Goal: Task Accomplishment & Management: Manage account settings

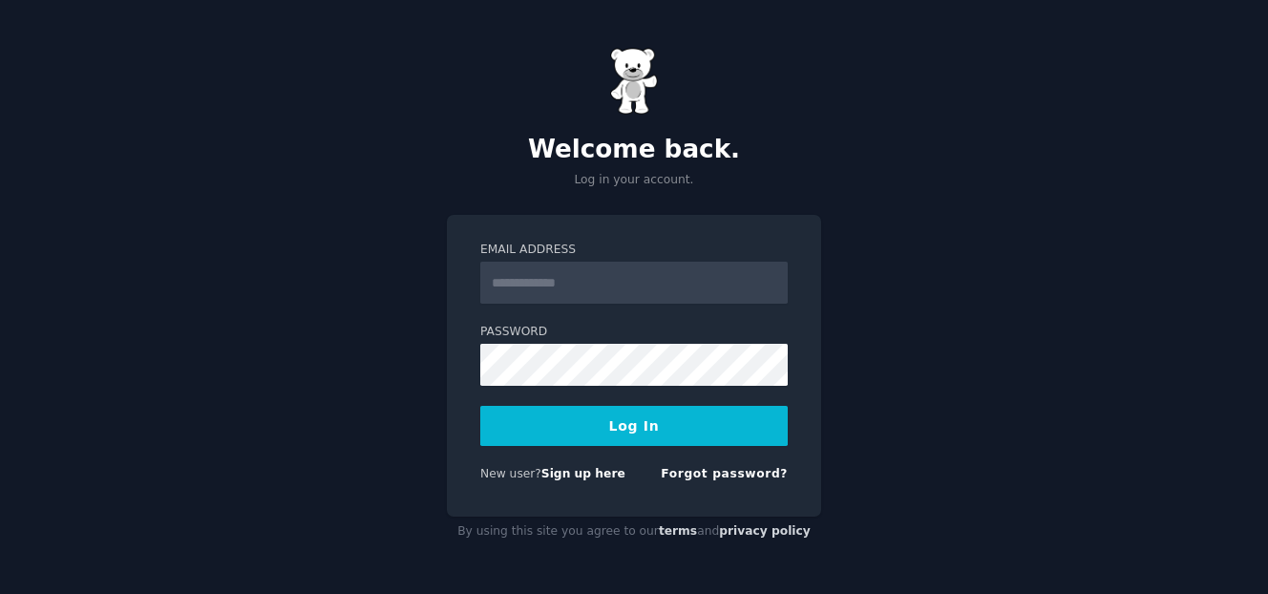
type input "**********"
click at [675, 419] on button "Log In" at bounding box center [633, 426] width 307 height 40
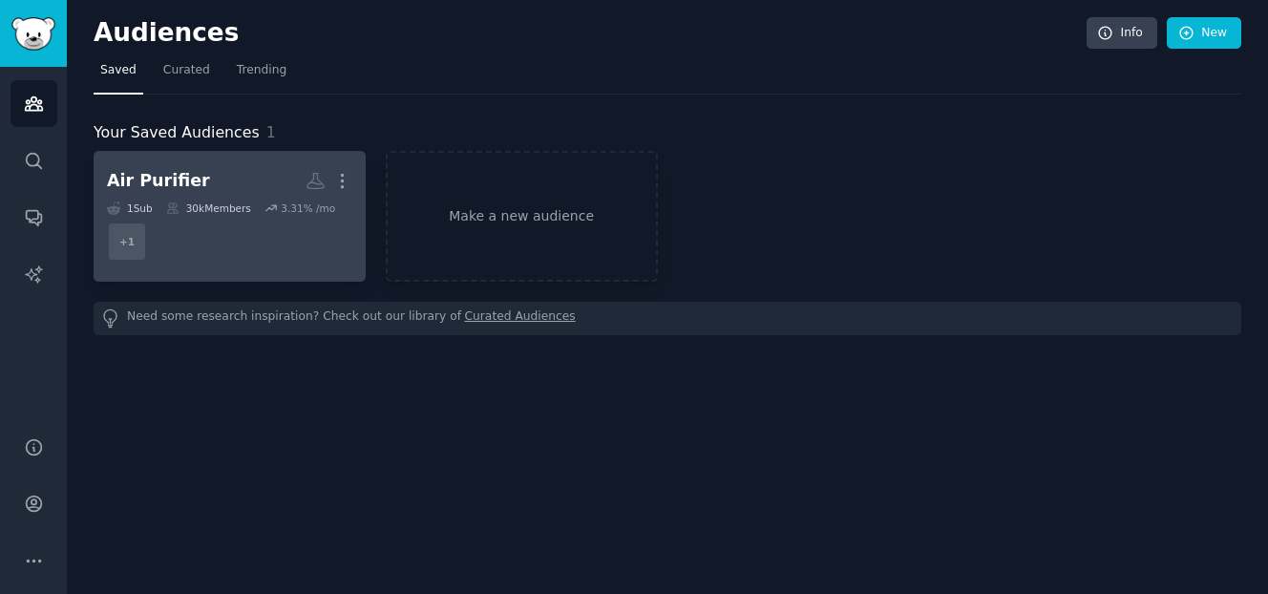
click at [200, 236] on dd "+ 1" at bounding box center [229, 241] width 245 height 53
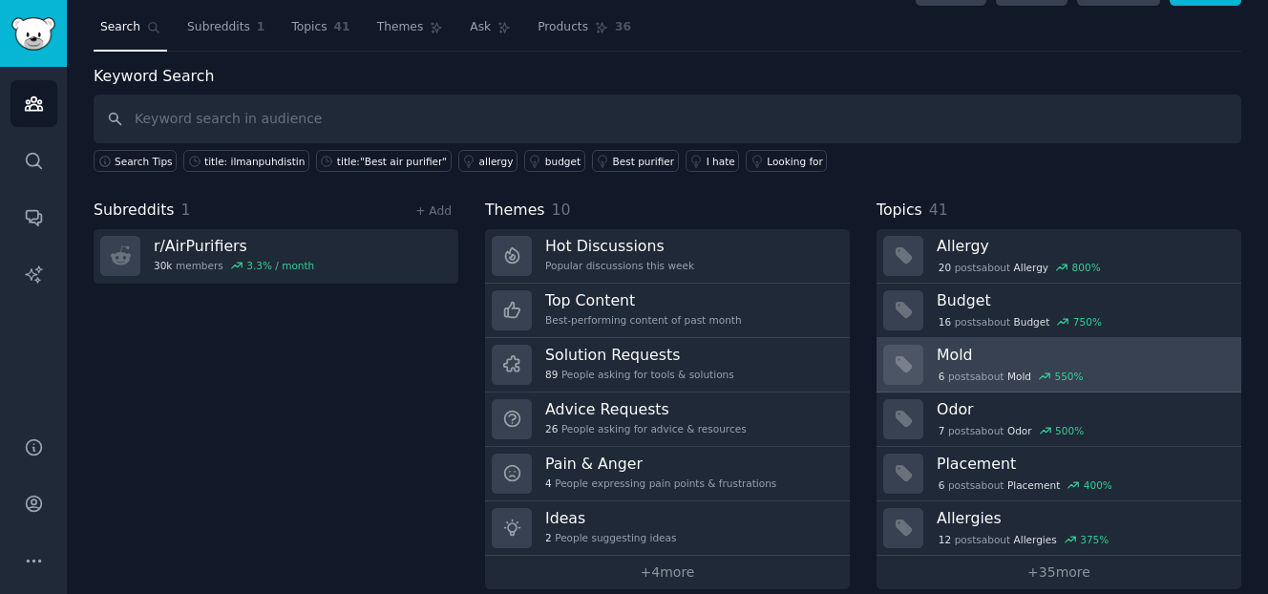
scroll to position [49, 0]
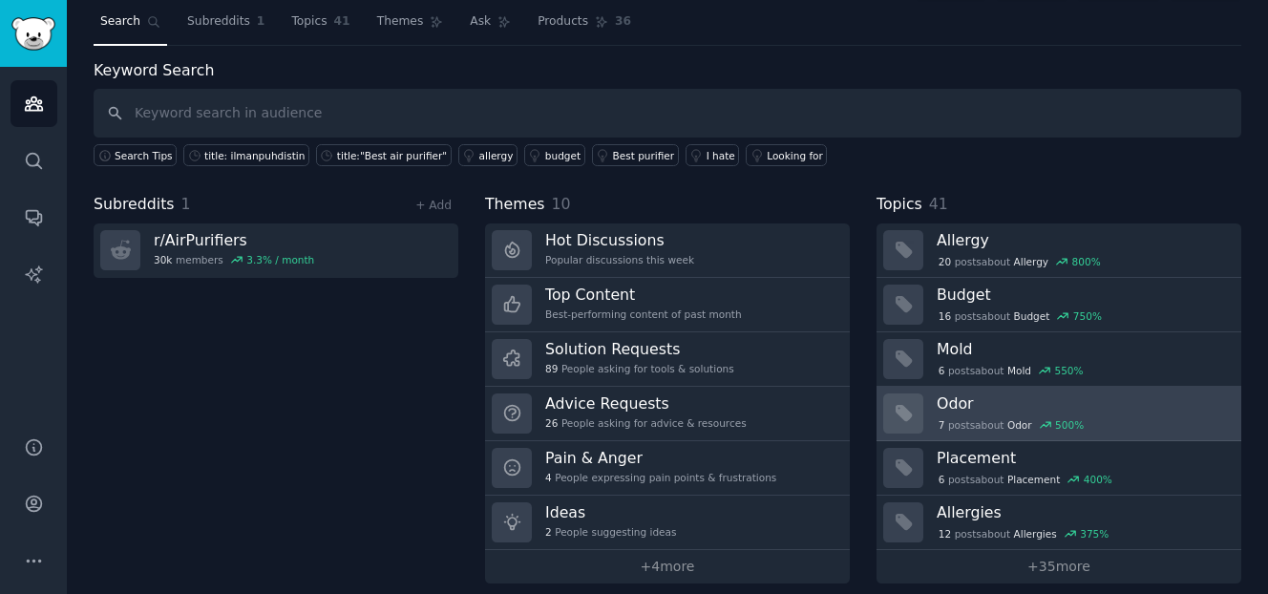
click at [1092, 421] on div "7 post s about Odor 500 %" at bounding box center [1081, 424] width 291 height 17
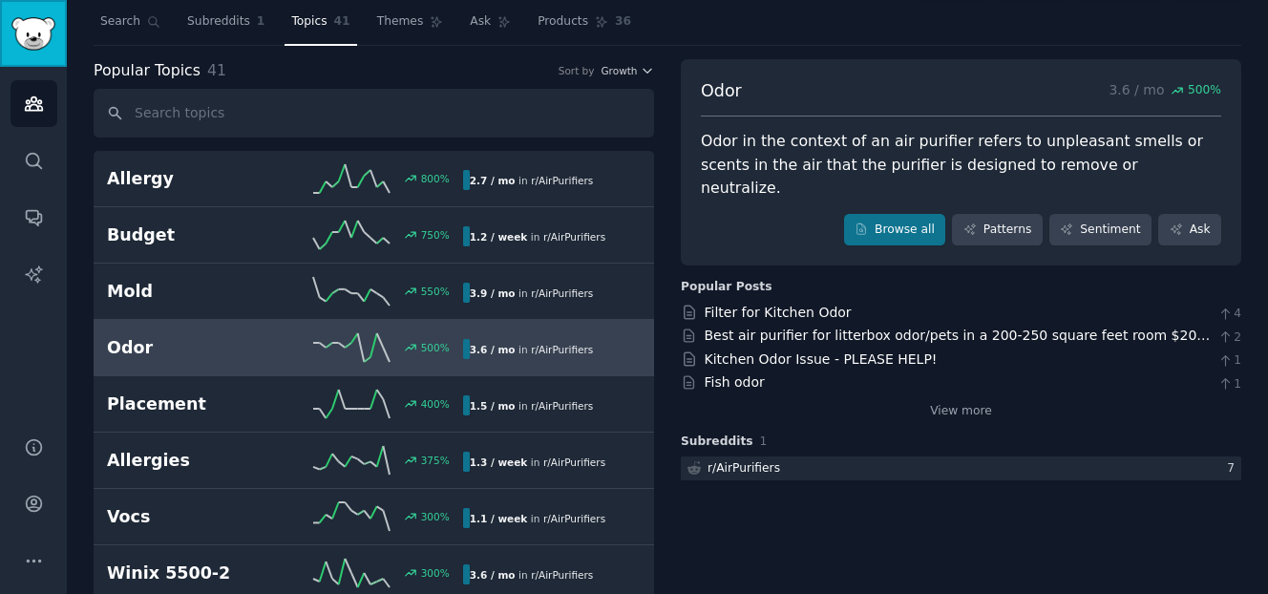
click at [44, 52] on link "Sidebar" at bounding box center [33, 33] width 67 height 67
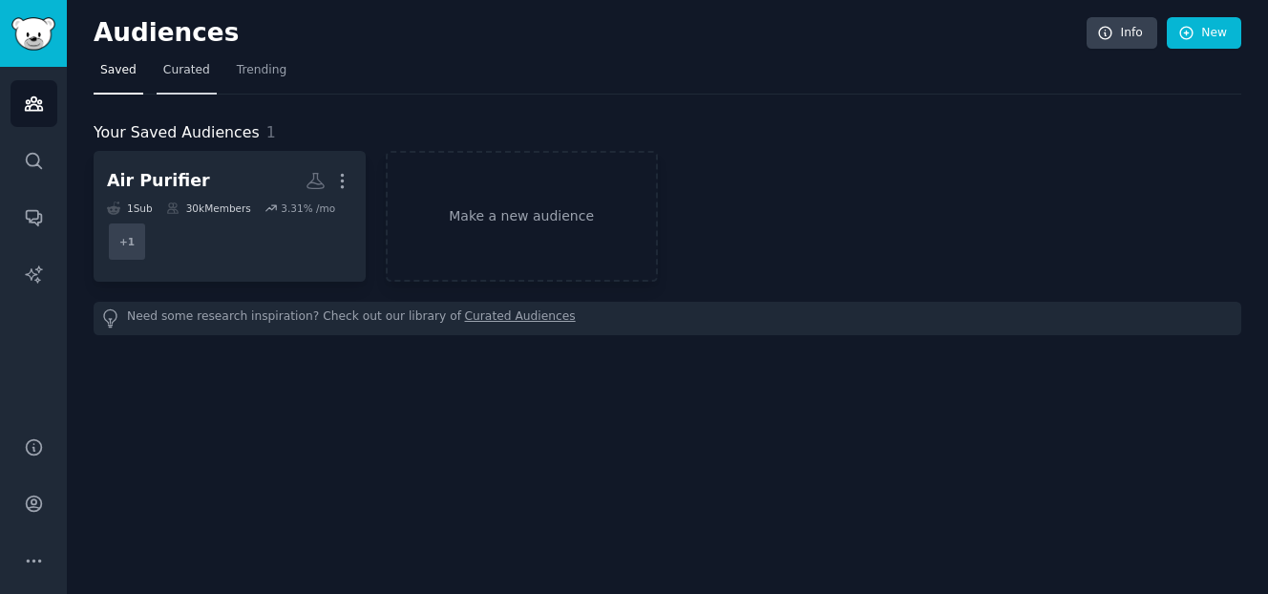
click at [180, 74] on span "Curated" at bounding box center [186, 70] width 47 height 17
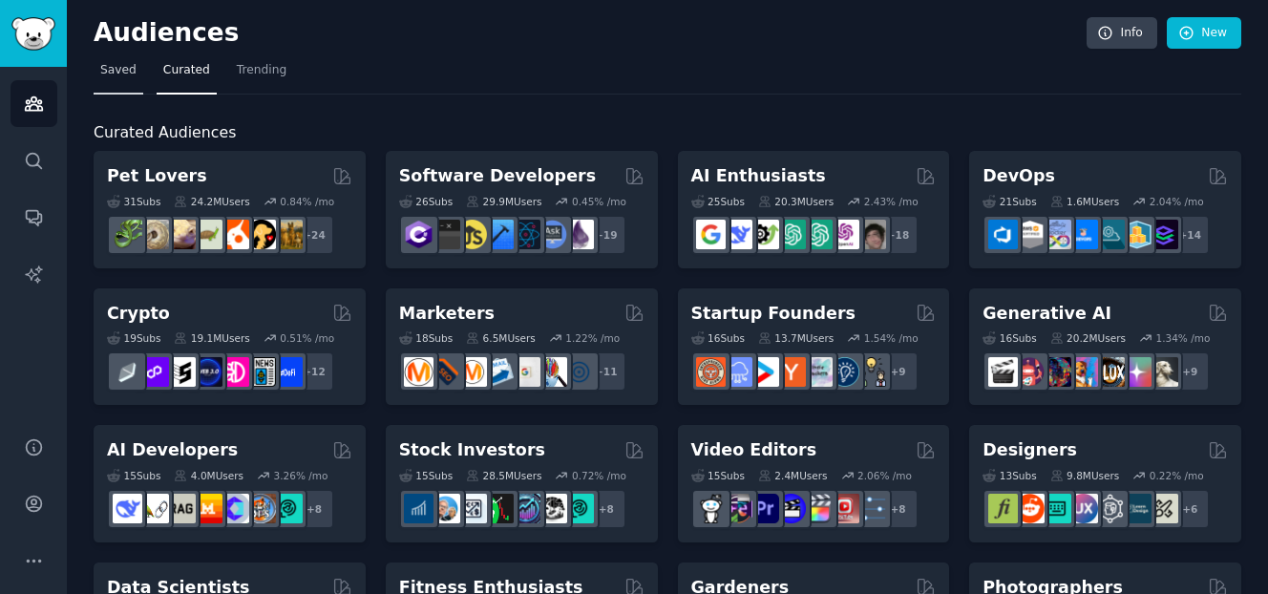
click at [131, 78] on link "Saved" at bounding box center [119, 74] width 50 height 39
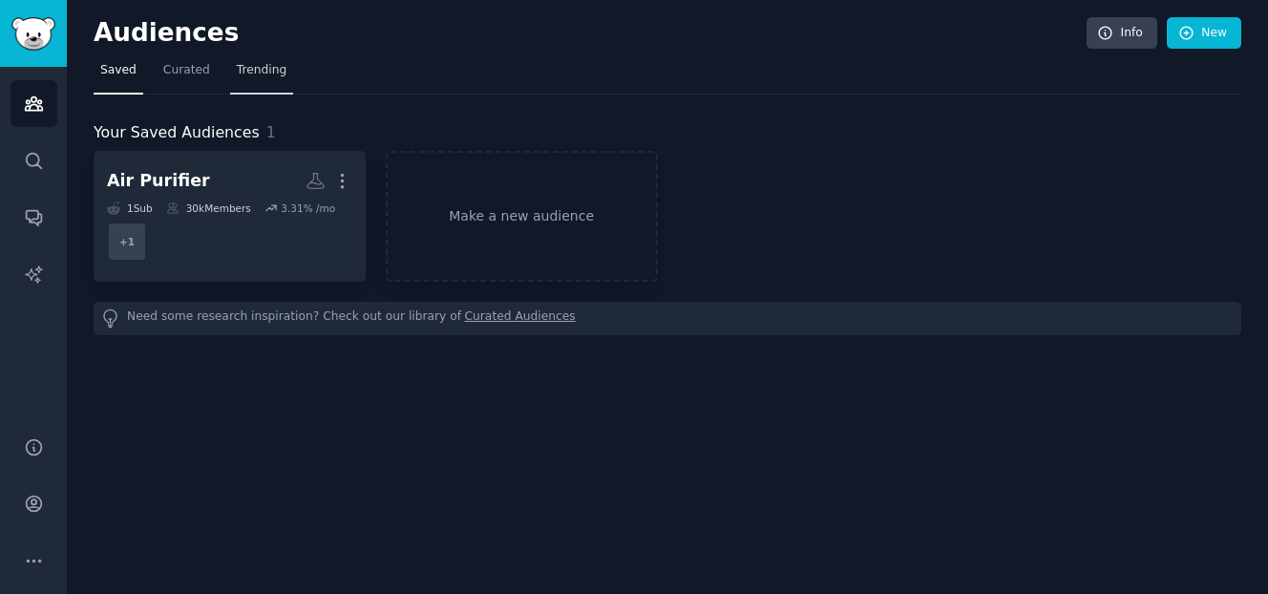
click at [277, 83] on link "Trending" at bounding box center [261, 74] width 63 height 39
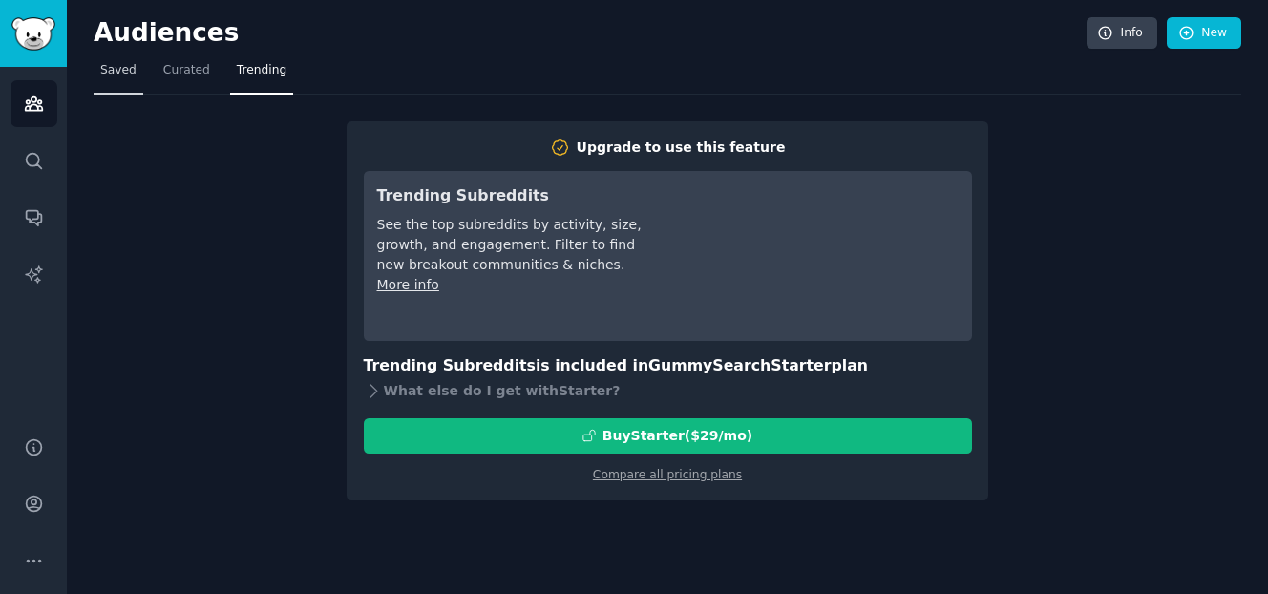
click at [101, 76] on span "Saved" at bounding box center [118, 70] width 36 height 17
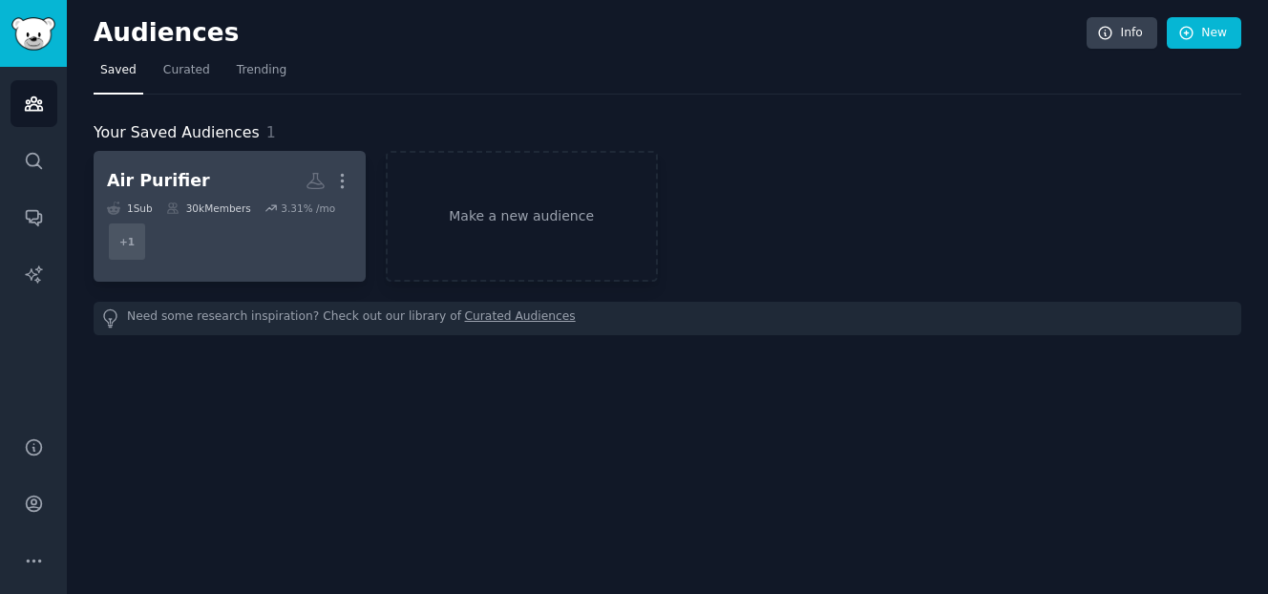
click at [200, 226] on dd "+ 1" at bounding box center [229, 241] width 245 height 53
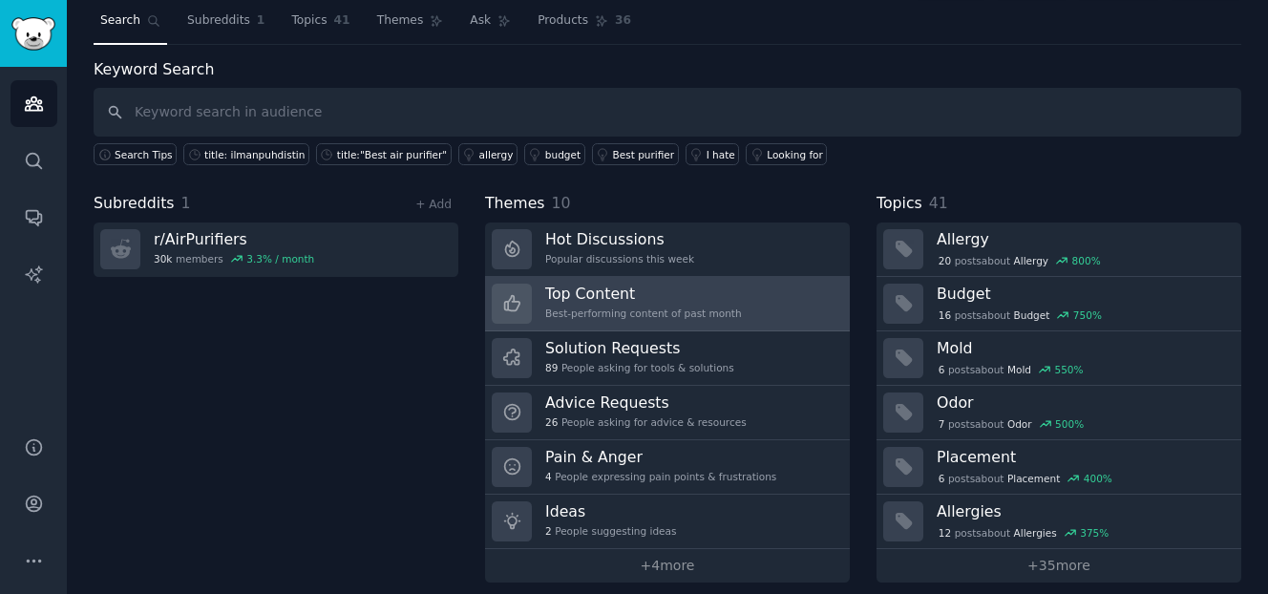
scroll to position [64, 0]
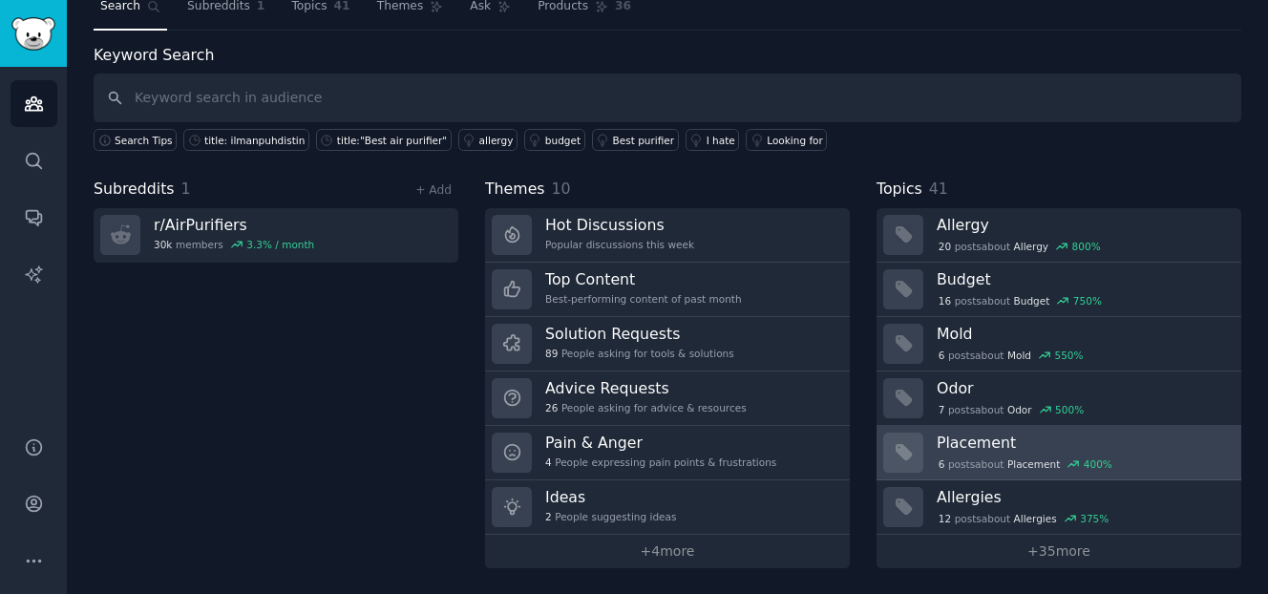
click at [1113, 465] on div "6 post s about Placement 400 %" at bounding box center [1081, 463] width 291 height 17
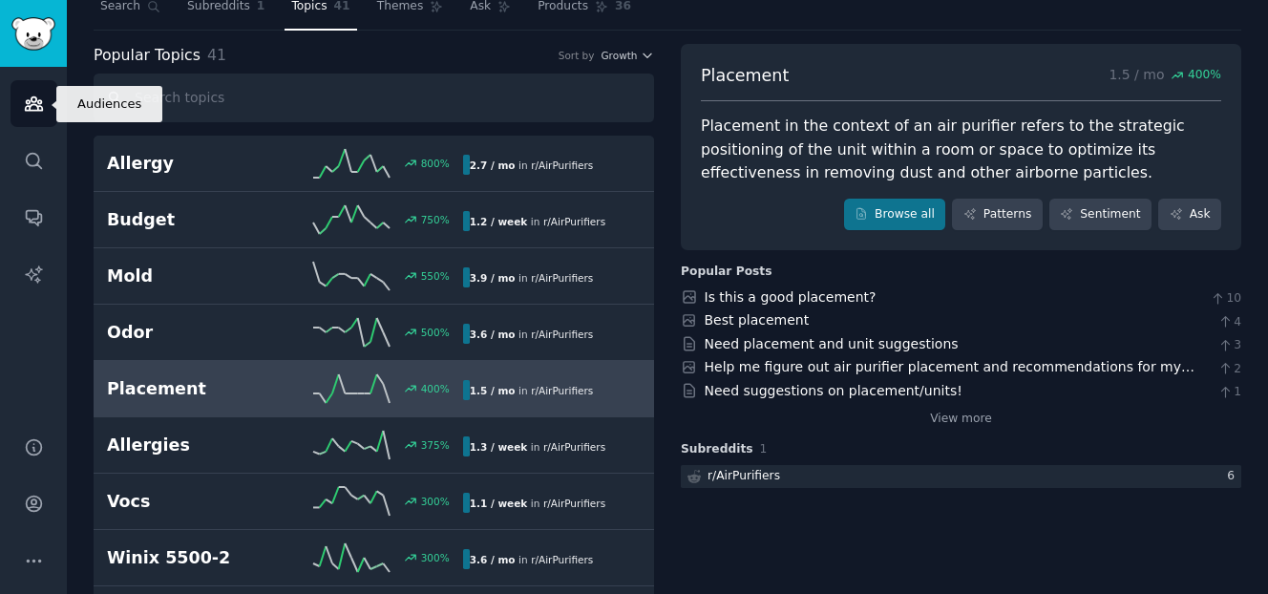
click at [41, 107] on icon "Sidebar" at bounding box center [33, 103] width 17 height 13
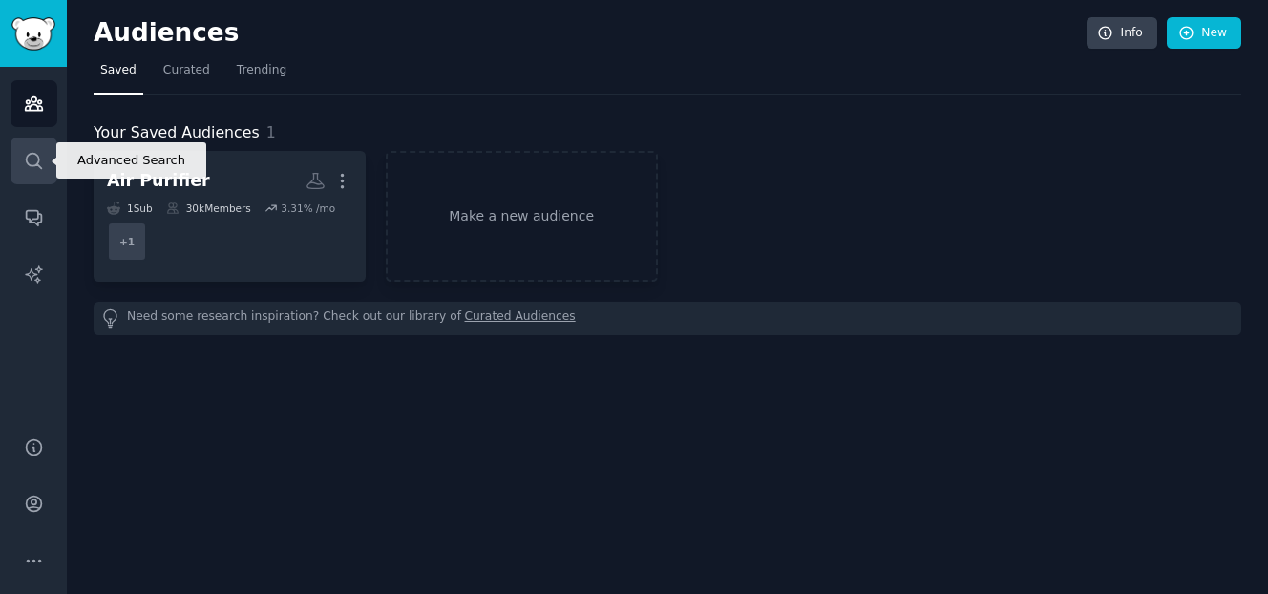
click at [32, 168] on icon "Sidebar" at bounding box center [34, 161] width 20 height 20
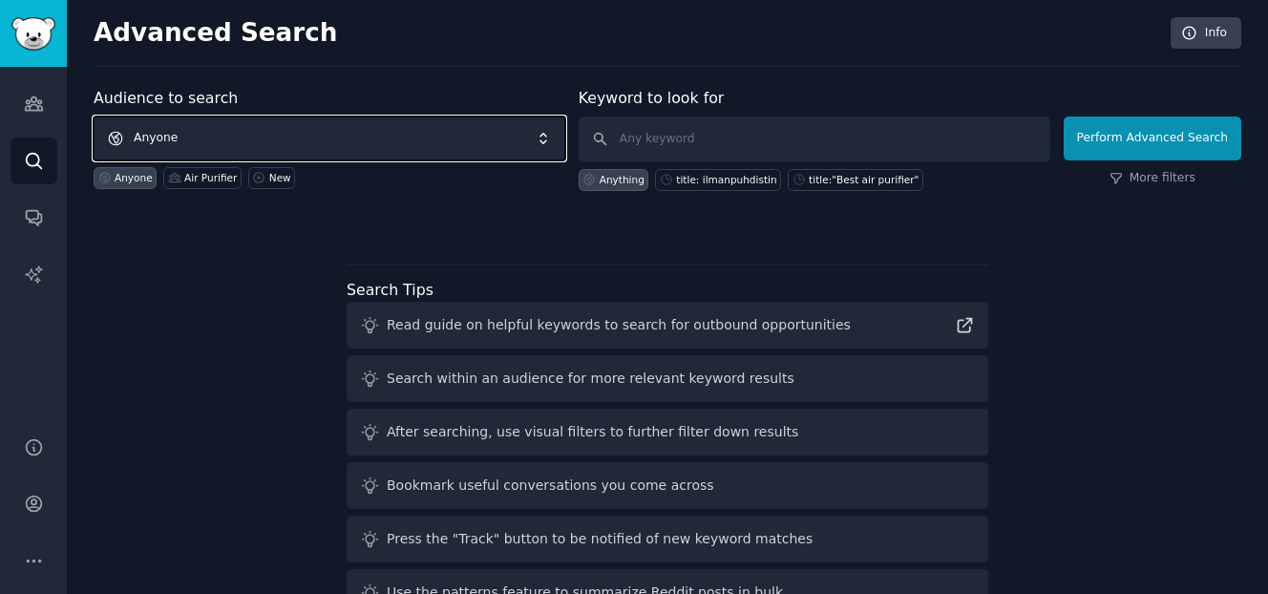
click at [258, 129] on span "Anyone" at bounding box center [330, 138] width 472 height 44
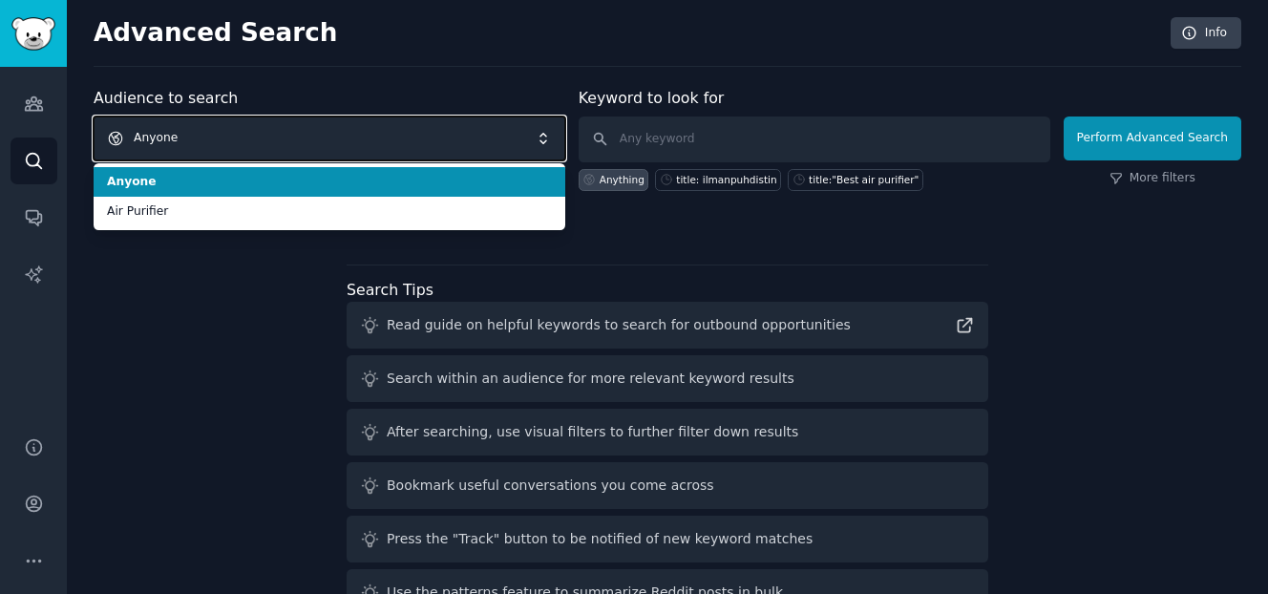
click at [257, 129] on span "Anyone" at bounding box center [330, 138] width 472 height 44
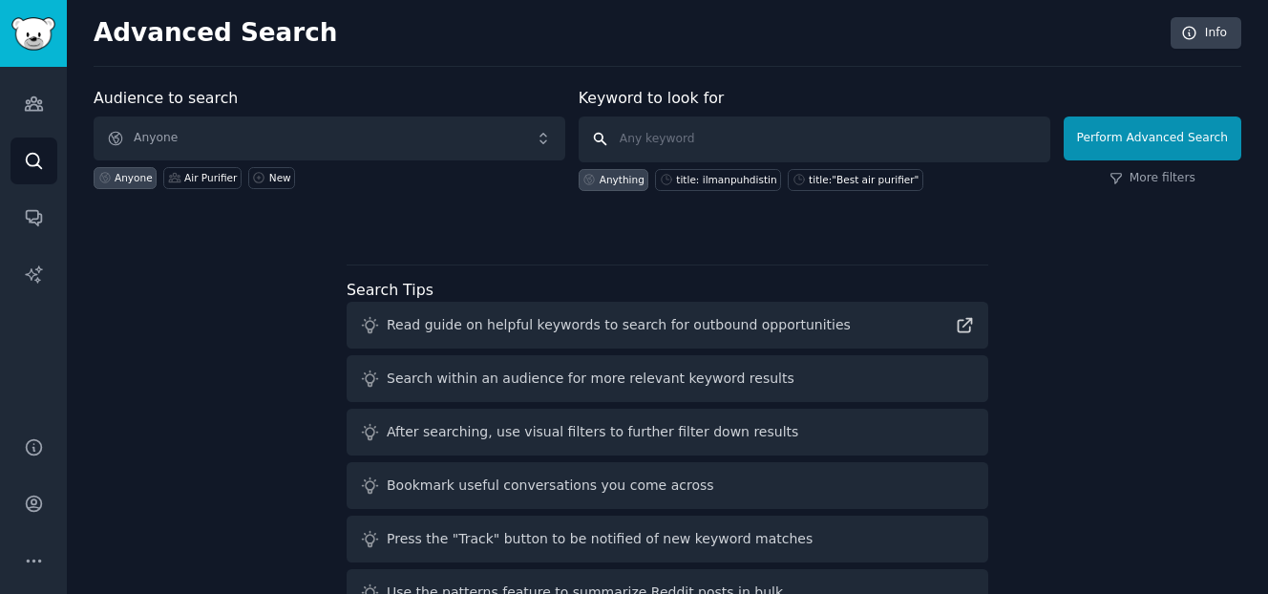
click at [617, 141] on input "text" at bounding box center [814, 139] width 472 height 46
type input "ilmanpuhdistus"
click button "Perform Advanced Search" at bounding box center [1152, 138] width 178 height 44
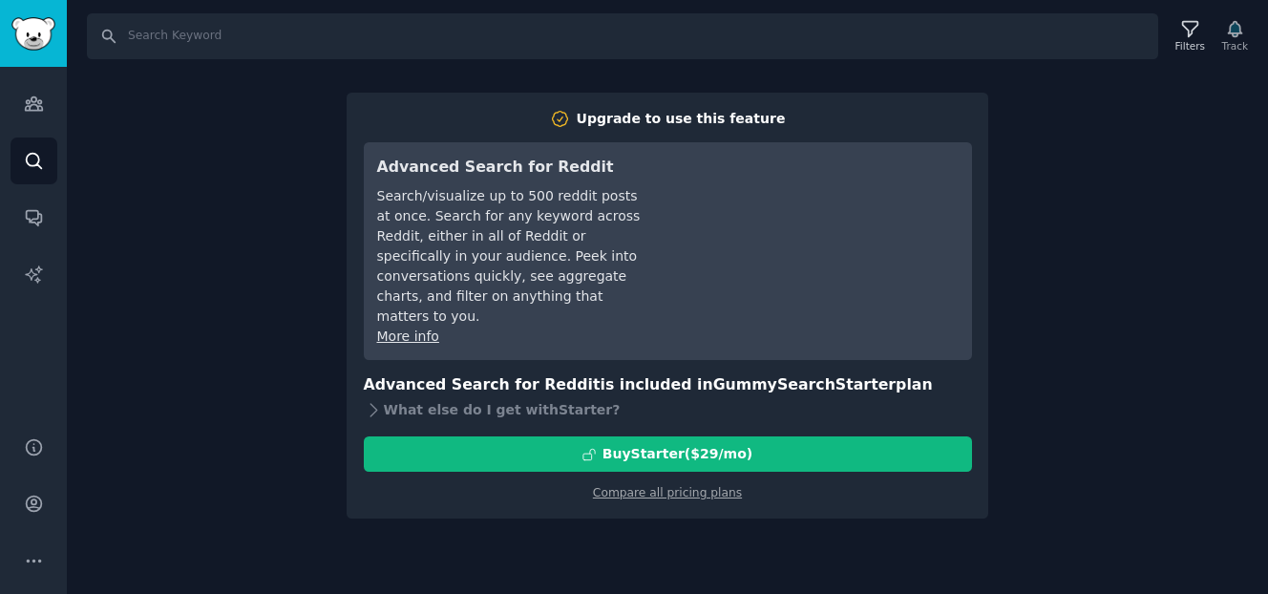
drag, startPoint x: 219, startPoint y: 158, endPoint x: 198, endPoint y: 156, distance: 21.1
click at [219, 158] on div "Search Filters Track Upgrade to use this feature Advanced Search for Reddit Sea…" at bounding box center [667, 297] width 1201 height 594
click at [37, 159] on icon "Sidebar" at bounding box center [33, 160] width 15 height 15
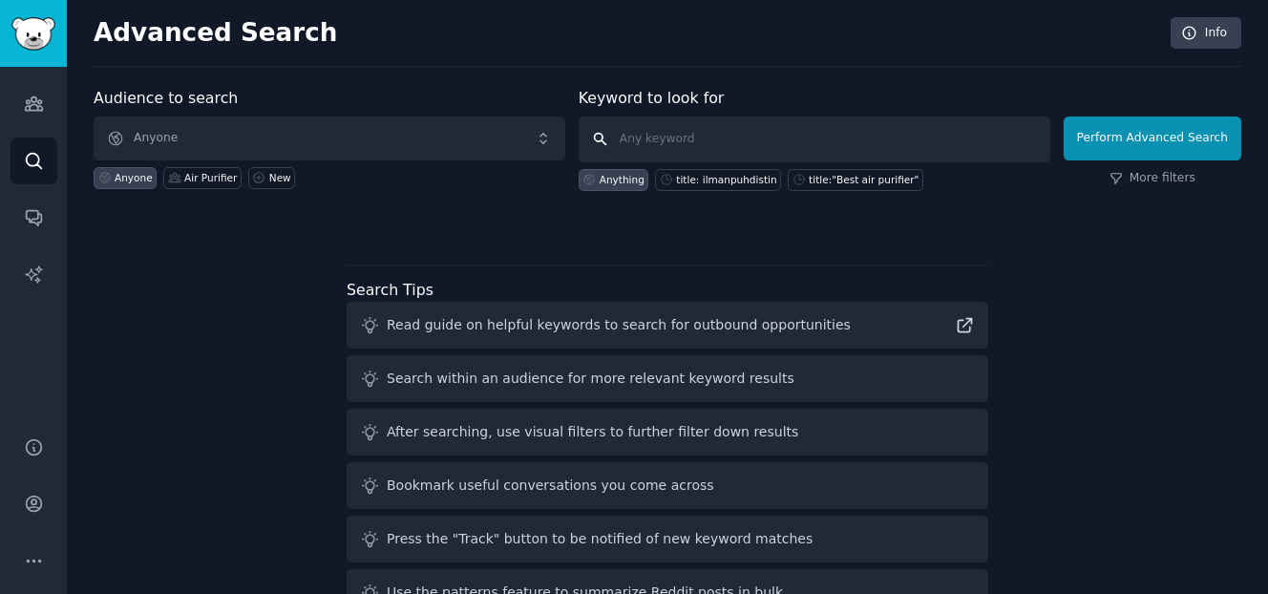
click at [780, 145] on input "text" at bounding box center [814, 139] width 472 height 46
type input "hajunpoisto"
click button "Perform Advanced Search" at bounding box center [1152, 138] width 178 height 44
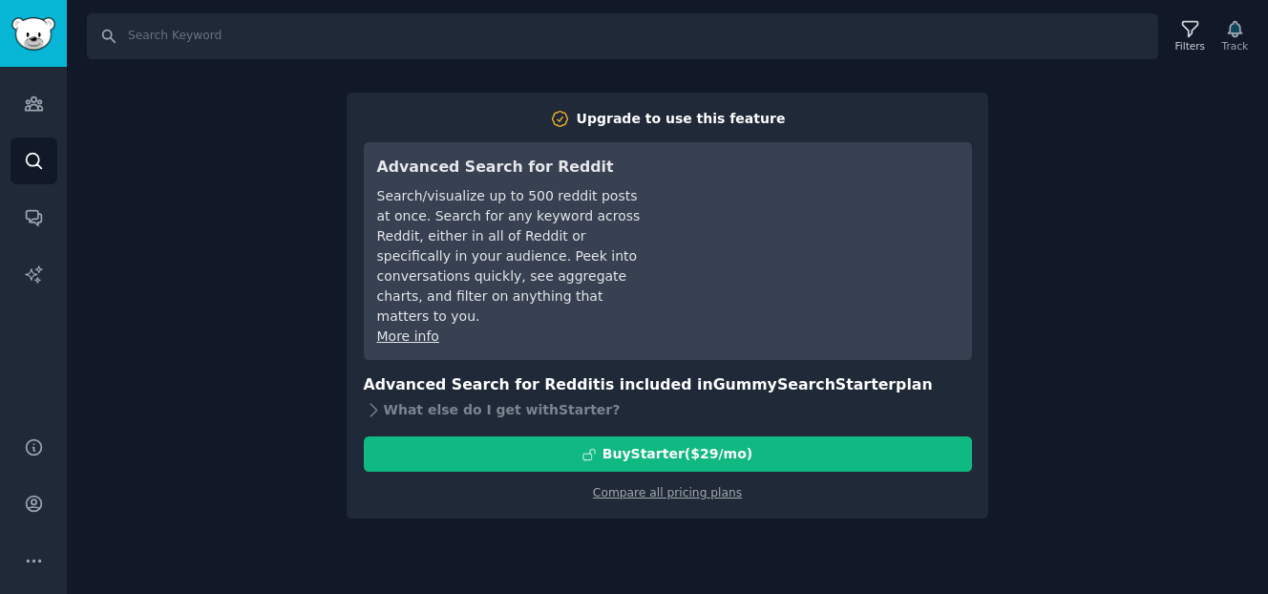
click at [276, 319] on div "Search Filters Track Upgrade to use this feature Advanced Search for Reddit Sea…" at bounding box center [667, 297] width 1201 height 594
click at [49, 112] on link "Audiences" at bounding box center [34, 103] width 47 height 47
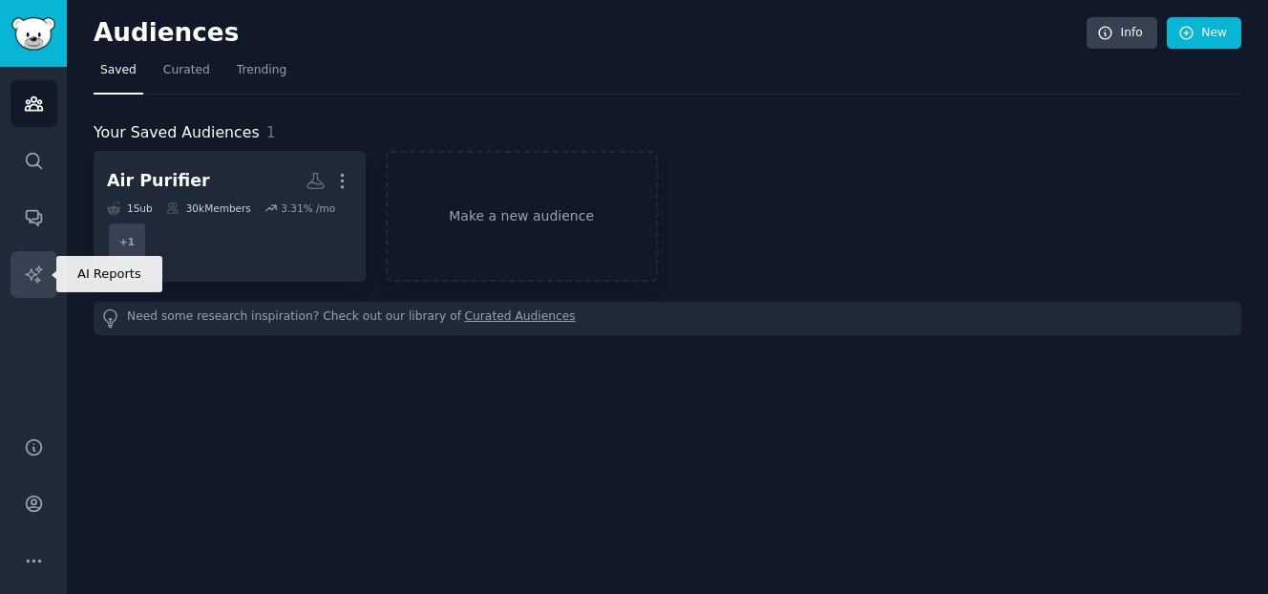
click at [38, 277] on icon "Sidebar" at bounding box center [34, 274] width 20 height 20
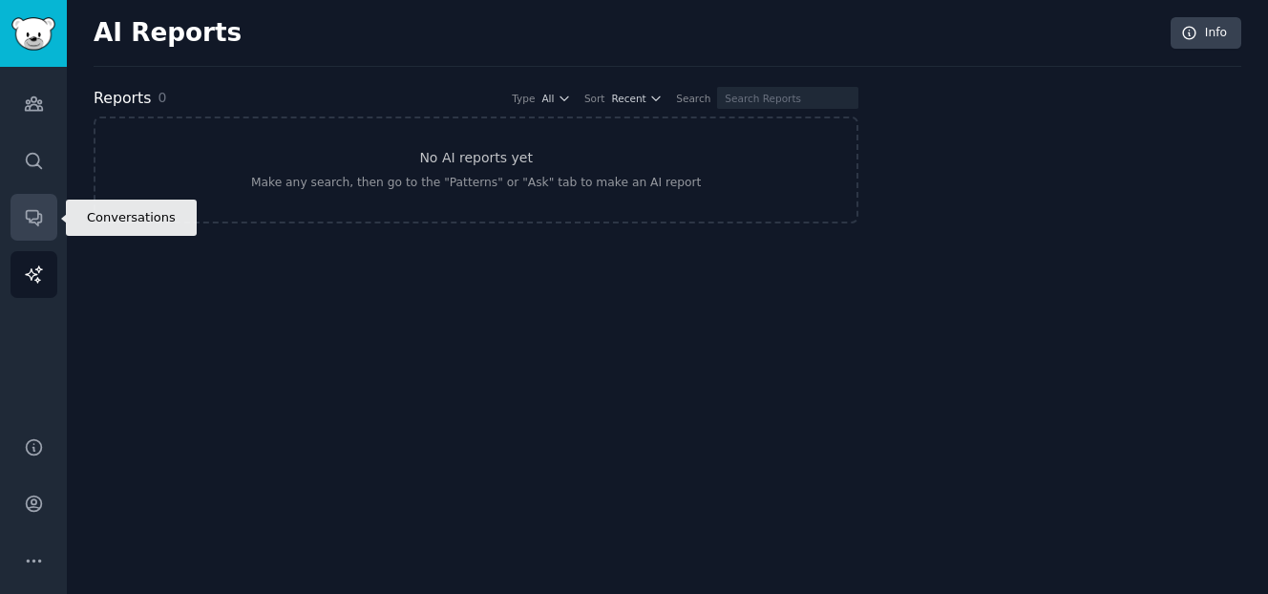
click at [34, 208] on icon "Sidebar" at bounding box center [34, 217] width 20 height 20
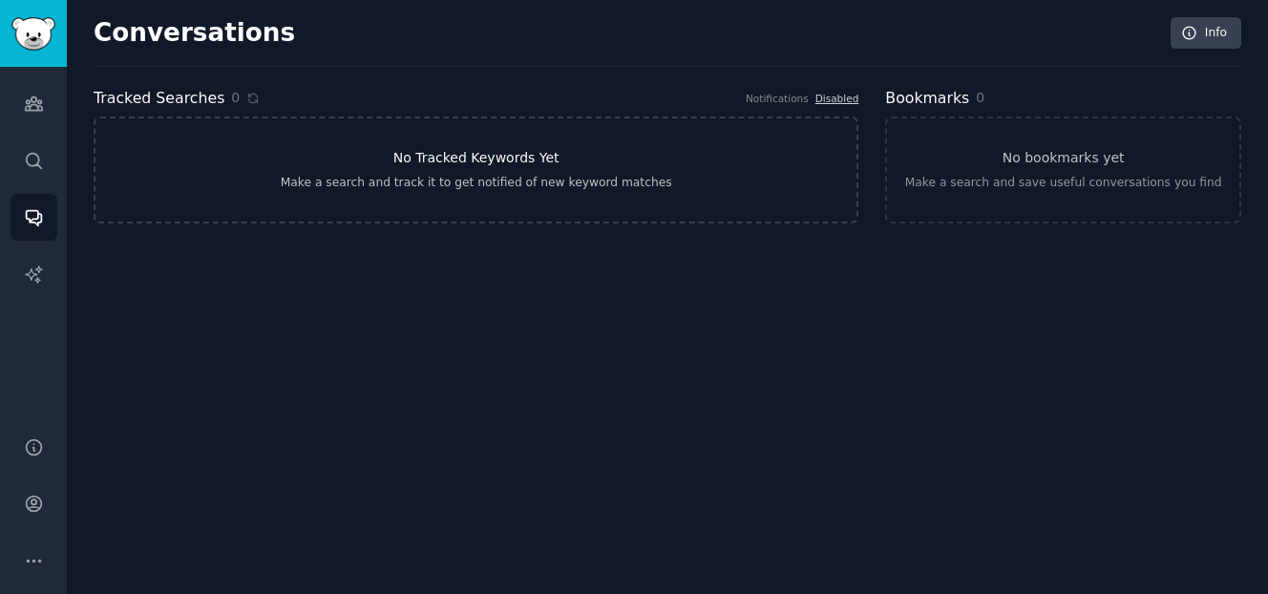
click at [524, 188] on div "Make a search and track it to get notified of new keyword matches" at bounding box center [476, 183] width 391 height 17
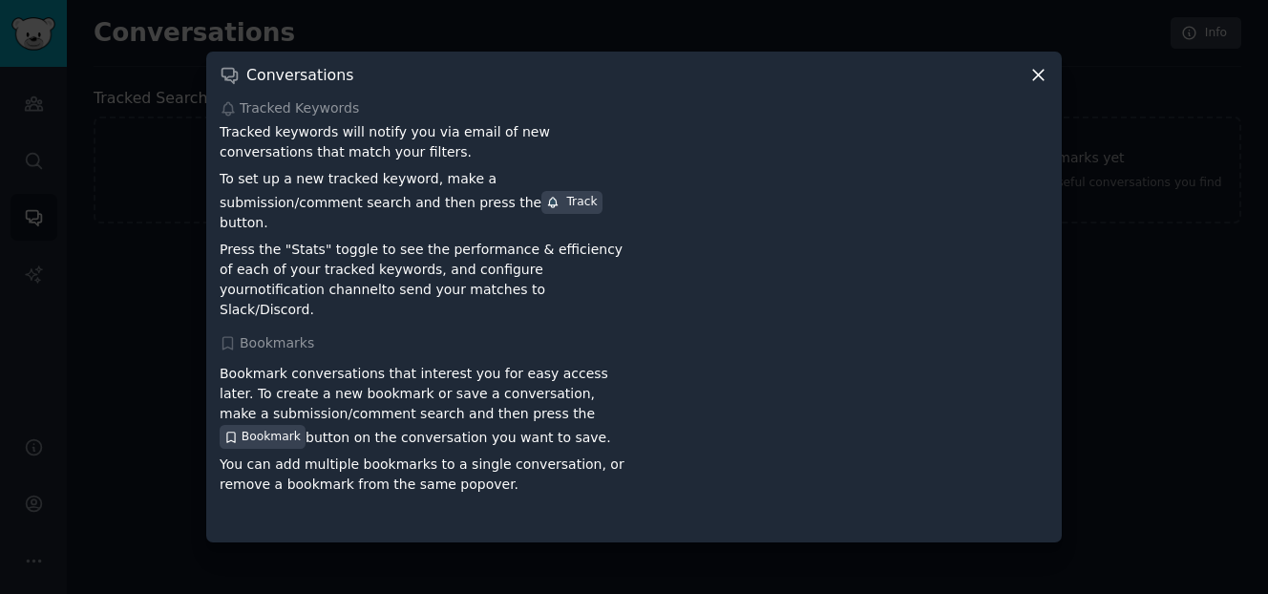
click at [1035, 81] on icon at bounding box center [1038, 76] width 11 height 11
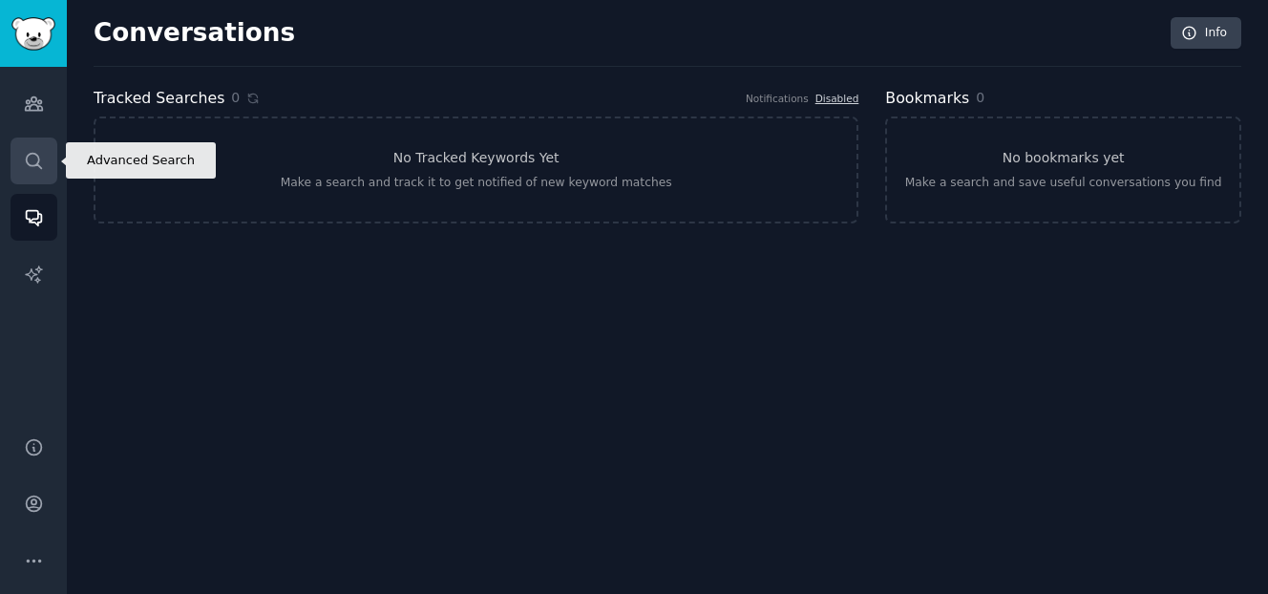
click at [21, 163] on link "Search" at bounding box center [34, 160] width 47 height 47
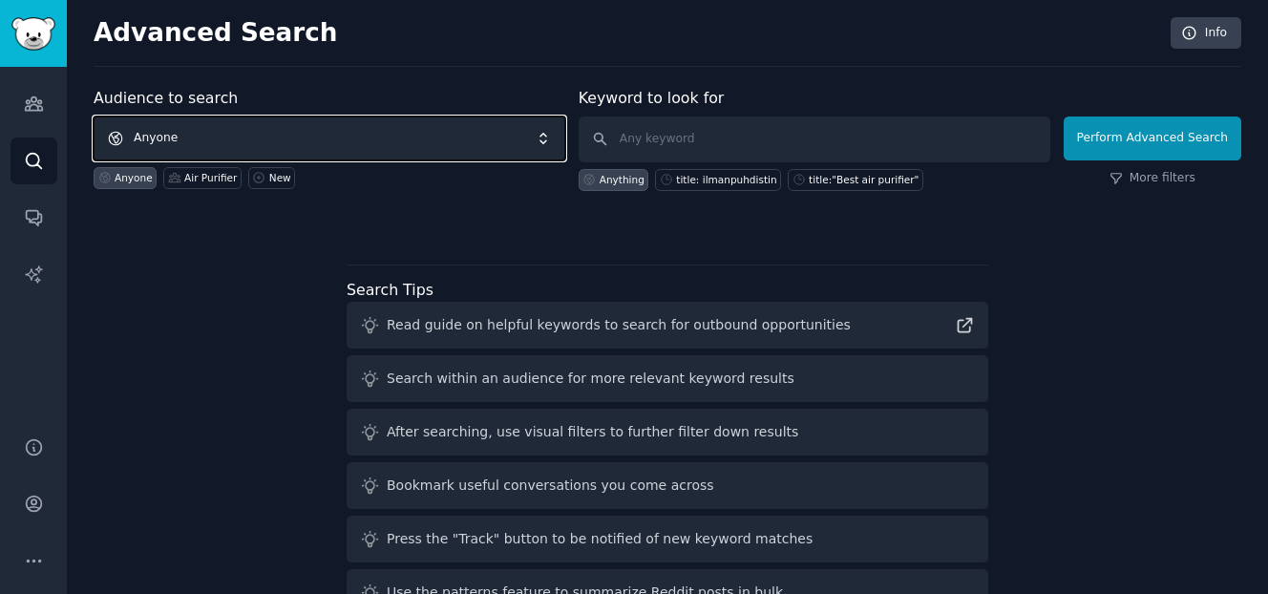
click at [230, 144] on span "Anyone" at bounding box center [330, 138] width 472 height 44
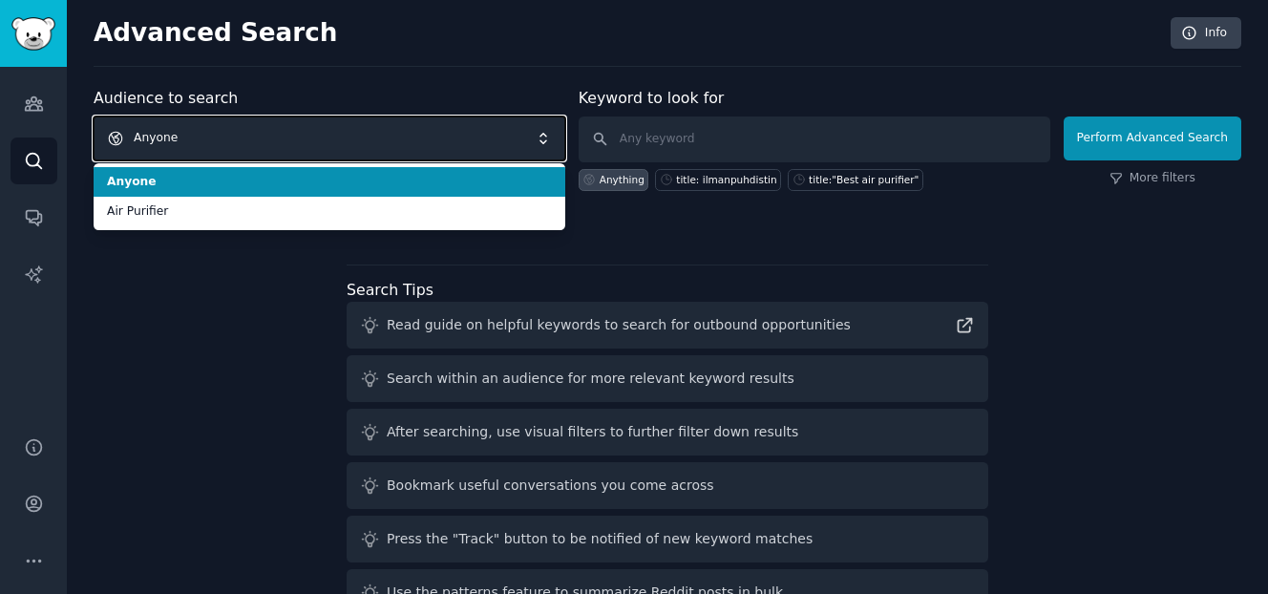
click at [230, 144] on span "Anyone" at bounding box center [330, 138] width 472 height 44
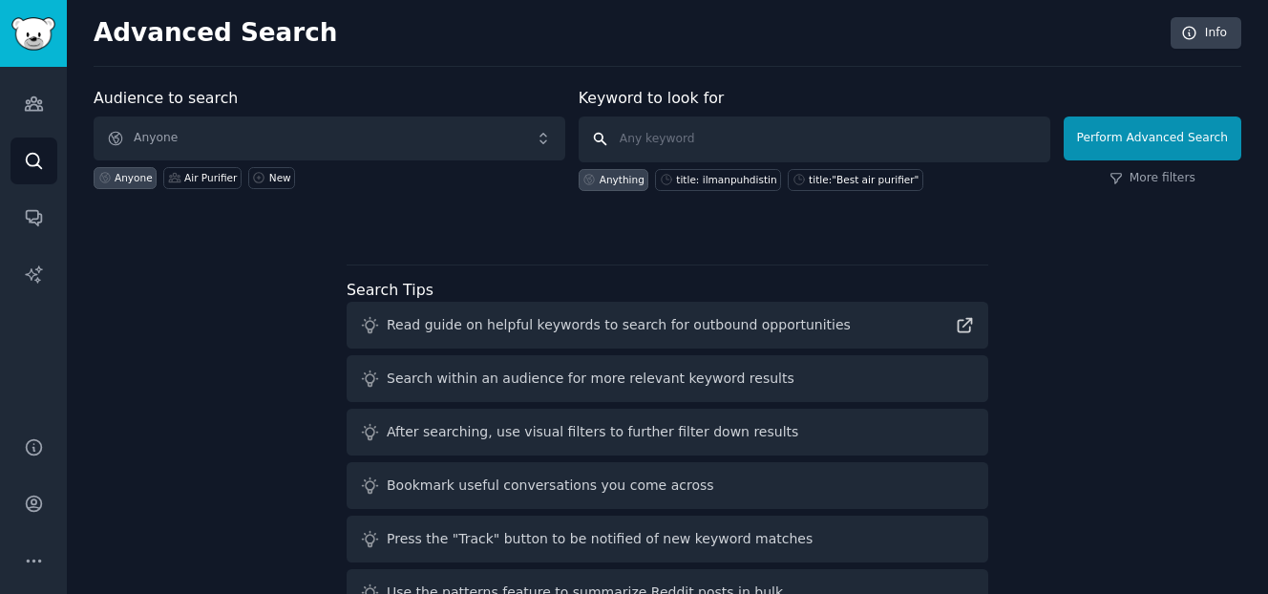
click at [658, 146] on input "text" at bounding box center [814, 139] width 472 height 46
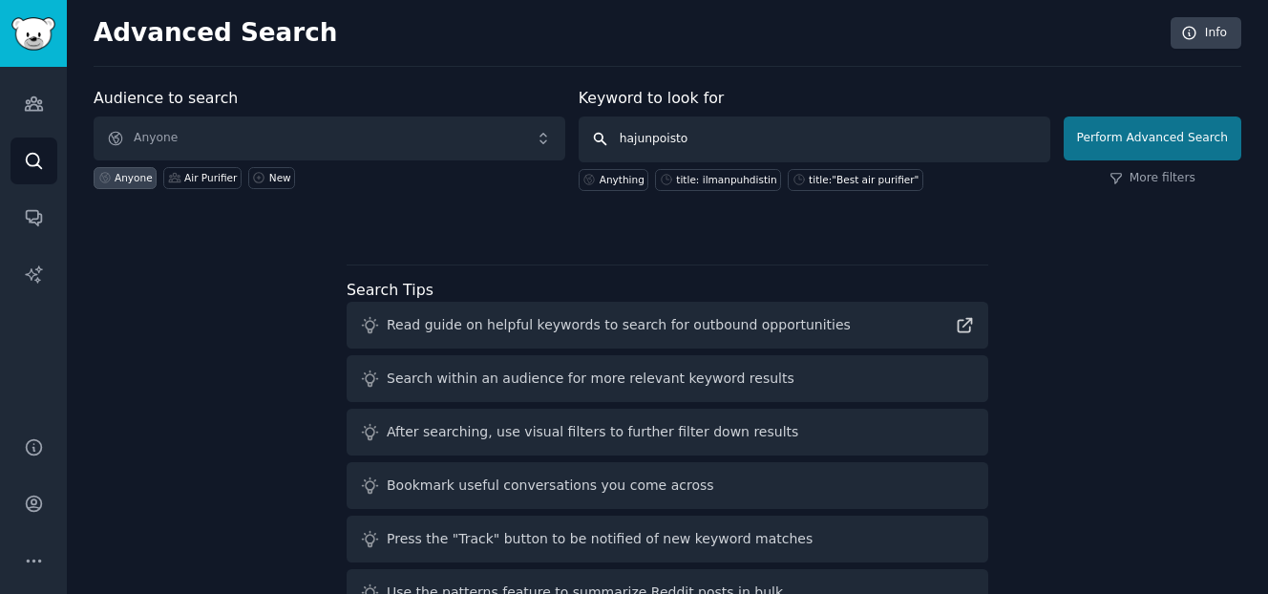
type input "hajunpoisto"
click at [1081, 127] on button "Perform Advanced Search" at bounding box center [1152, 138] width 178 height 44
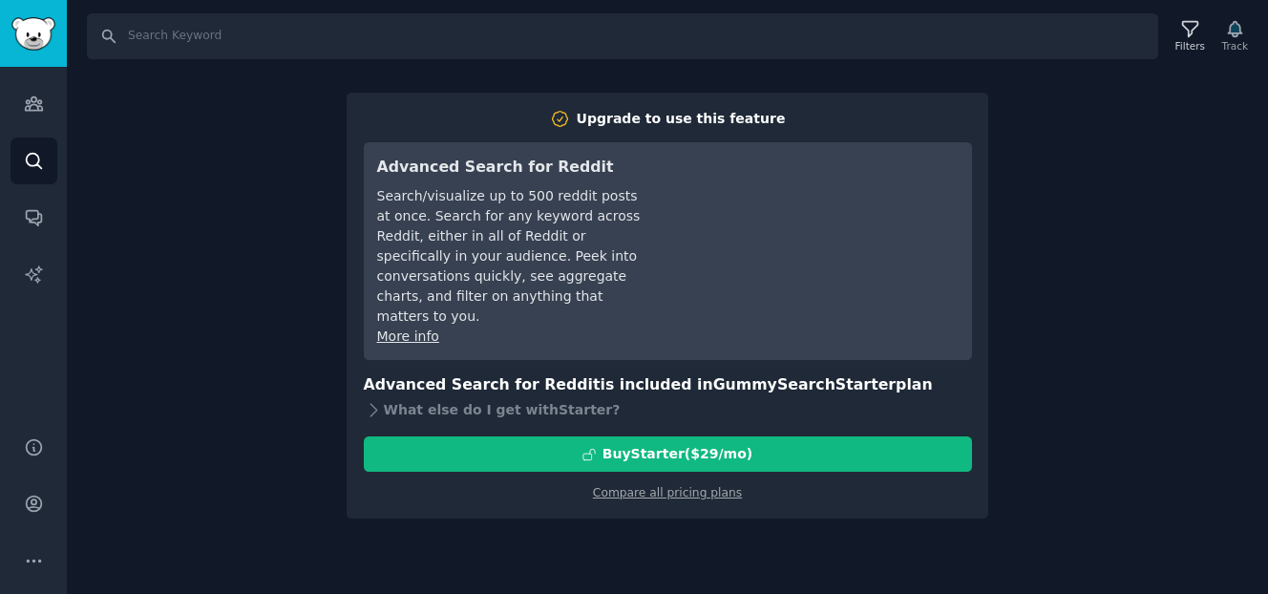
click at [1061, 227] on div "Search Filters Track Upgrade to use this feature Advanced Search for Reddit Sea…" at bounding box center [667, 297] width 1201 height 594
click at [38, 100] on icon "Sidebar" at bounding box center [33, 103] width 17 height 13
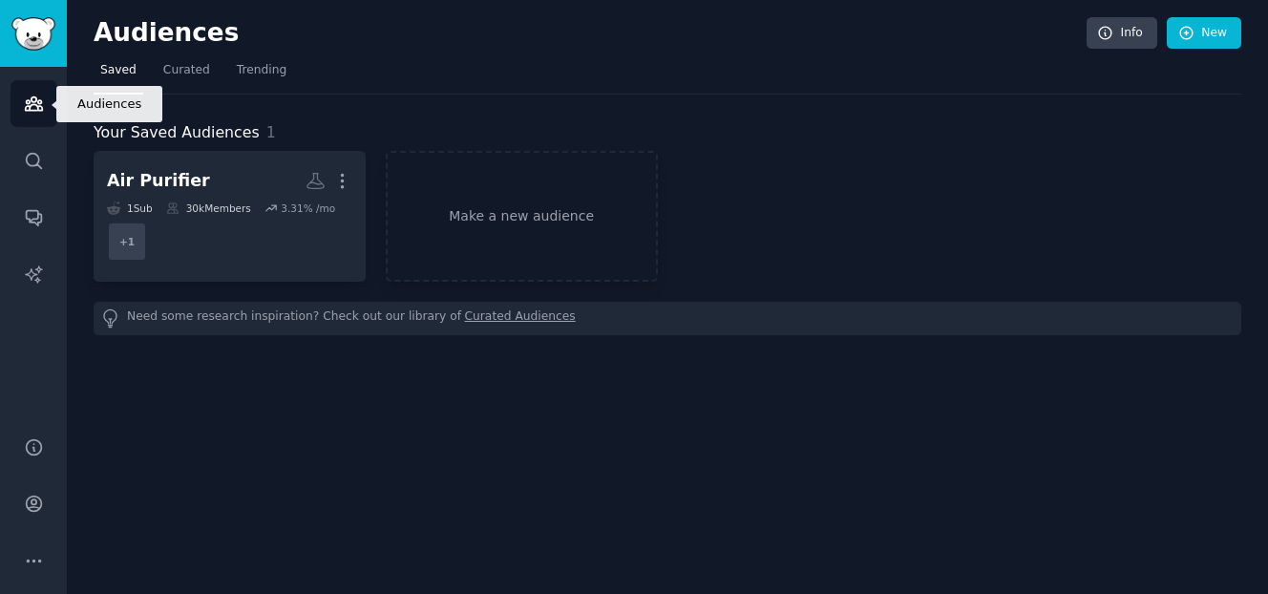
click at [32, 97] on icon "Sidebar" at bounding box center [33, 103] width 17 height 13
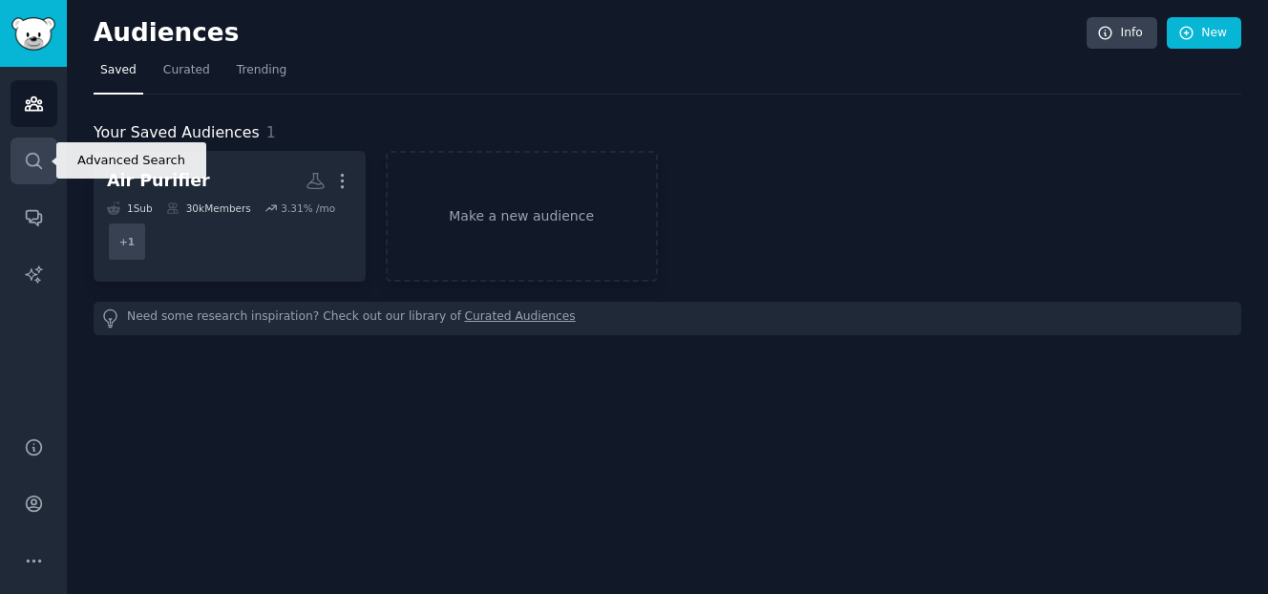
click at [17, 158] on link "Search" at bounding box center [34, 160] width 47 height 47
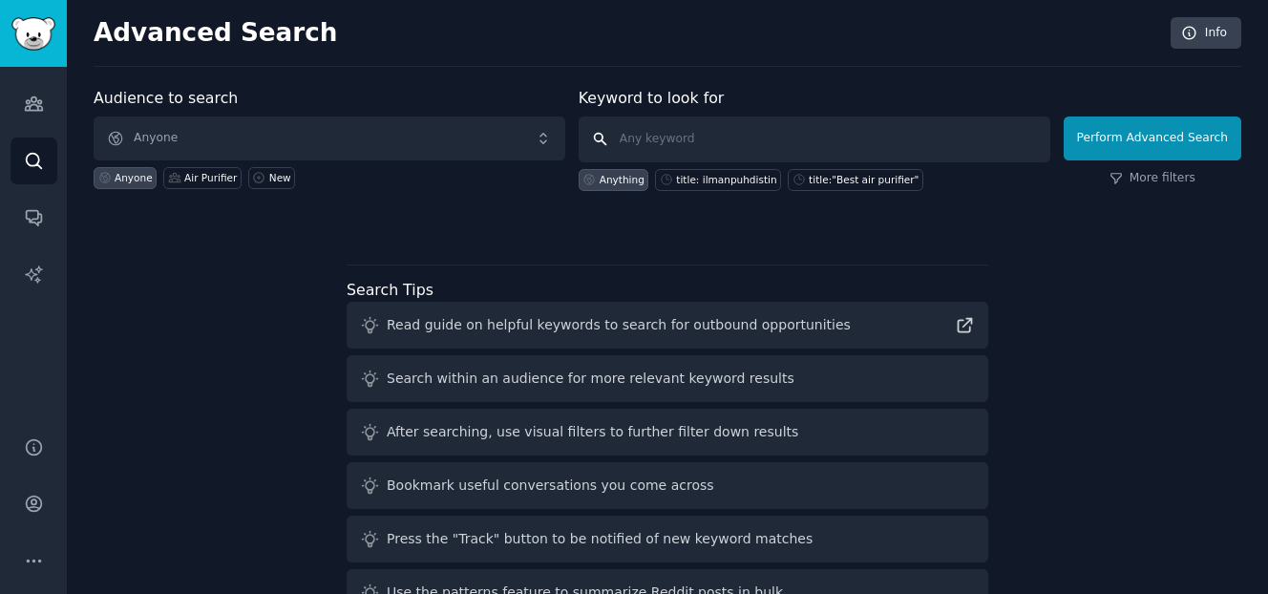
click at [693, 133] on input "text" at bounding box center [814, 139] width 472 height 46
type input "purifier"
click button "Perform Advanced Search" at bounding box center [1152, 138] width 178 height 44
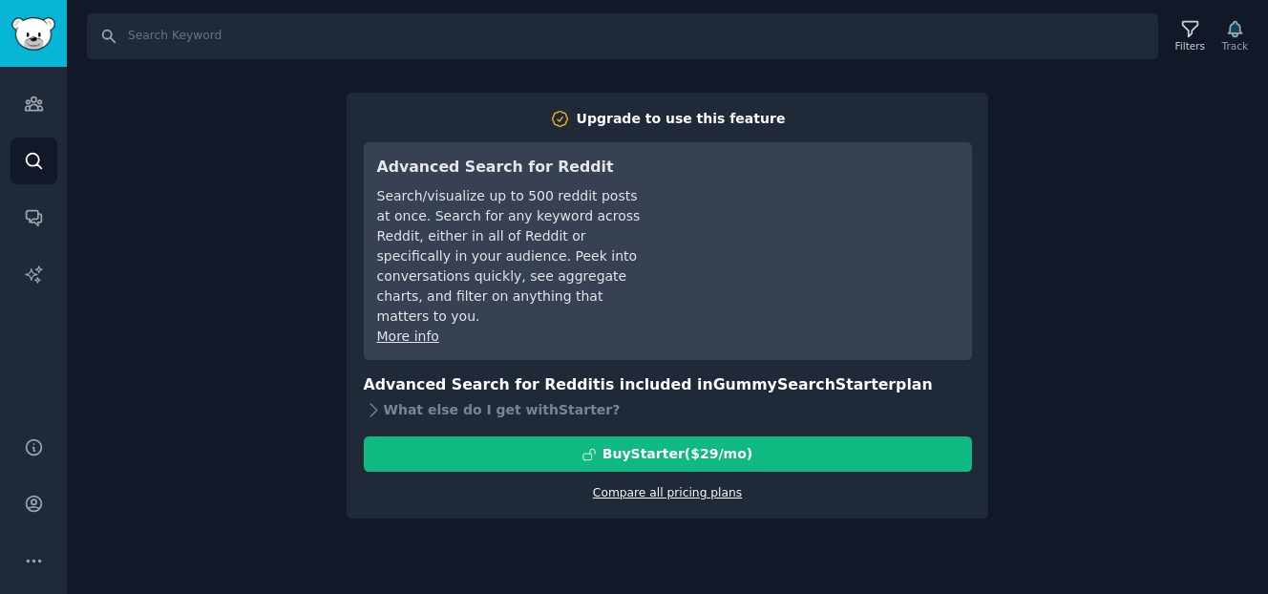
click at [621, 486] on link "Compare all pricing plans" at bounding box center [667, 492] width 149 height 13
click at [1194, 42] on div "Filters" at bounding box center [1190, 45] width 30 height 13
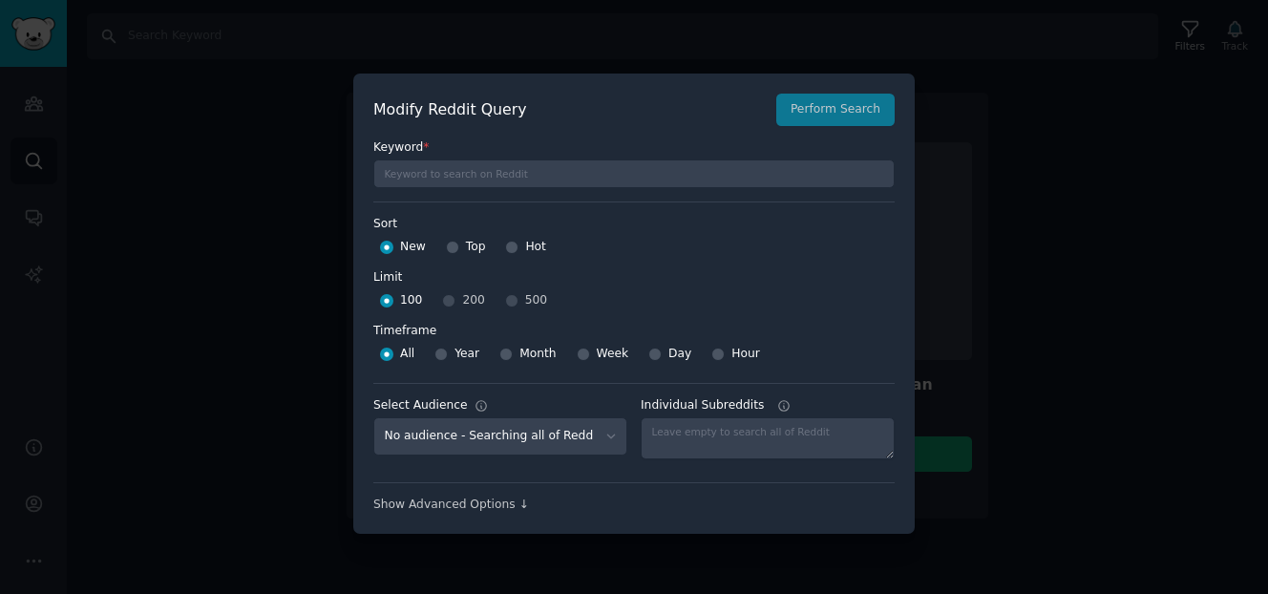
click at [1107, 156] on div at bounding box center [634, 297] width 1268 height 594
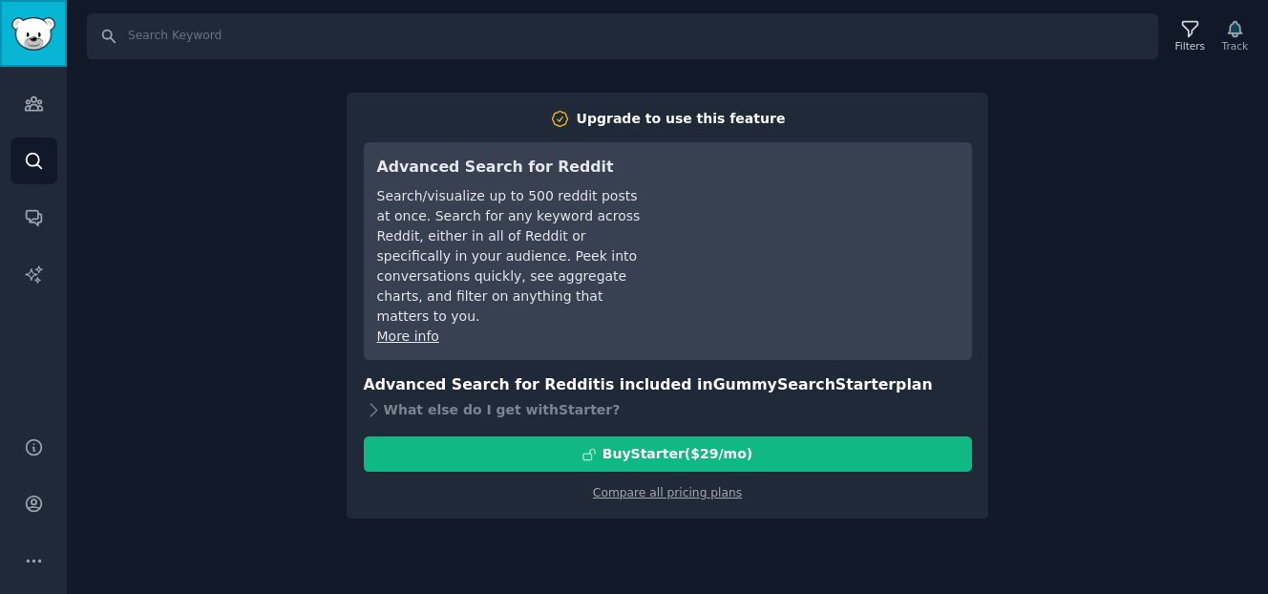
click at [21, 27] on img "Sidebar" at bounding box center [33, 33] width 44 height 33
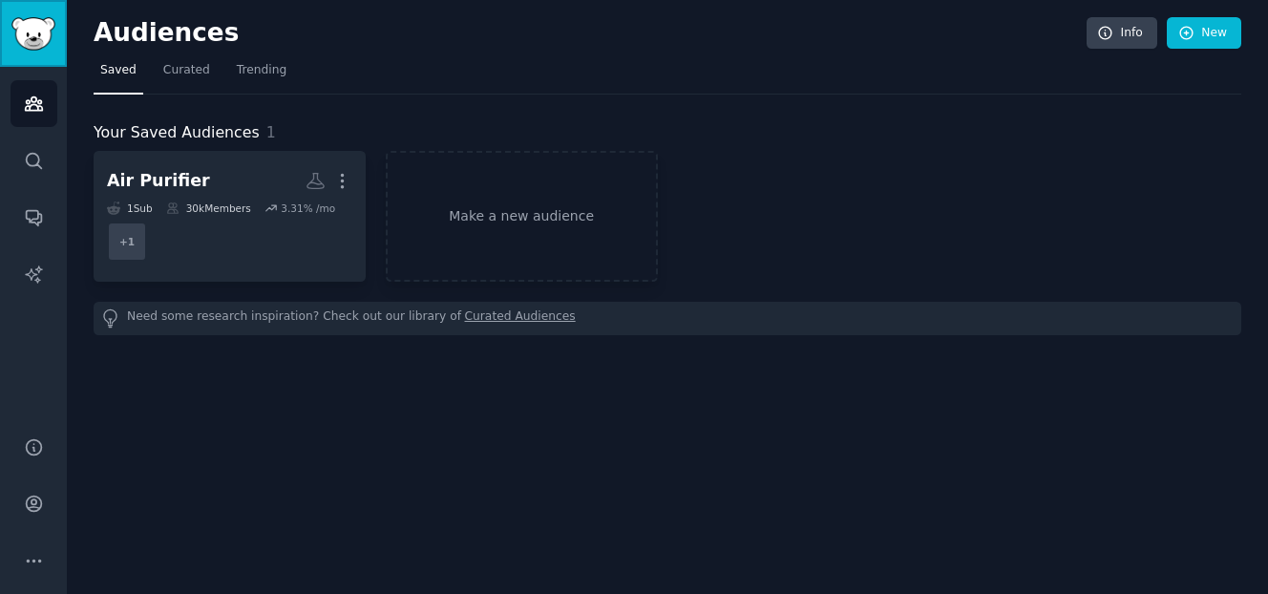
click at [21, 27] on img "Sidebar" at bounding box center [33, 33] width 44 height 33
click at [488, 323] on link "Curated Audiences" at bounding box center [520, 318] width 111 height 20
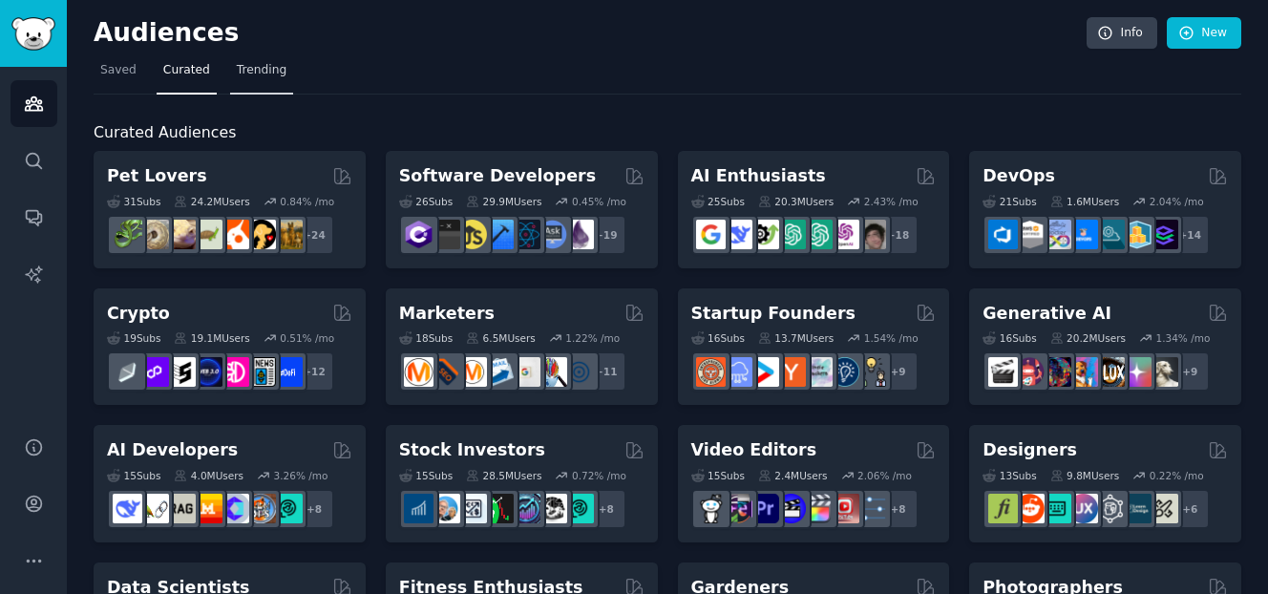
click at [268, 79] on link "Trending" at bounding box center [261, 74] width 63 height 39
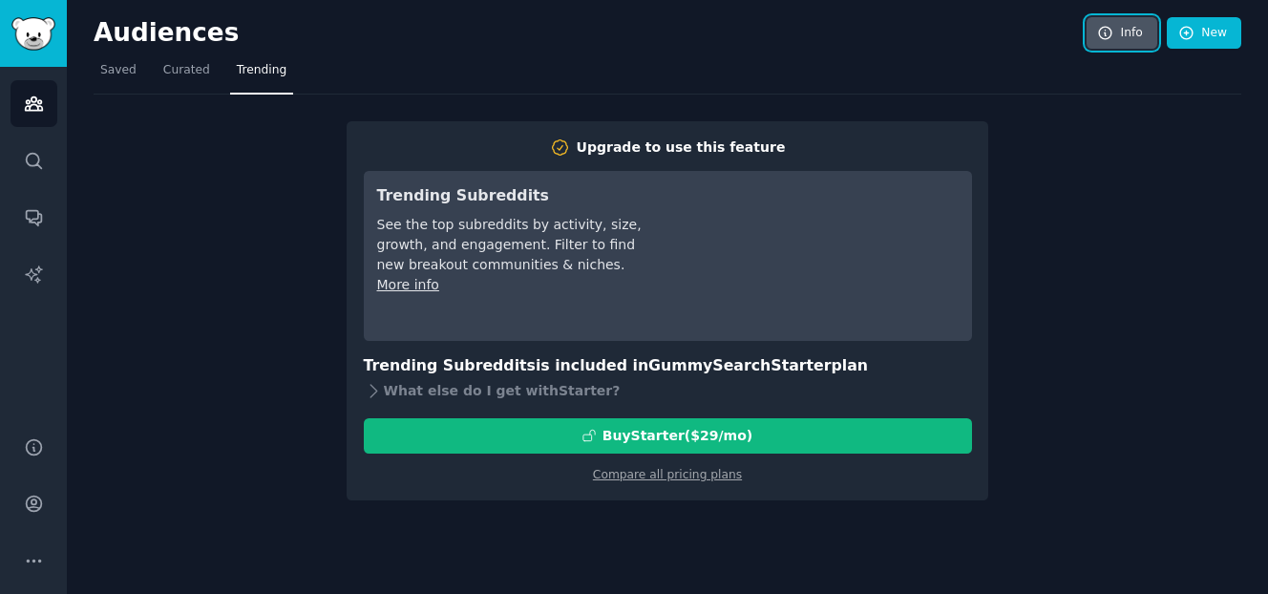
click at [1126, 27] on link "Info" at bounding box center [1121, 33] width 71 height 32
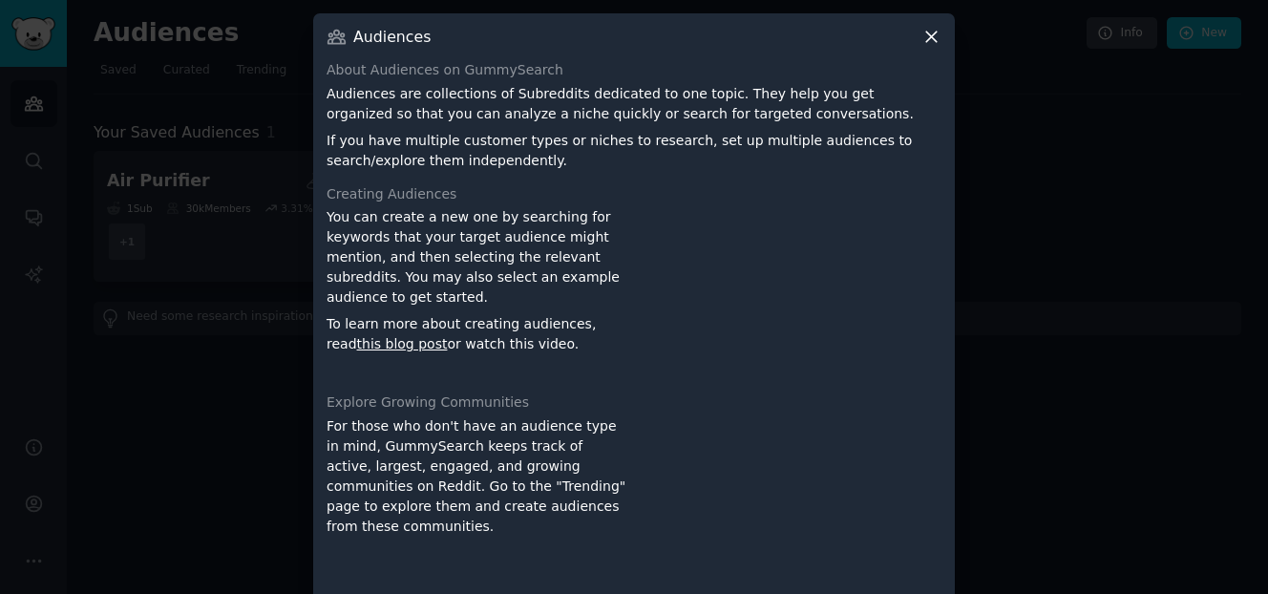
click at [922, 45] on icon at bounding box center [931, 37] width 20 height 20
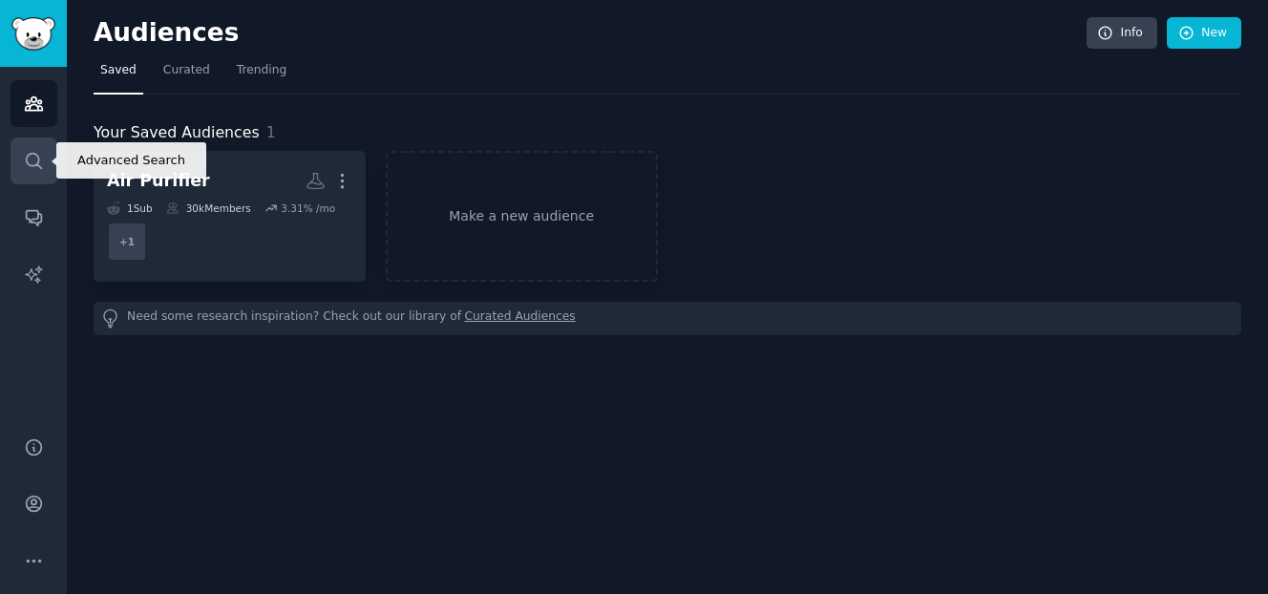
click at [27, 162] on icon "Sidebar" at bounding box center [33, 160] width 15 height 15
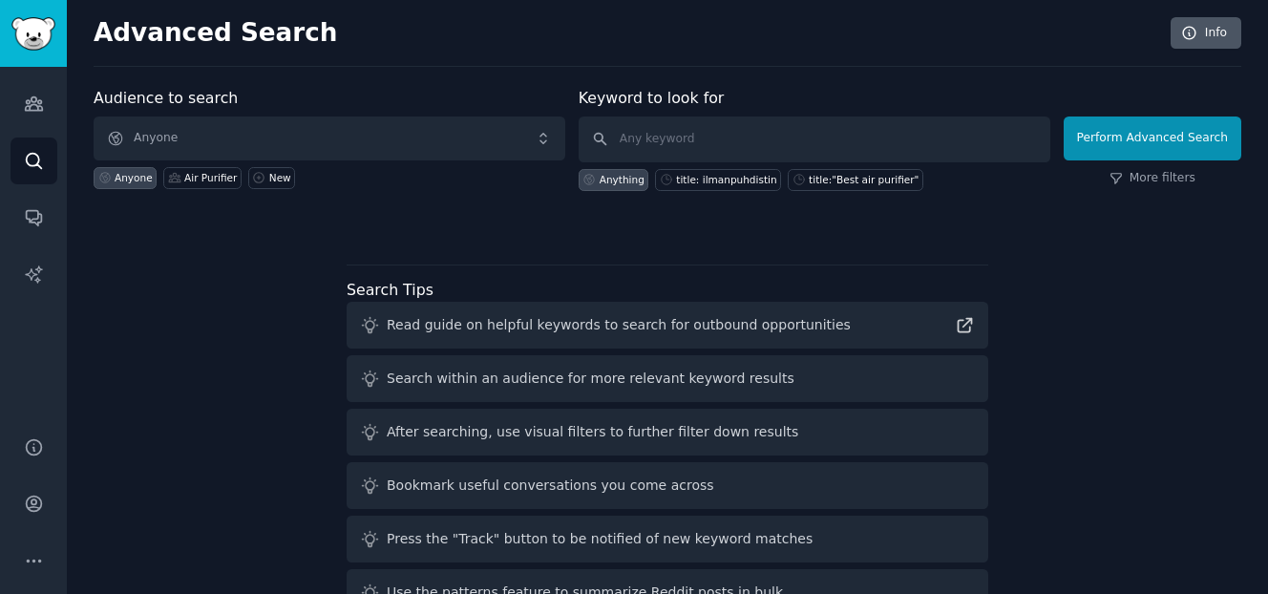
click at [1235, 34] on div "Advanced Search Info Audience to search Anyone Anyone Air Purifier New Keyword …" at bounding box center [667, 324] width 1201 height 649
click at [1210, 34] on link "Info" at bounding box center [1205, 33] width 71 height 32
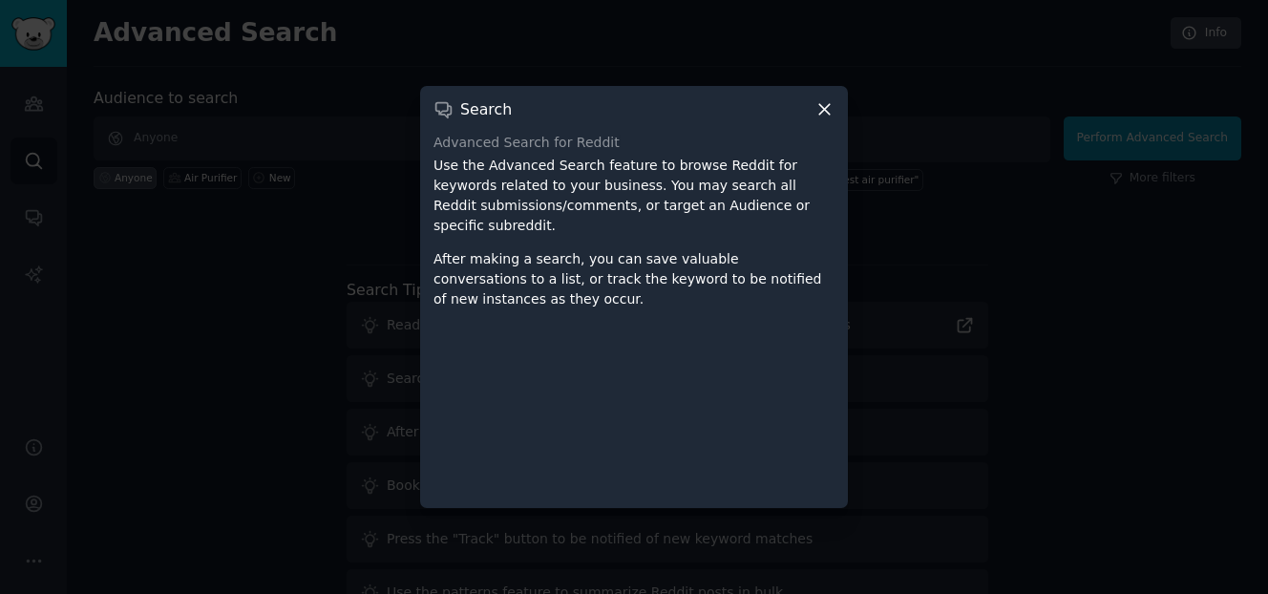
drag, startPoint x: 824, startPoint y: 114, endPoint x: 860, endPoint y: 116, distance: 36.4
click at [824, 114] on icon at bounding box center [824, 109] width 20 height 20
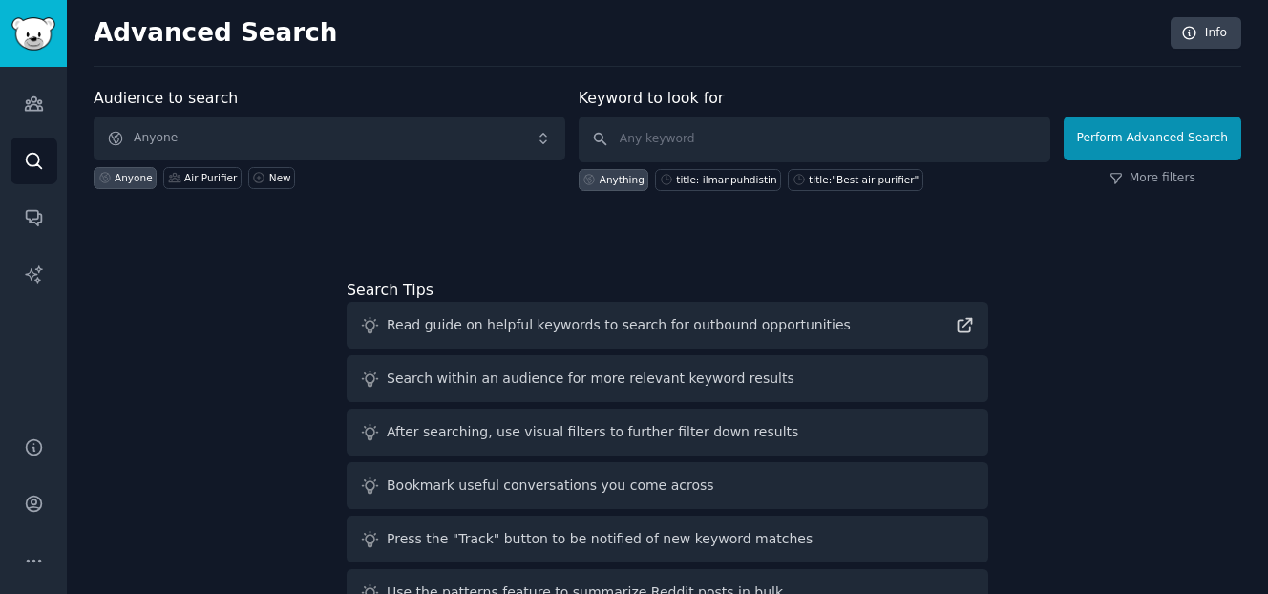
click at [607, 182] on div "Anything" at bounding box center [621, 179] width 45 height 13
click at [1094, 141] on button "Perform Advanced Search" at bounding box center [1152, 138] width 178 height 44
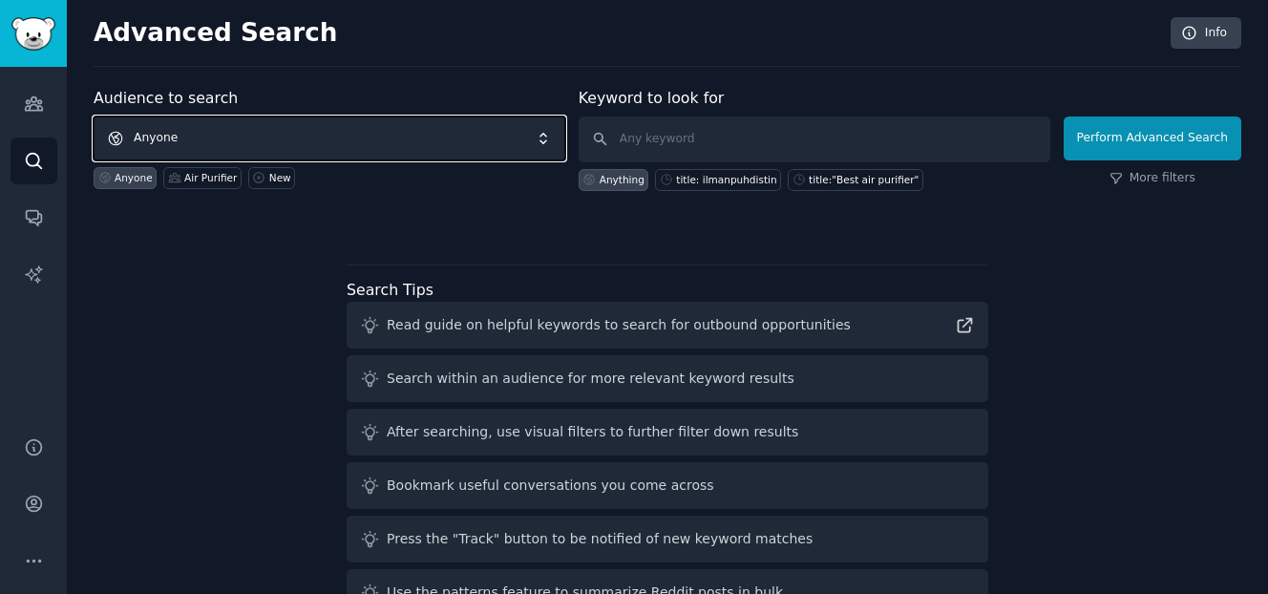
click at [464, 124] on span "Anyone" at bounding box center [330, 138] width 472 height 44
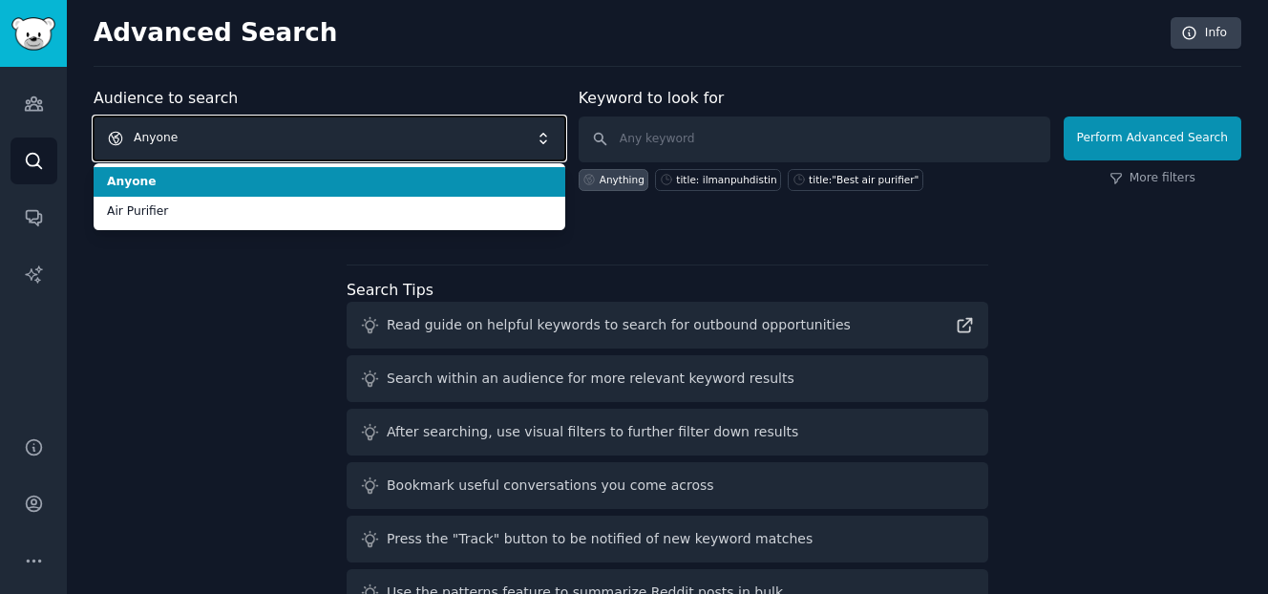
click at [464, 124] on span "Anyone" at bounding box center [330, 138] width 472 height 44
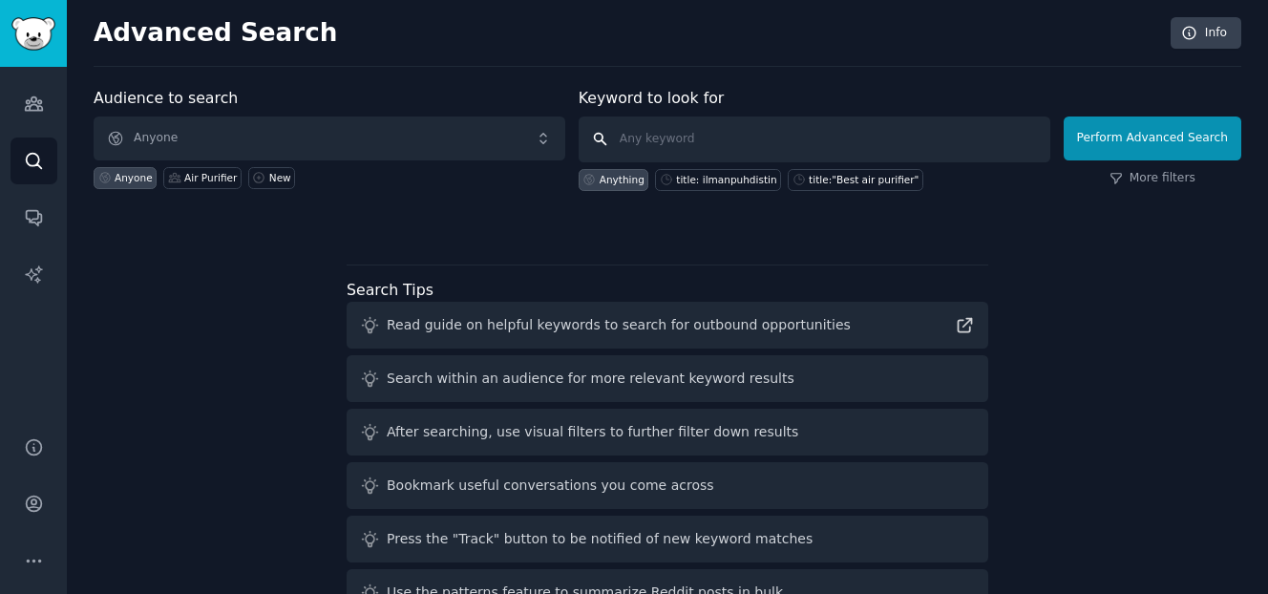
click at [664, 149] on input "text" at bounding box center [814, 139] width 472 height 46
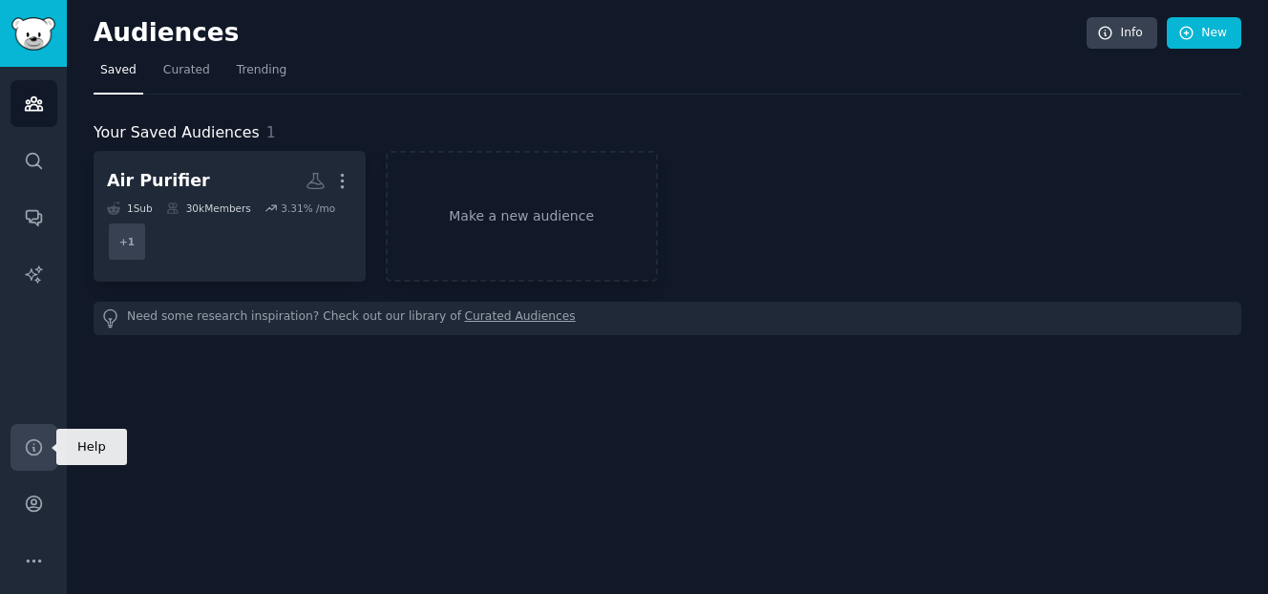
click at [38, 454] on icon "Sidebar" at bounding box center [34, 447] width 20 height 20
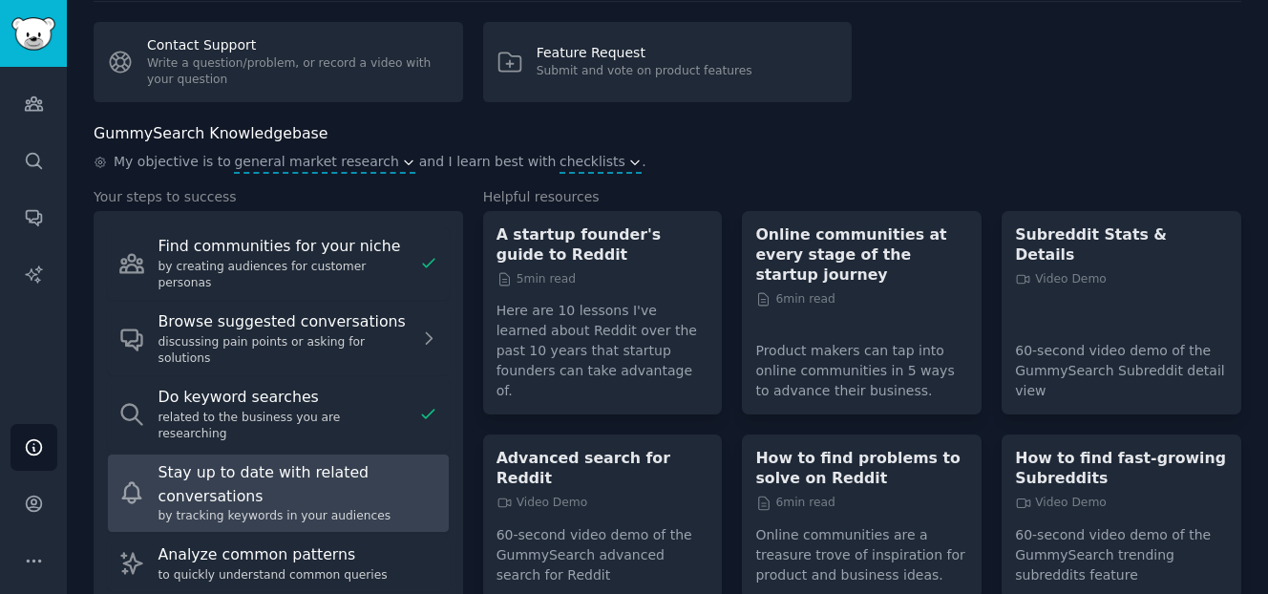
scroll to position [156, 0]
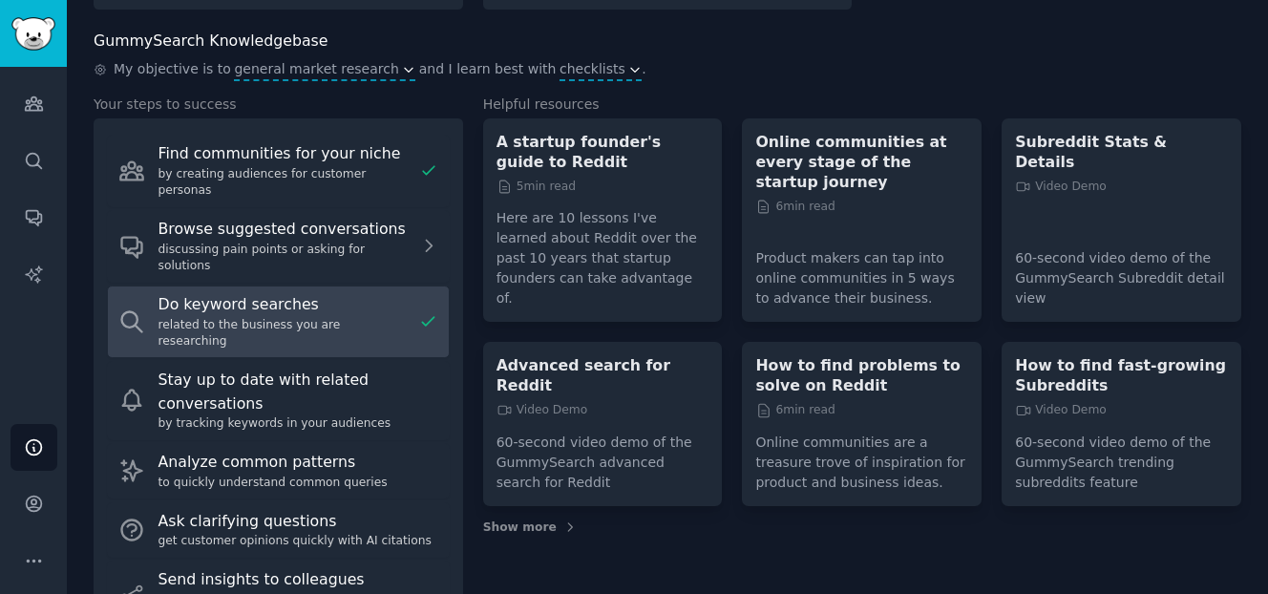
click at [289, 317] on div "related to the business you are researching" at bounding box center [285, 333] width 254 height 33
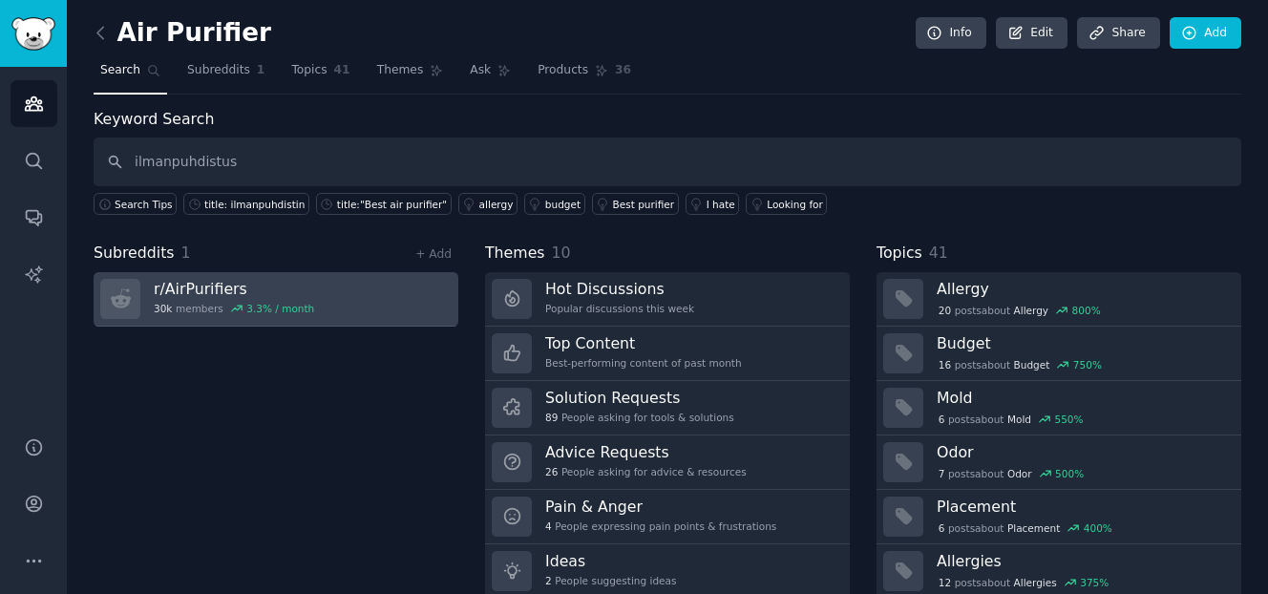
type input "ilmanpuhdistus"
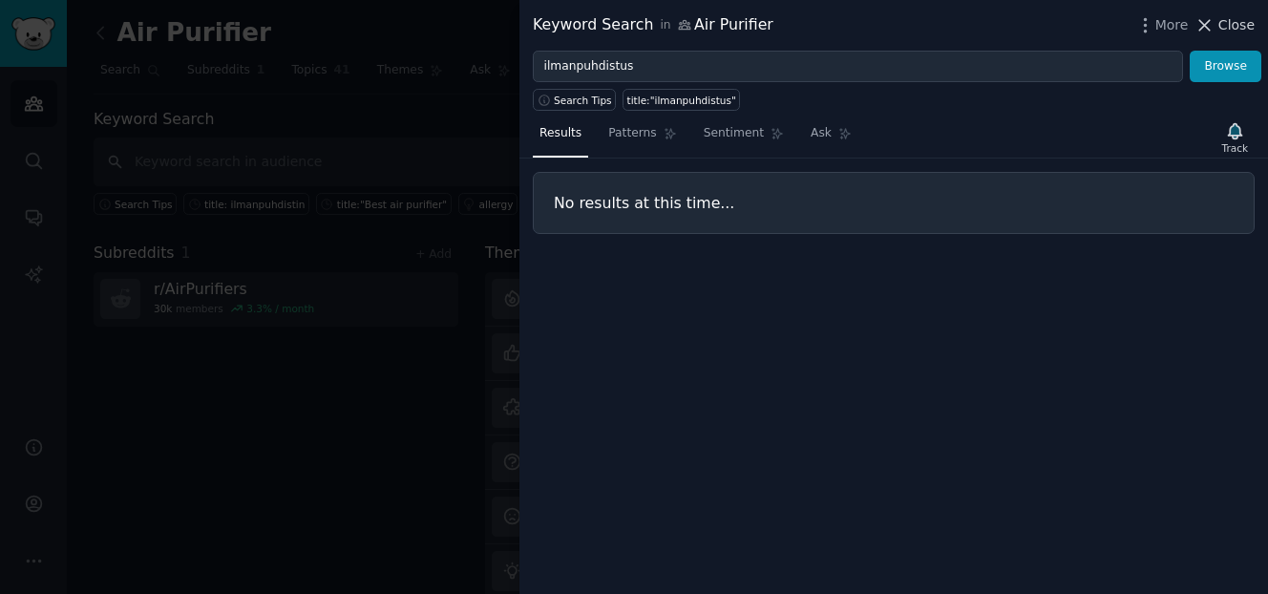
drag, startPoint x: 1247, startPoint y: 25, endPoint x: 1174, endPoint y: 30, distance: 72.7
click at [1246, 25] on span "Close" at bounding box center [1236, 25] width 36 height 20
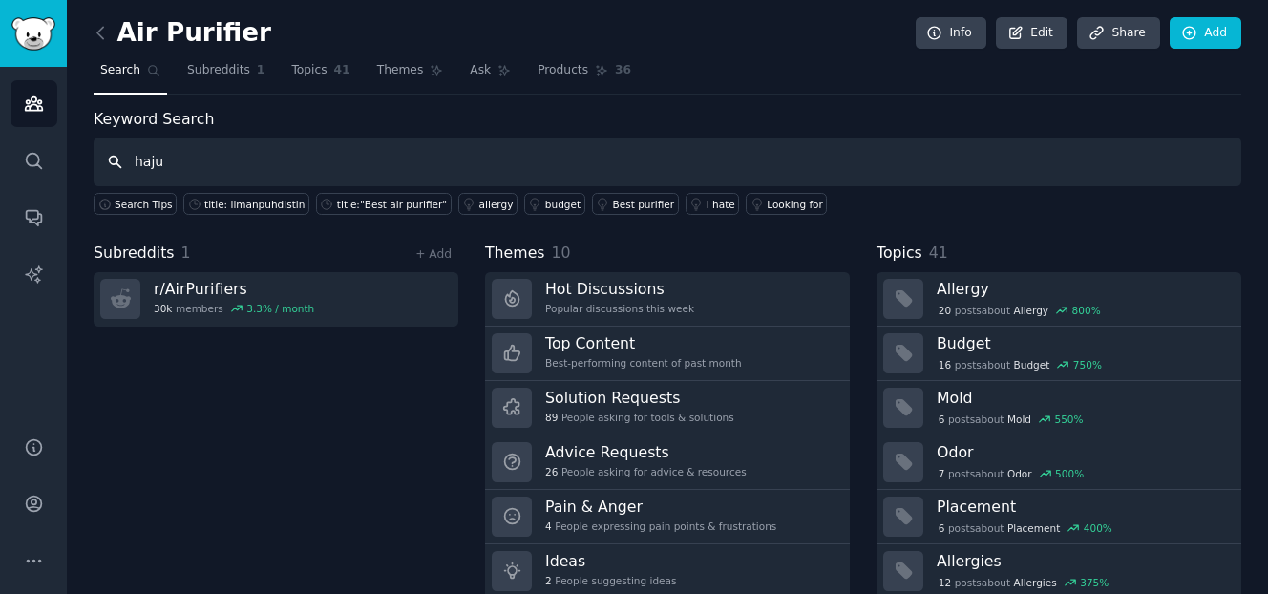
type input "haju"
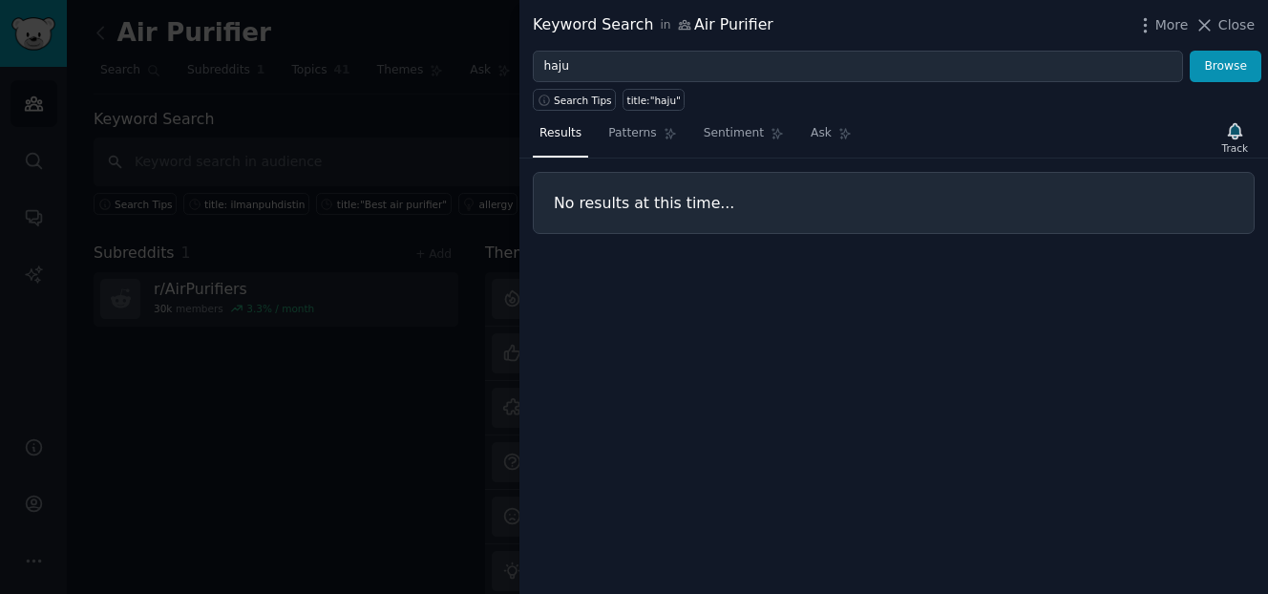
click at [1256, 26] on div "Keyword Search in Air Purifier More Close" at bounding box center [893, 25] width 748 height 51
click at [1243, 26] on span "Close" at bounding box center [1236, 25] width 36 height 20
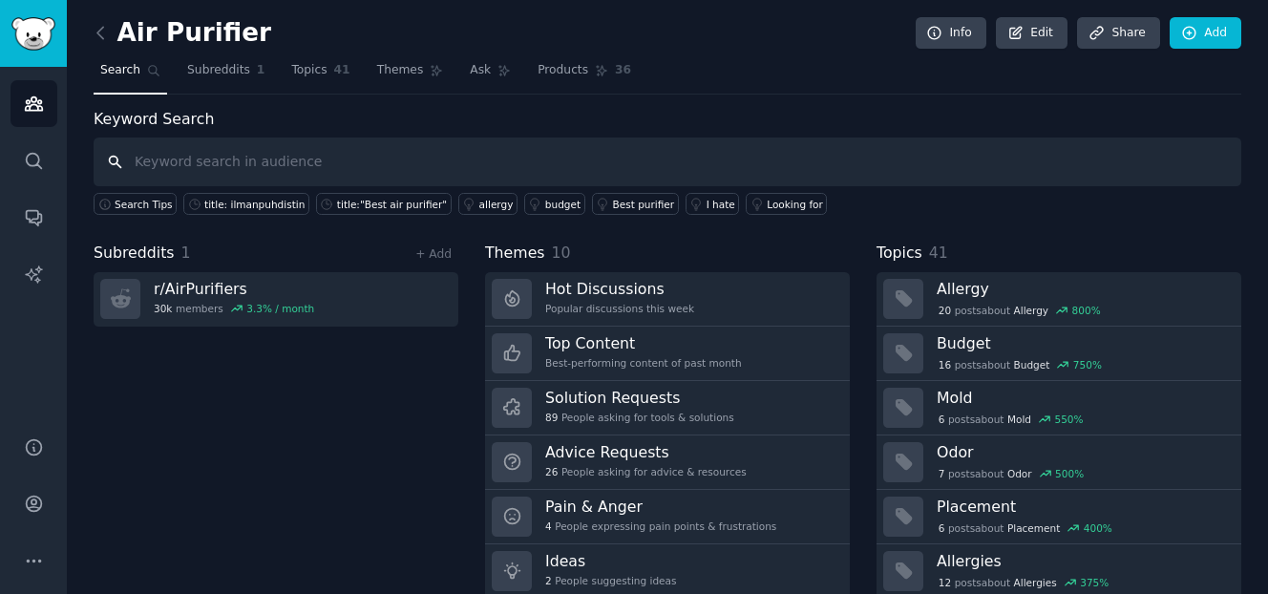
click at [264, 158] on input "text" at bounding box center [667, 161] width 1147 height 49
type input "suomi"
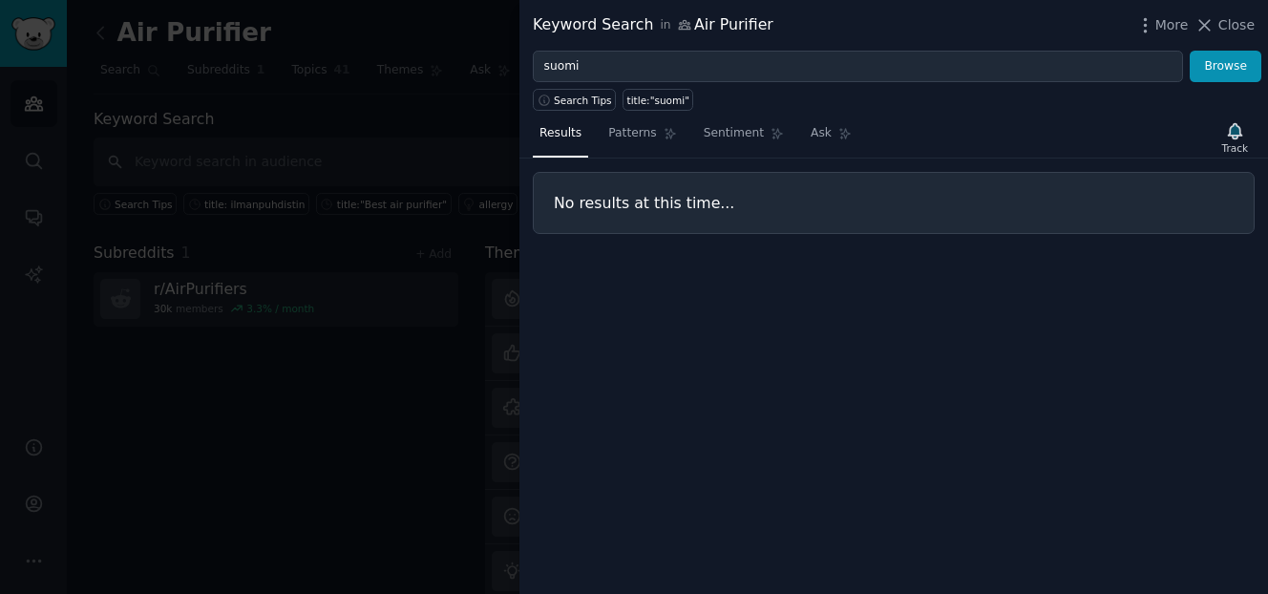
click at [1214, 26] on icon at bounding box center [1204, 25] width 20 height 20
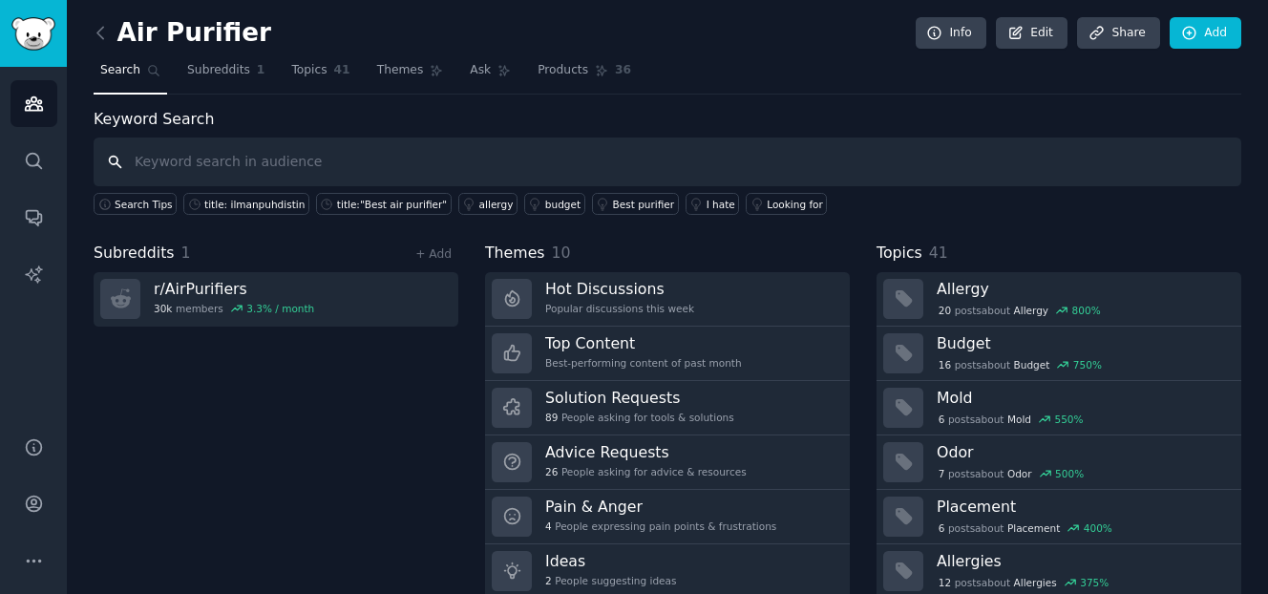
click at [188, 154] on input "text" at bounding box center [667, 161] width 1147 height 49
type input "o"
type input "tampere"
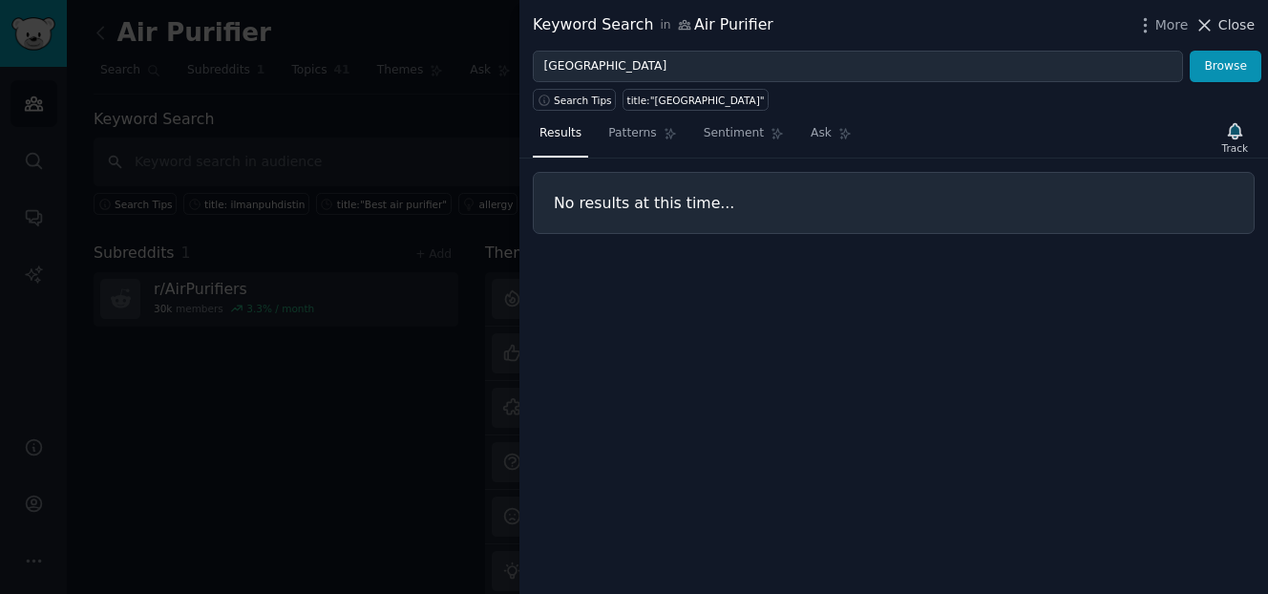
click at [1236, 25] on span "Close" at bounding box center [1236, 25] width 36 height 20
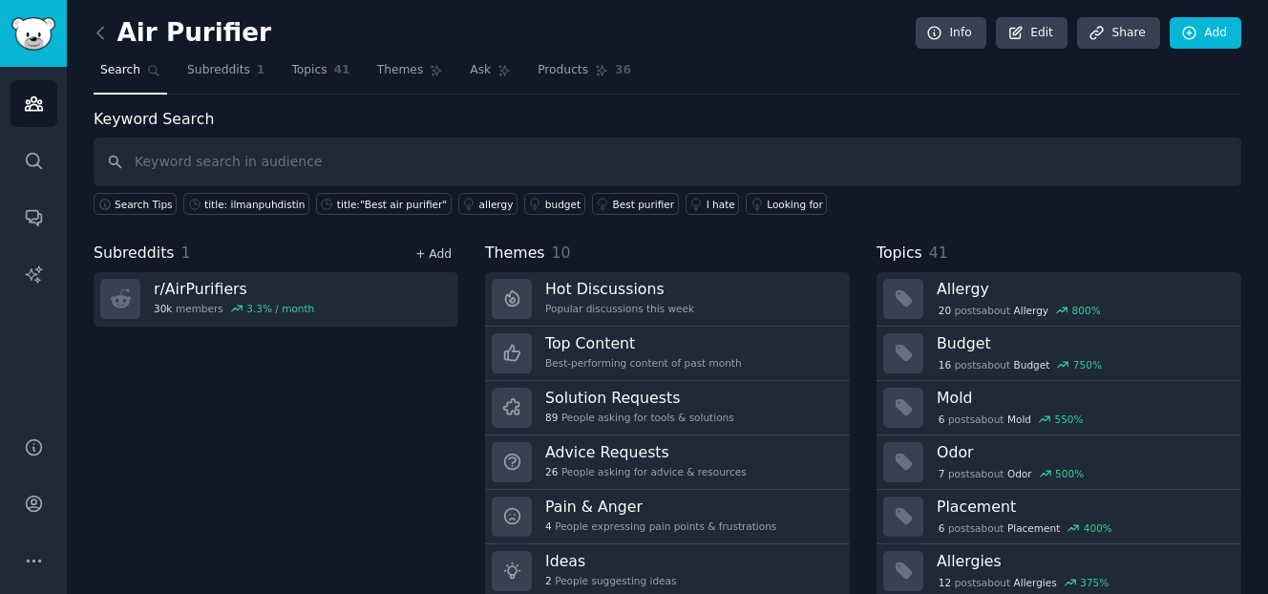
click at [452, 258] on div "+ Add" at bounding box center [434, 253] width 50 height 20
click at [427, 258] on link "+ Add" at bounding box center [433, 253] width 36 height 13
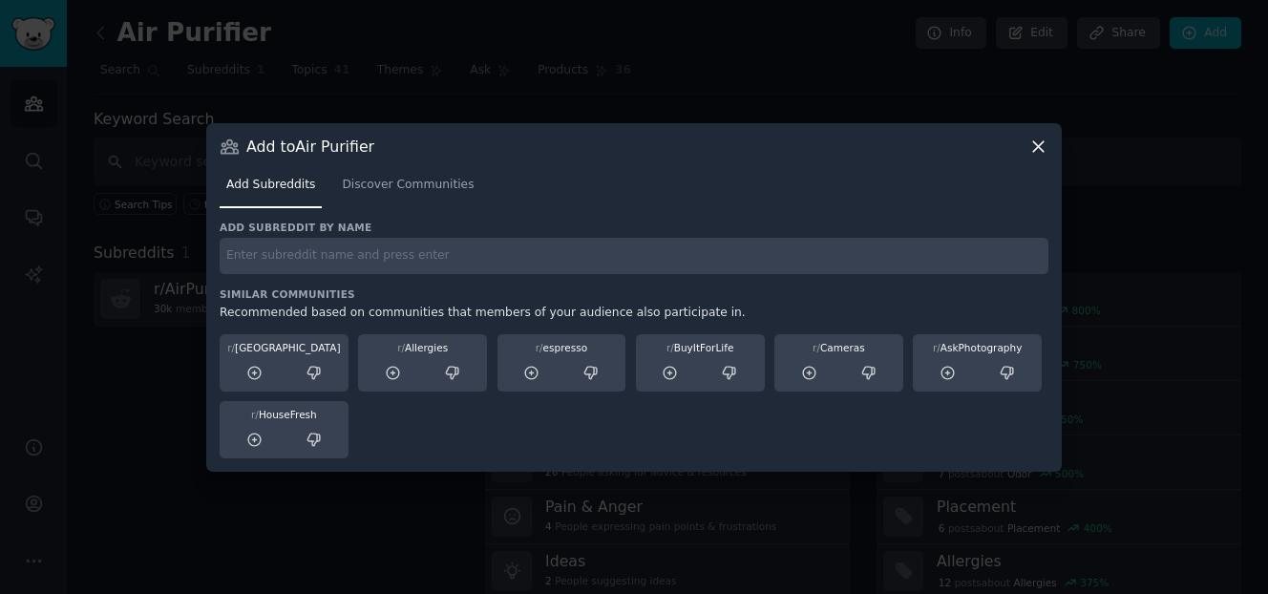
click at [1044, 147] on icon at bounding box center [1038, 147] width 20 height 20
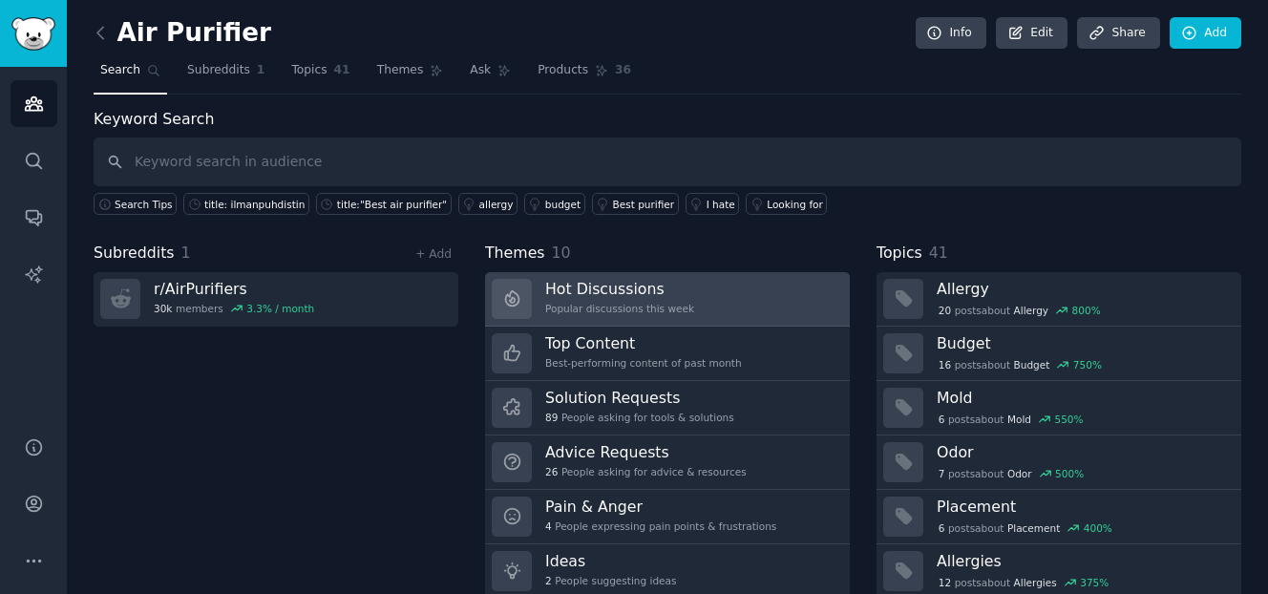
click at [600, 288] on h3 "Hot Discussions" at bounding box center [619, 289] width 149 height 20
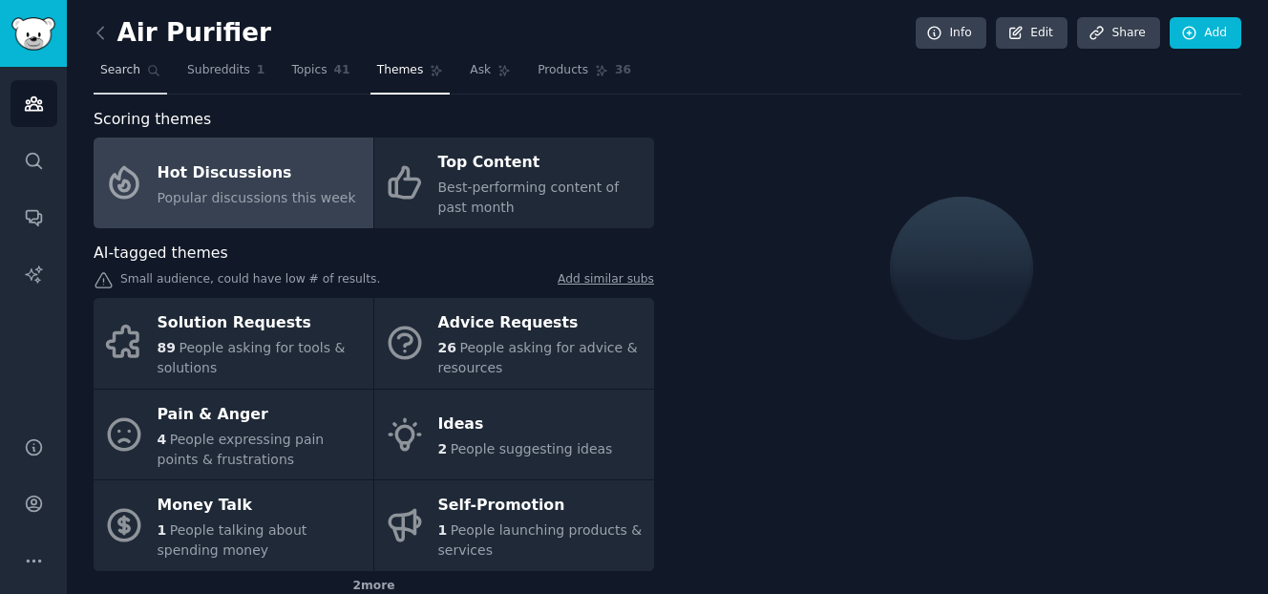
click at [124, 79] on link "Search" at bounding box center [131, 74] width 74 height 39
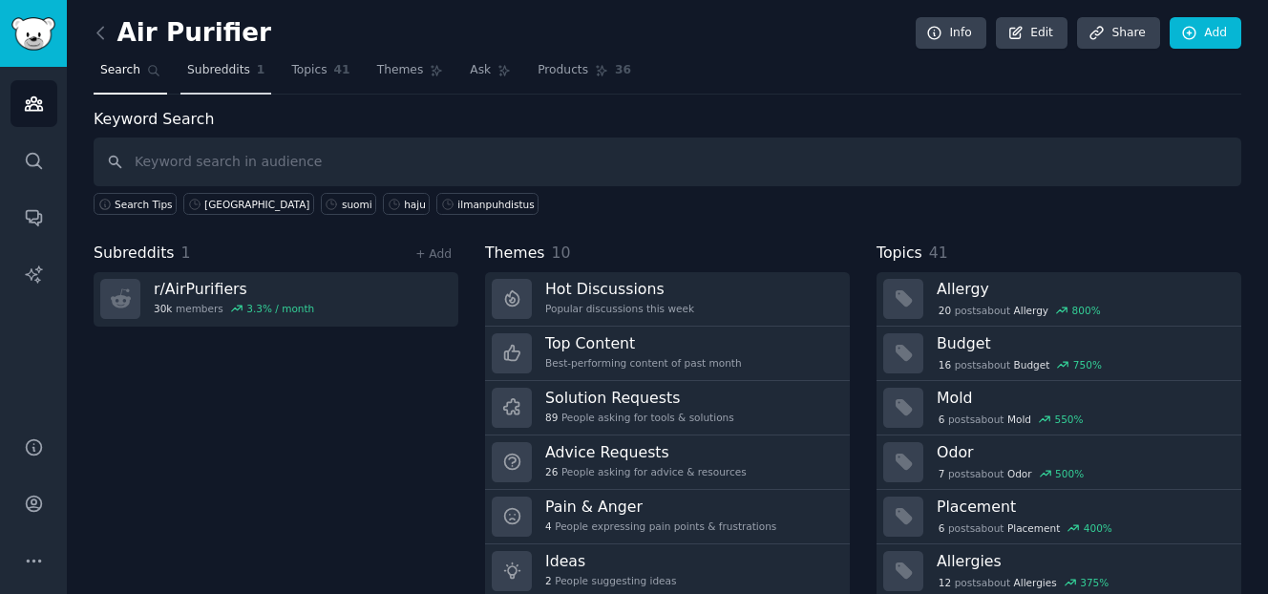
click at [263, 78] on link "Subreddits 1" at bounding box center [225, 74] width 91 height 39
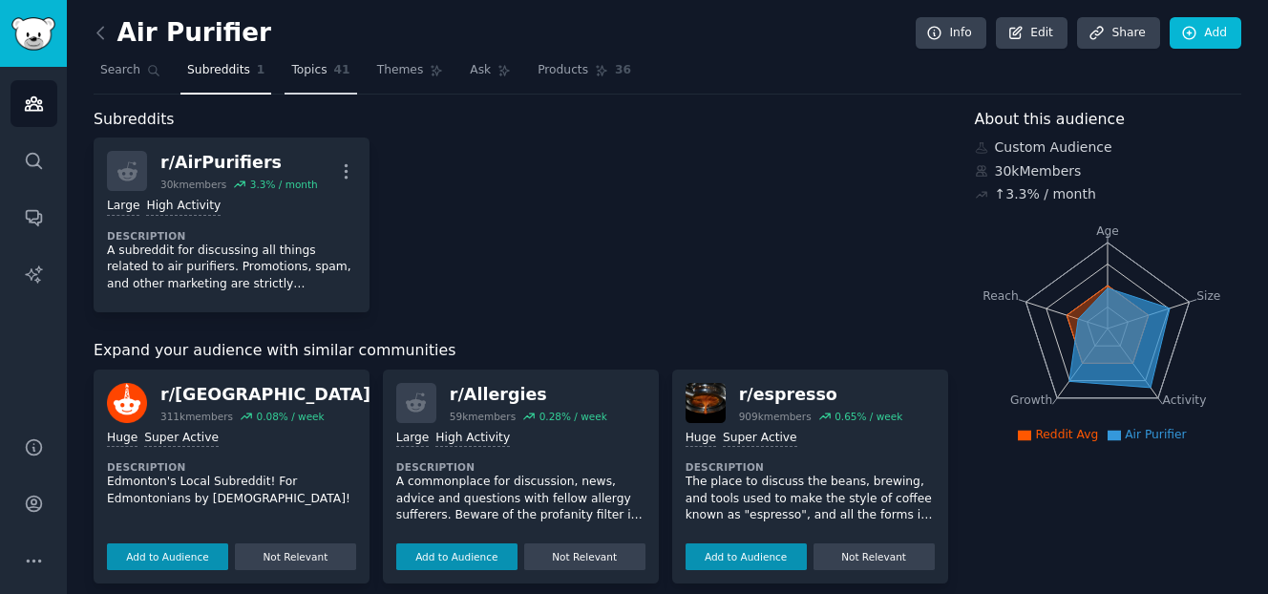
drag, startPoint x: 322, startPoint y: 67, endPoint x: 334, endPoint y: 67, distance: 12.4
click at [322, 67] on span "Topics" at bounding box center [308, 70] width 35 height 17
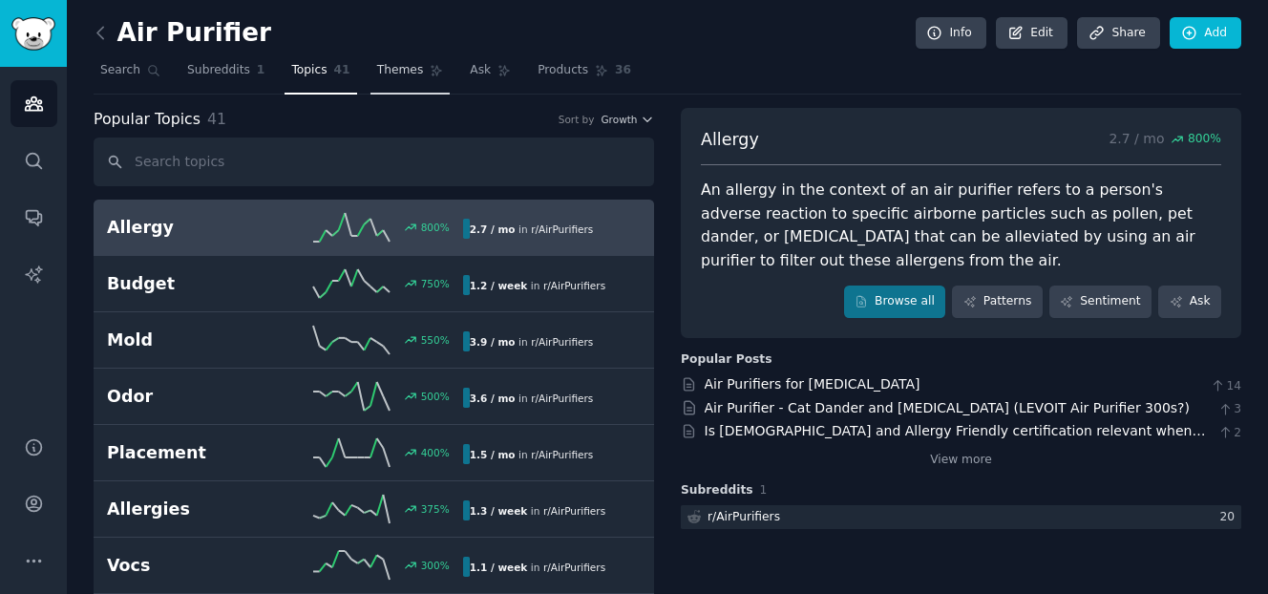
click at [389, 80] on link "Themes" at bounding box center [410, 74] width 80 height 39
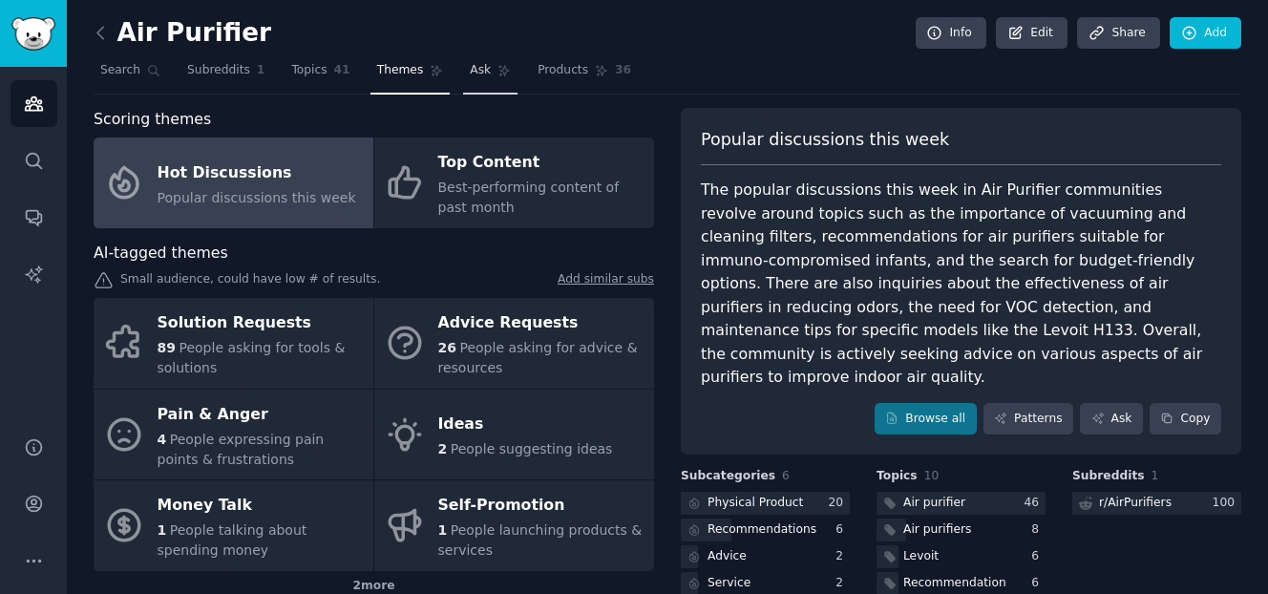
click at [476, 74] on span "Ask" at bounding box center [480, 70] width 21 height 17
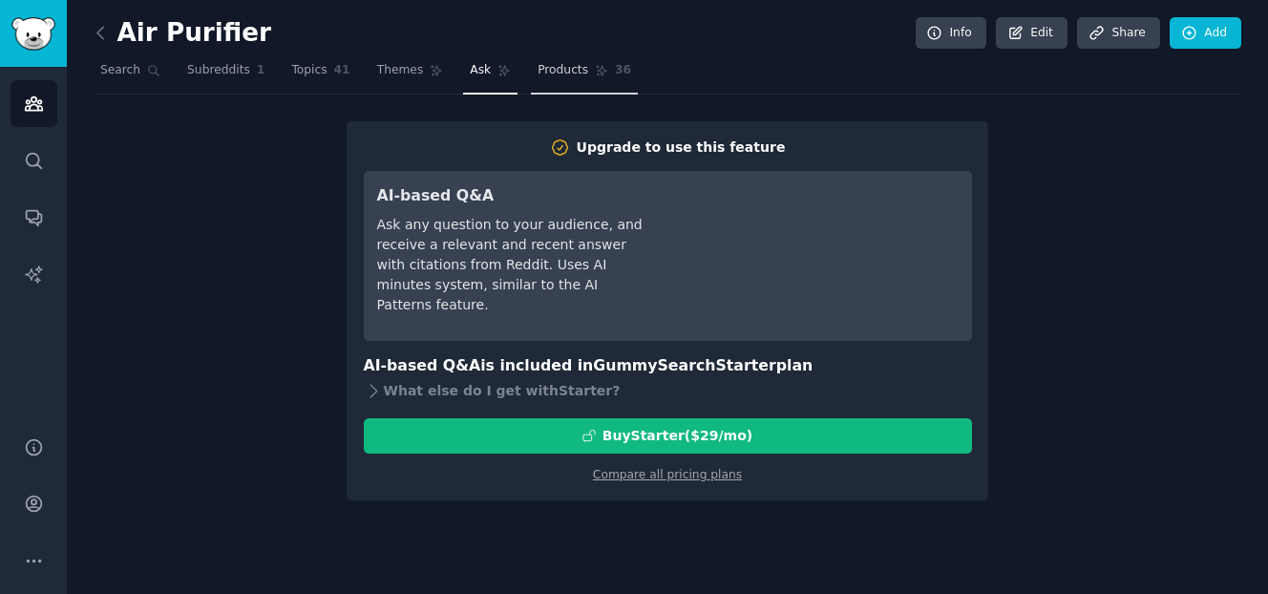
click at [549, 69] on span "Products" at bounding box center [562, 70] width 51 height 17
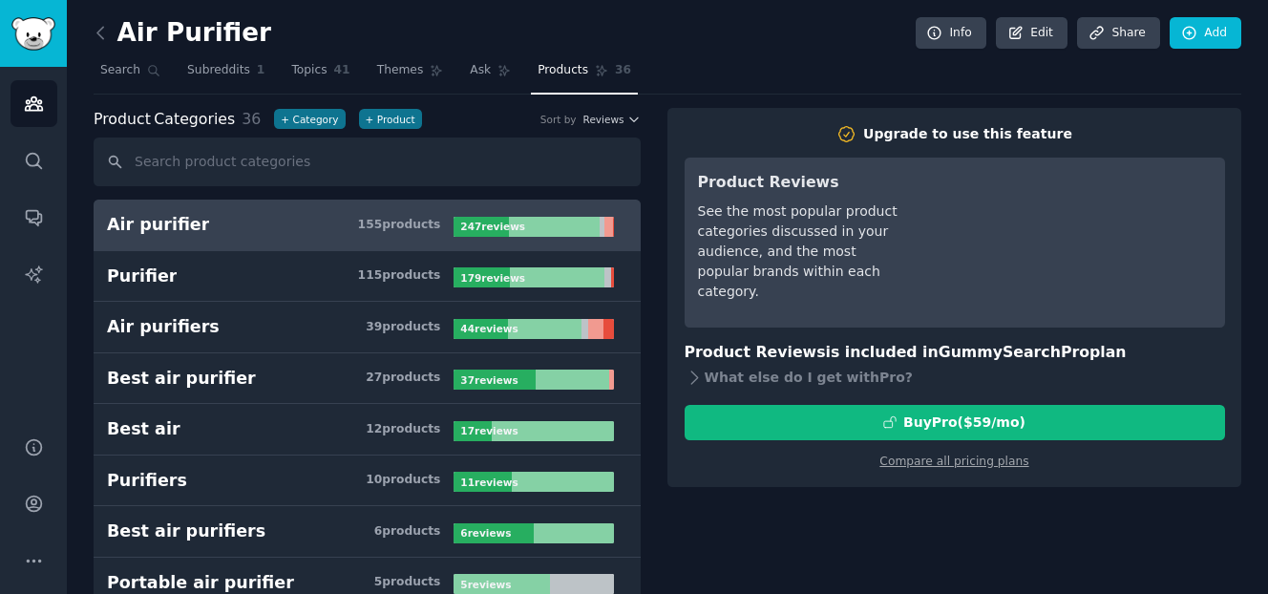
click at [101, 54] on div "Air Purifier Info Edit Share Add" at bounding box center [667, 36] width 1147 height 39
click at [104, 62] on span "Search" at bounding box center [120, 70] width 40 height 17
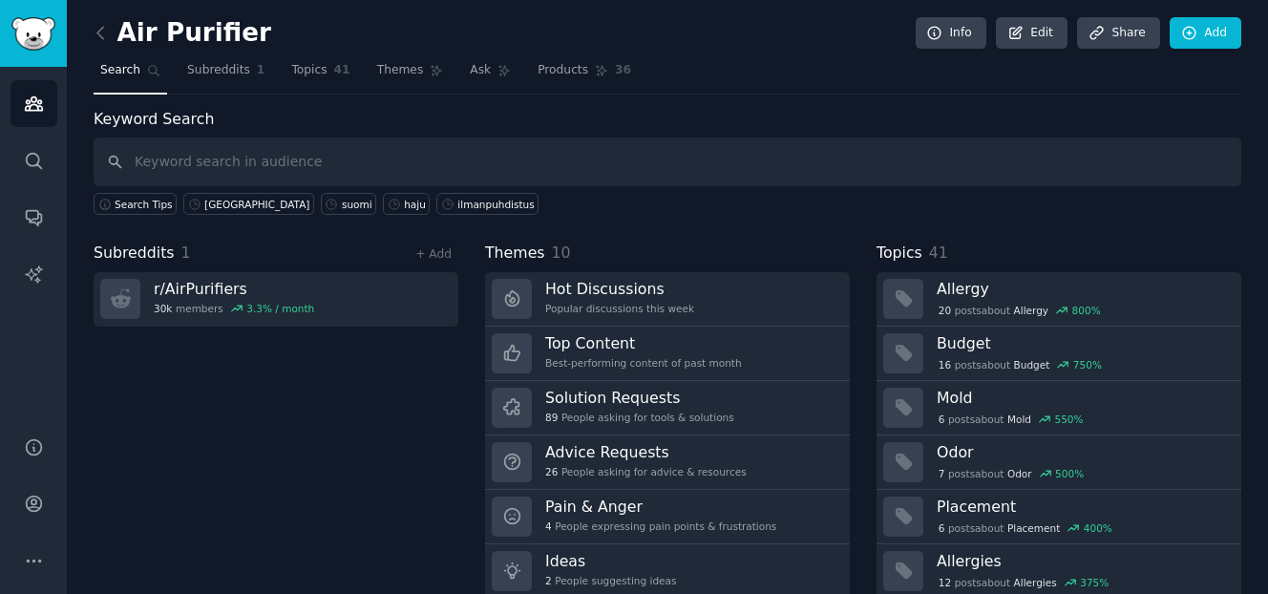
click at [105, 62] on span "Search" at bounding box center [120, 70] width 40 height 17
click at [1053, 39] on link "Edit" at bounding box center [1032, 33] width 72 height 32
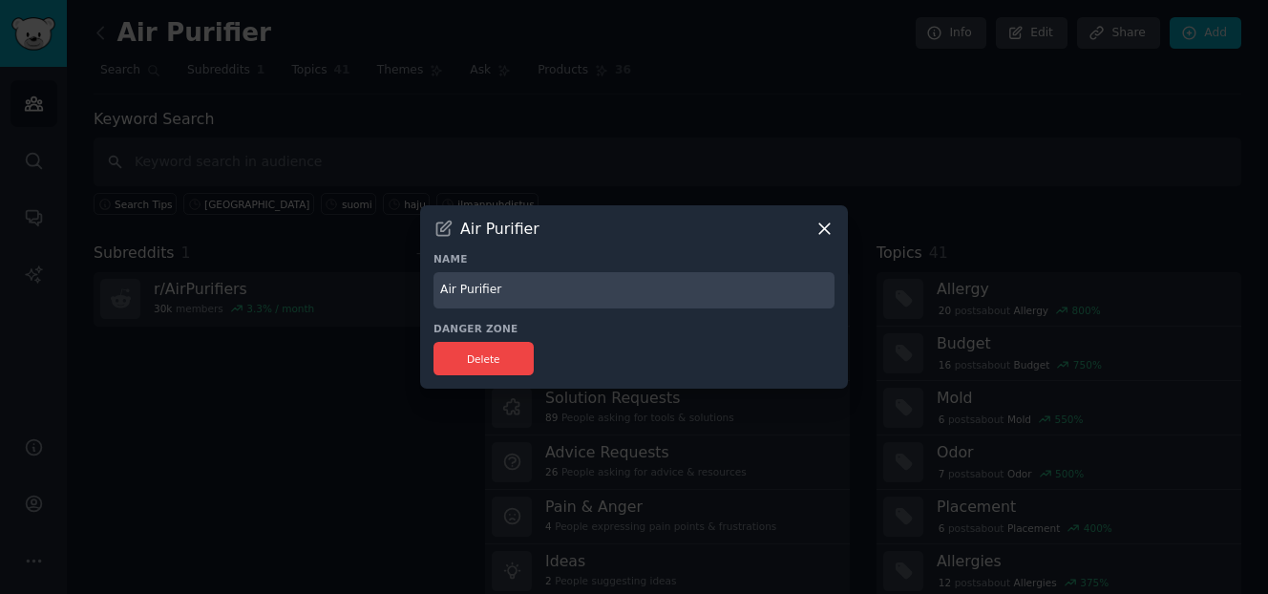
click at [833, 233] on icon at bounding box center [824, 229] width 20 height 20
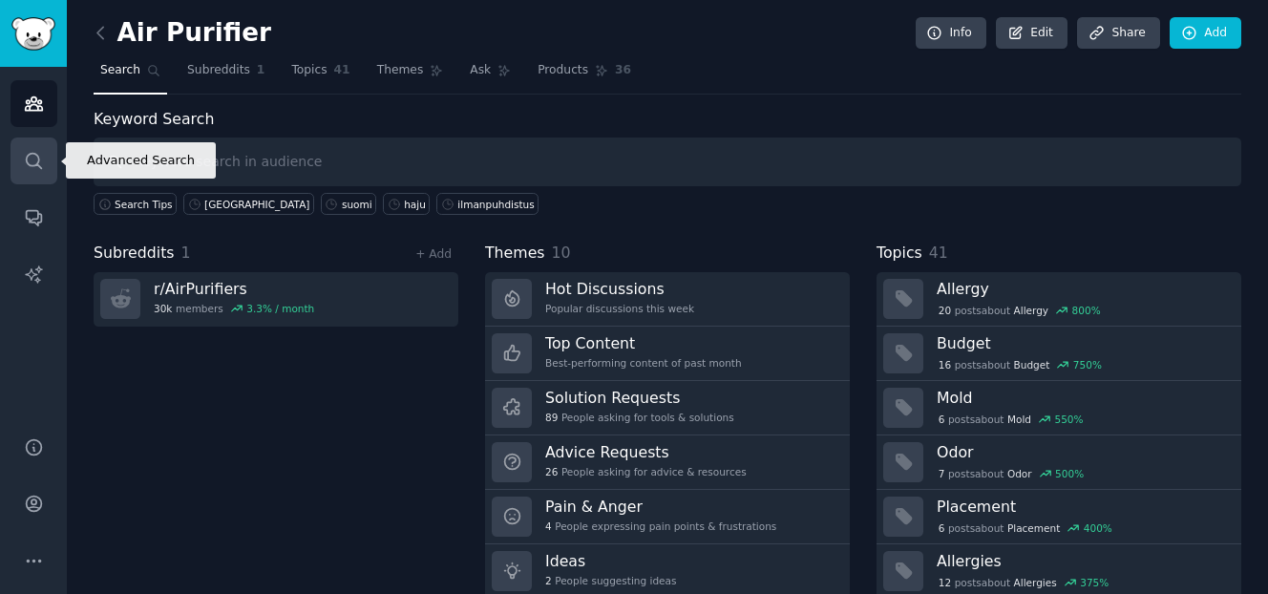
click at [30, 168] on icon "Sidebar" at bounding box center [34, 161] width 20 height 20
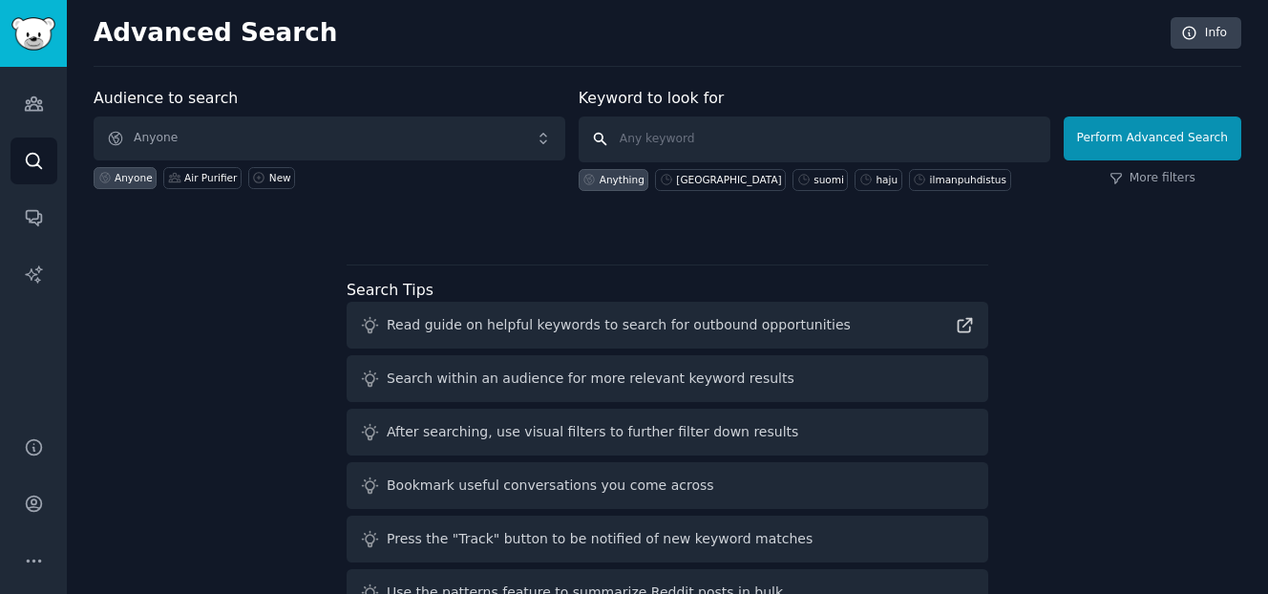
click at [672, 137] on input "text" at bounding box center [814, 139] width 472 height 46
type input "suomi"
click button "Perform Advanced Search" at bounding box center [1152, 138] width 178 height 44
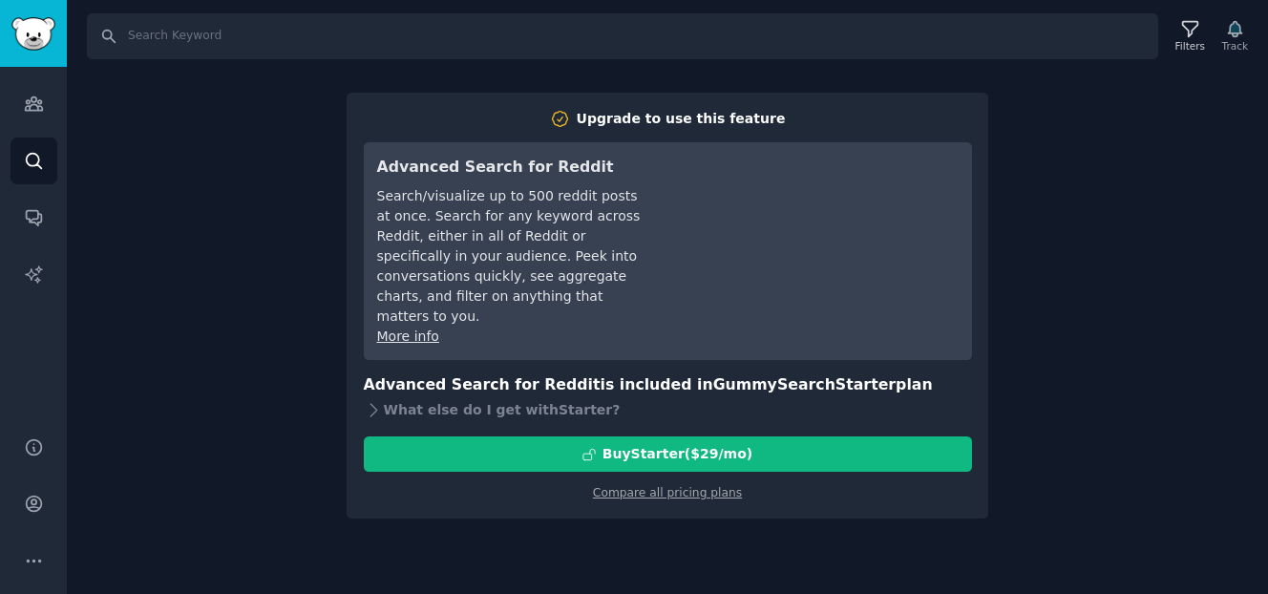
click at [194, 183] on div "Search Filters Track Upgrade to use this feature Advanced Search for Reddit Sea…" at bounding box center [667, 297] width 1201 height 594
click at [44, 104] on link "Audiences" at bounding box center [34, 103] width 47 height 47
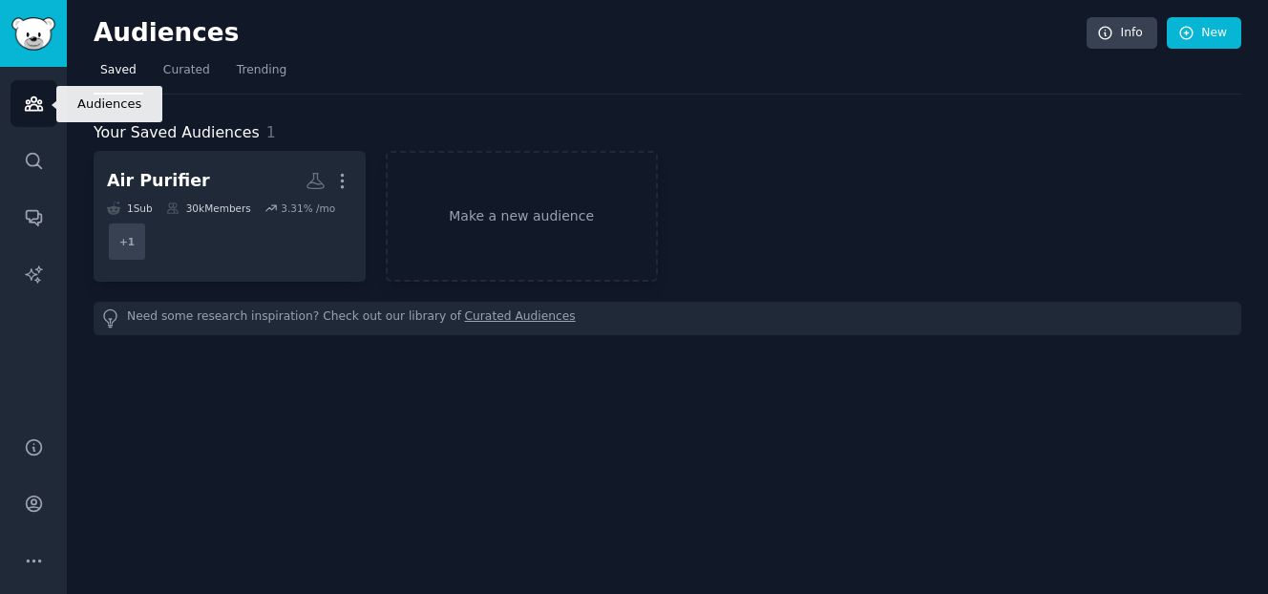
click at [44, 104] on link "Audiences" at bounding box center [34, 103] width 47 height 47
click at [591, 230] on link "Make a new audience" at bounding box center [522, 216] width 272 height 131
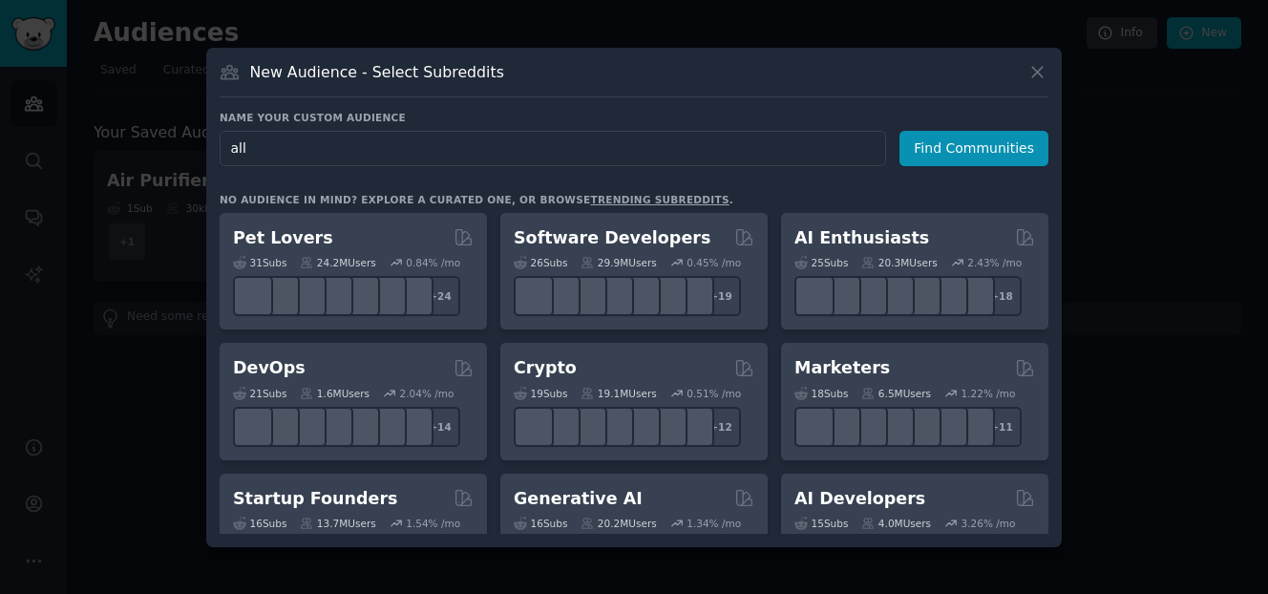
click at [617, 116] on h3 "Name your custom audience" at bounding box center [634, 117] width 829 height 13
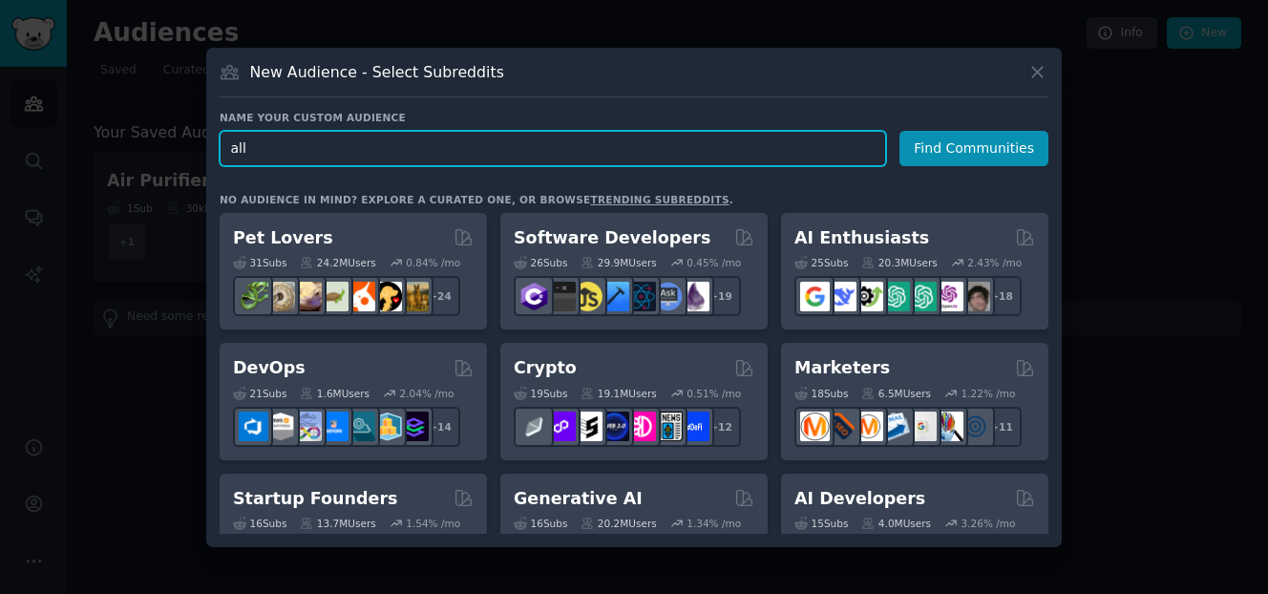
click at [394, 161] on input "all" at bounding box center [553, 148] width 666 height 35
click at [394, 154] on input "all" at bounding box center [553, 148] width 666 height 35
type input "a"
click at [288, 136] on input "text" at bounding box center [553, 148] width 666 height 35
type input "i"
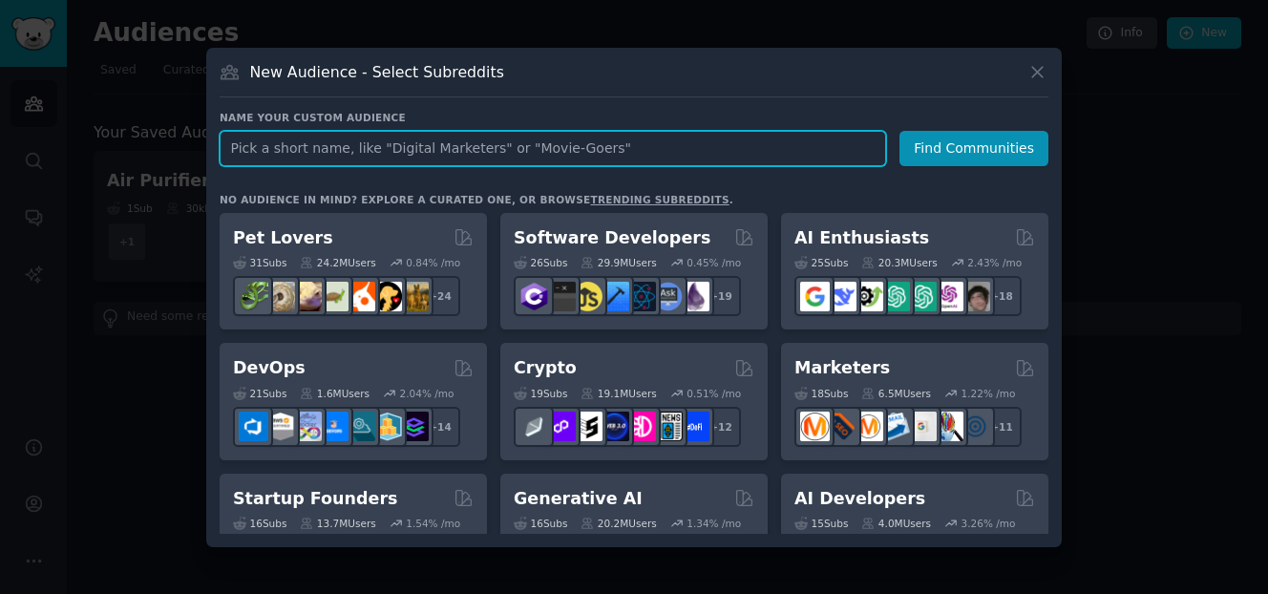
type input "a"
type input "haju"
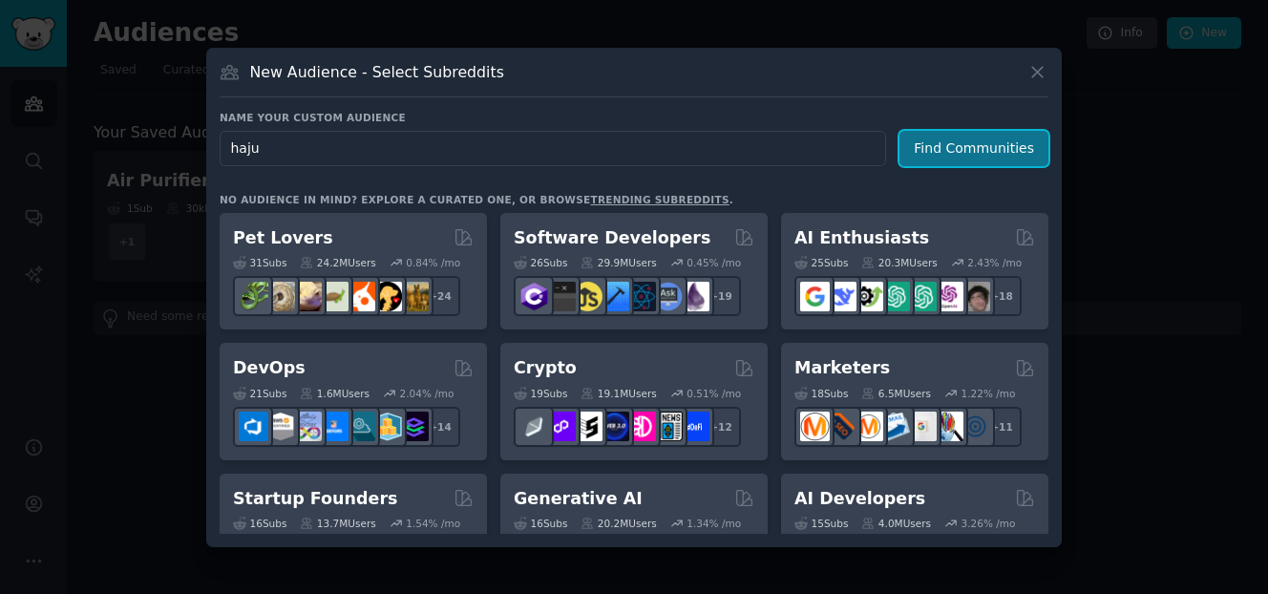
click at [955, 142] on button "Find Communities" at bounding box center [973, 148] width 149 height 35
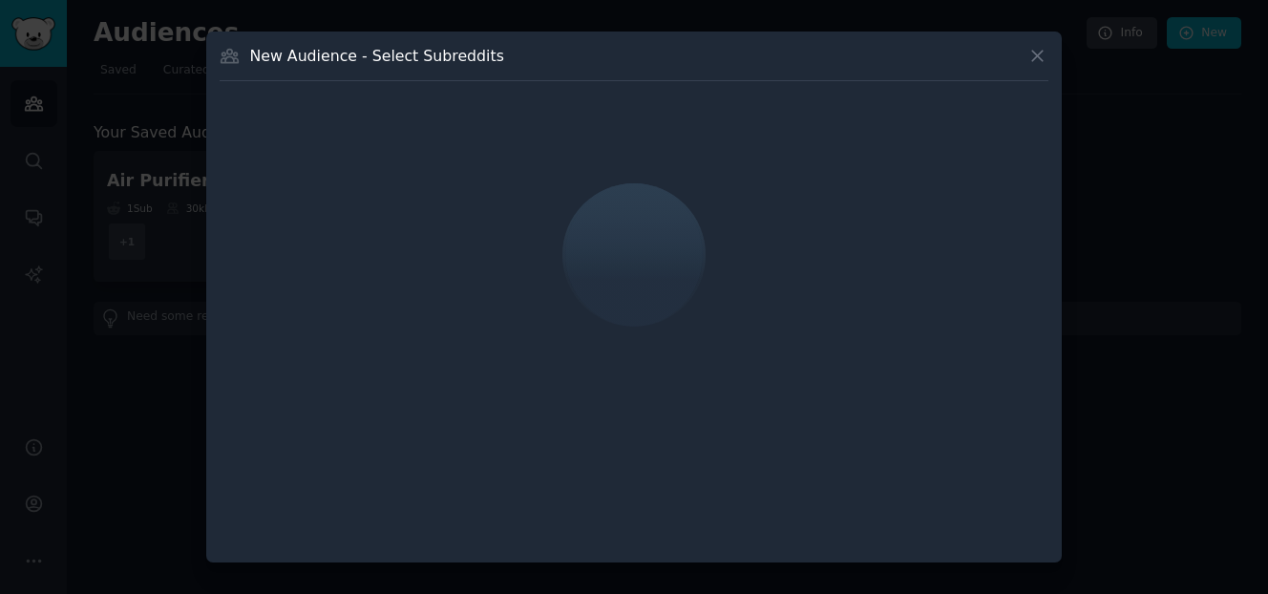
click at [955, 141] on div at bounding box center [634, 255] width 829 height 321
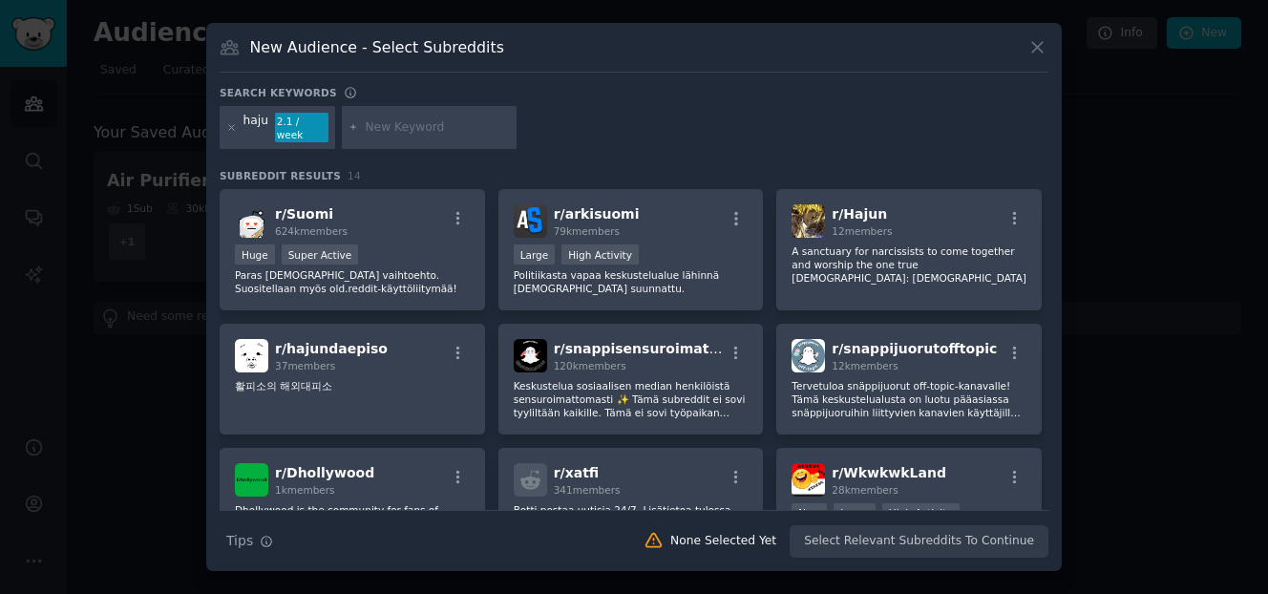
click at [376, 125] on input "text" at bounding box center [437, 127] width 145 height 17
type input "tampere"
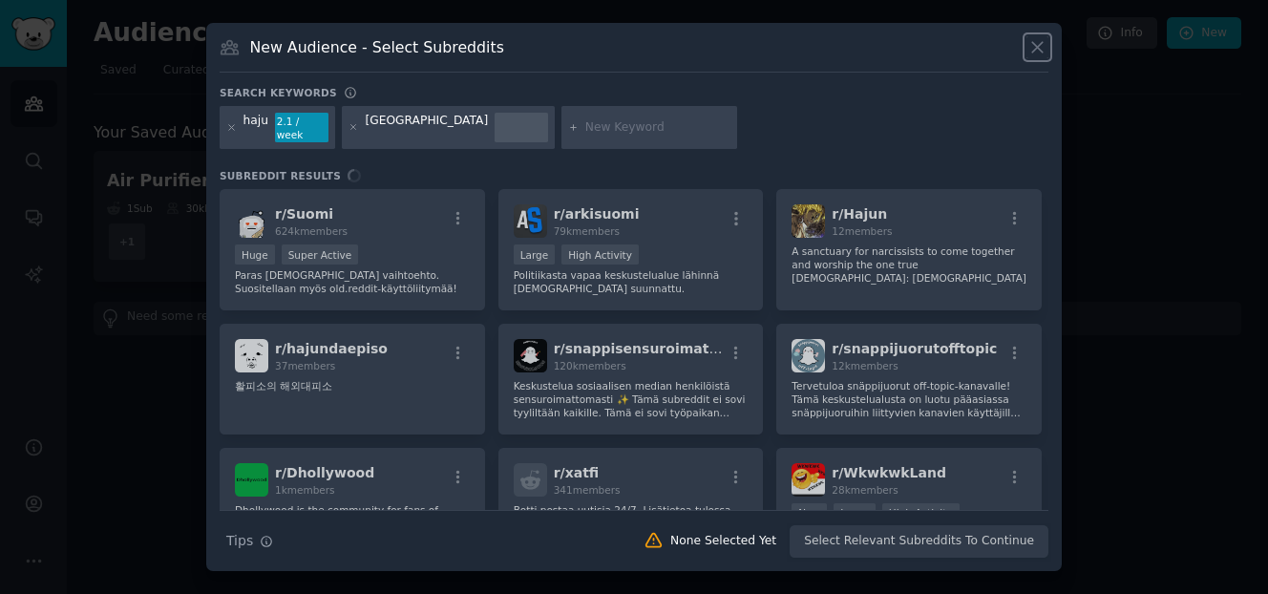
click at [1046, 54] on icon at bounding box center [1037, 47] width 20 height 20
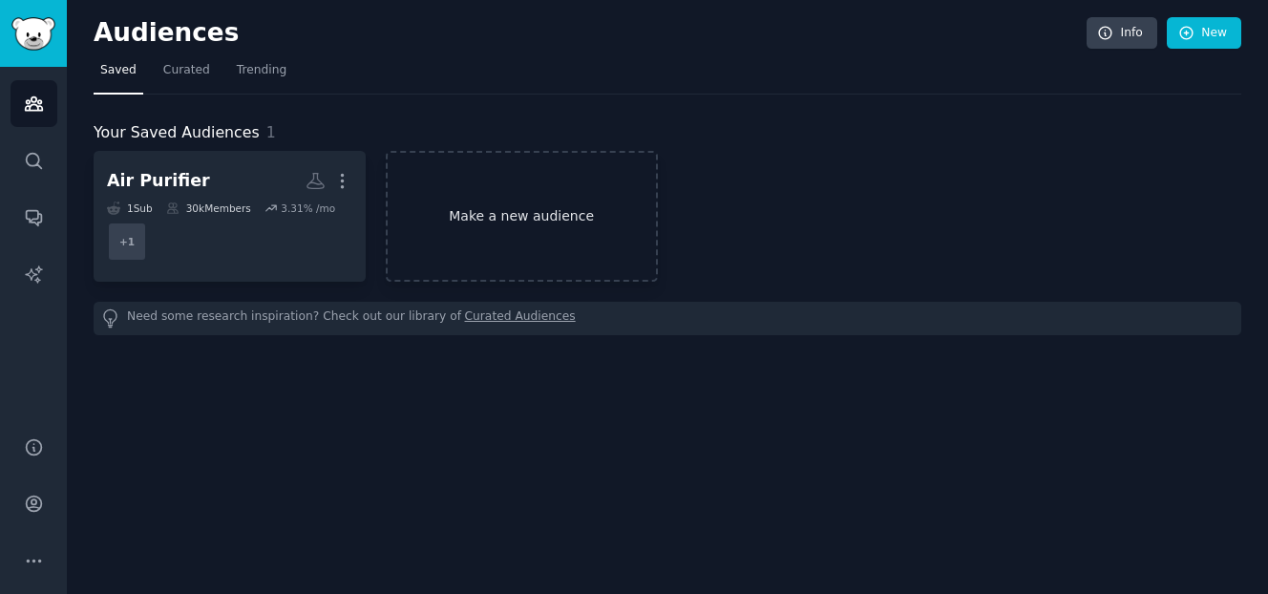
click at [539, 199] on link "Make a new audience" at bounding box center [522, 216] width 272 height 131
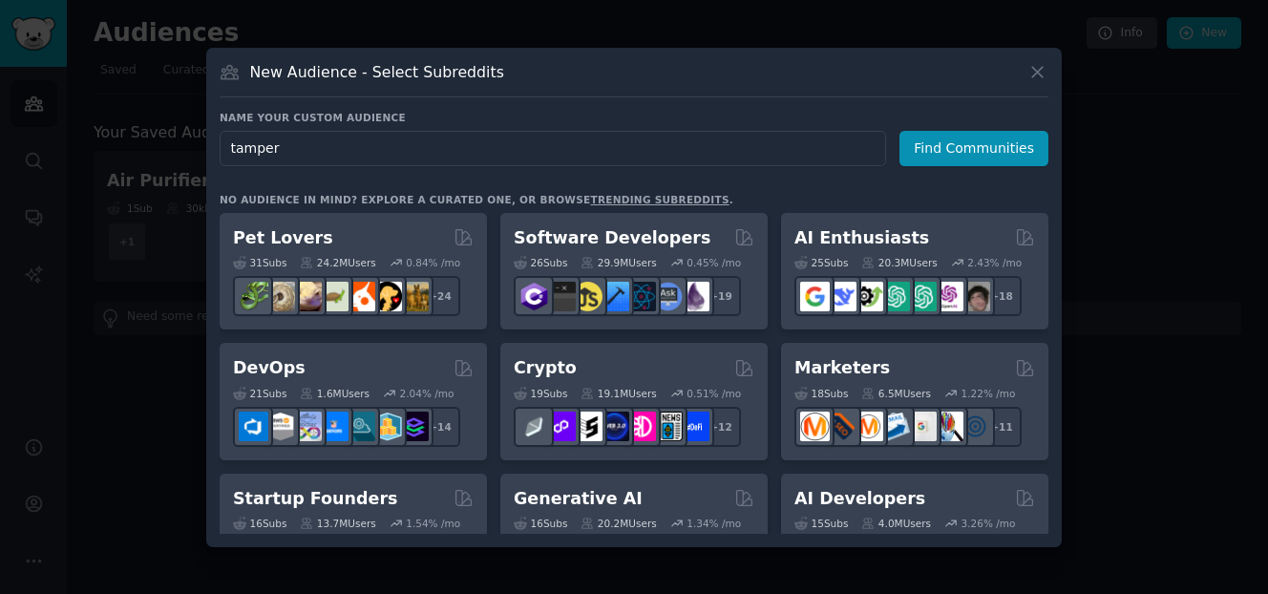
type input "tampere"
click button "Find Communities" at bounding box center [973, 148] width 149 height 35
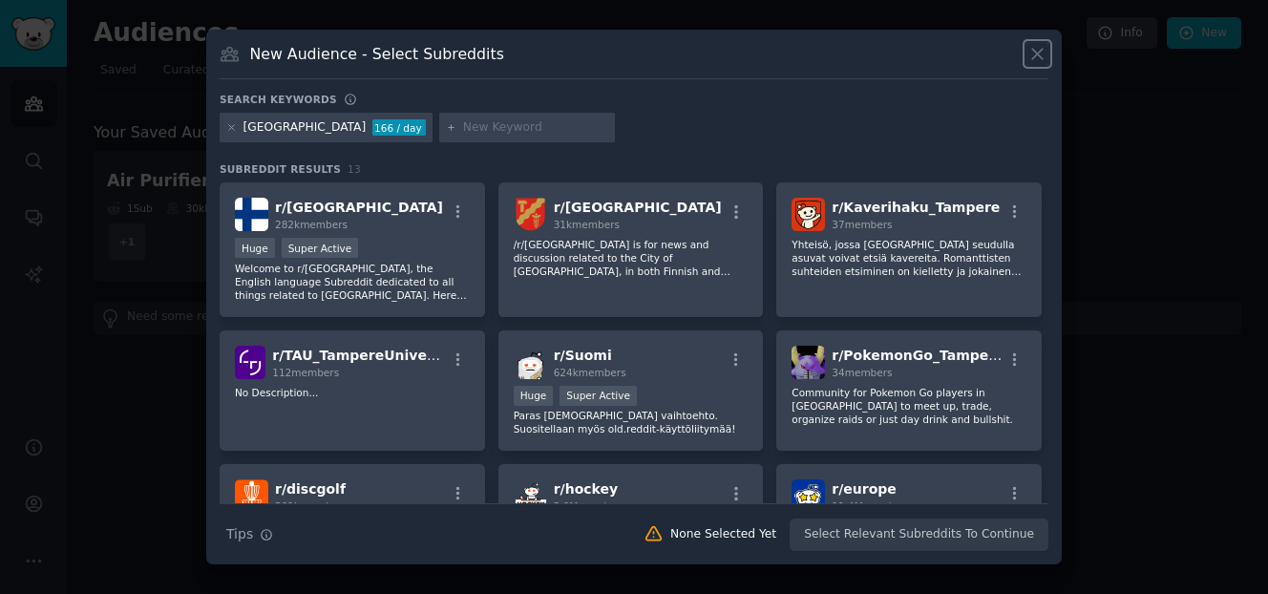
click at [1032, 54] on icon at bounding box center [1037, 54] width 20 height 20
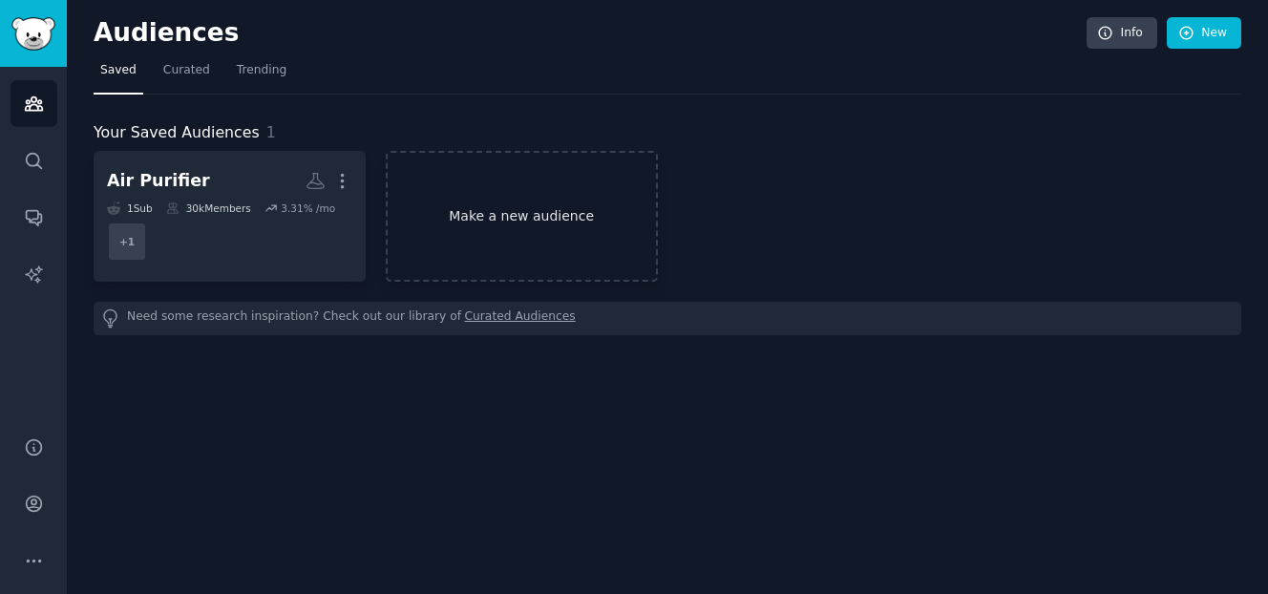
click at [507, 214] on link "Make a new audience" at bounding box center [522, 216] width 272 height 131
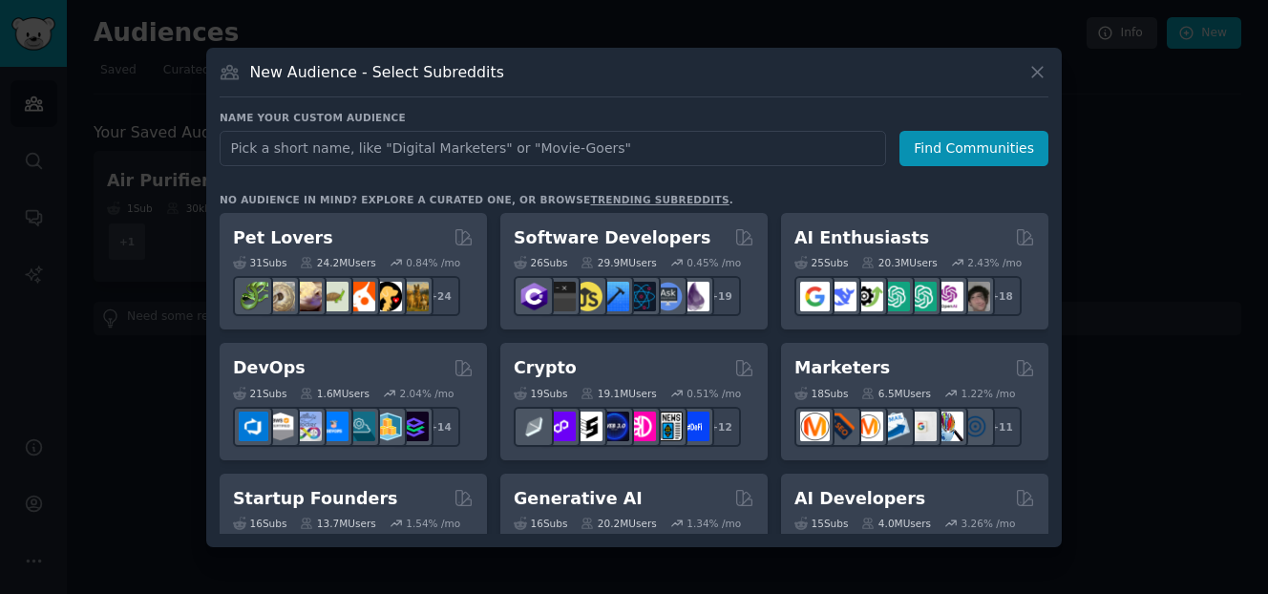
click at [504, 157] on input "text" at bounding box center [553, 148] width 666 height 35
type input "ilmanpuhdistus"
click button "Find Communities" at bounding box center [973, 148] width 149 height 35
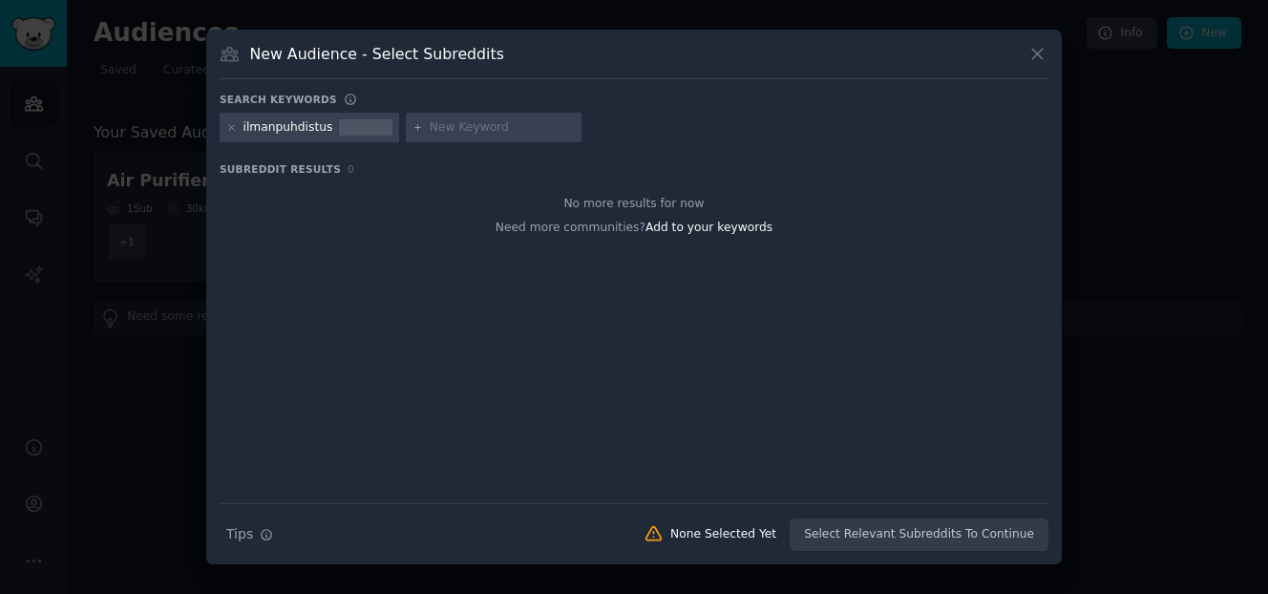
click at [1020, 56] on div "New Audience - Select Subreddits" at bounding box center [634, 61] width 829 height 36
click at [1030, 56] on icon at bounding box center [1037, 54] width 20 height 20
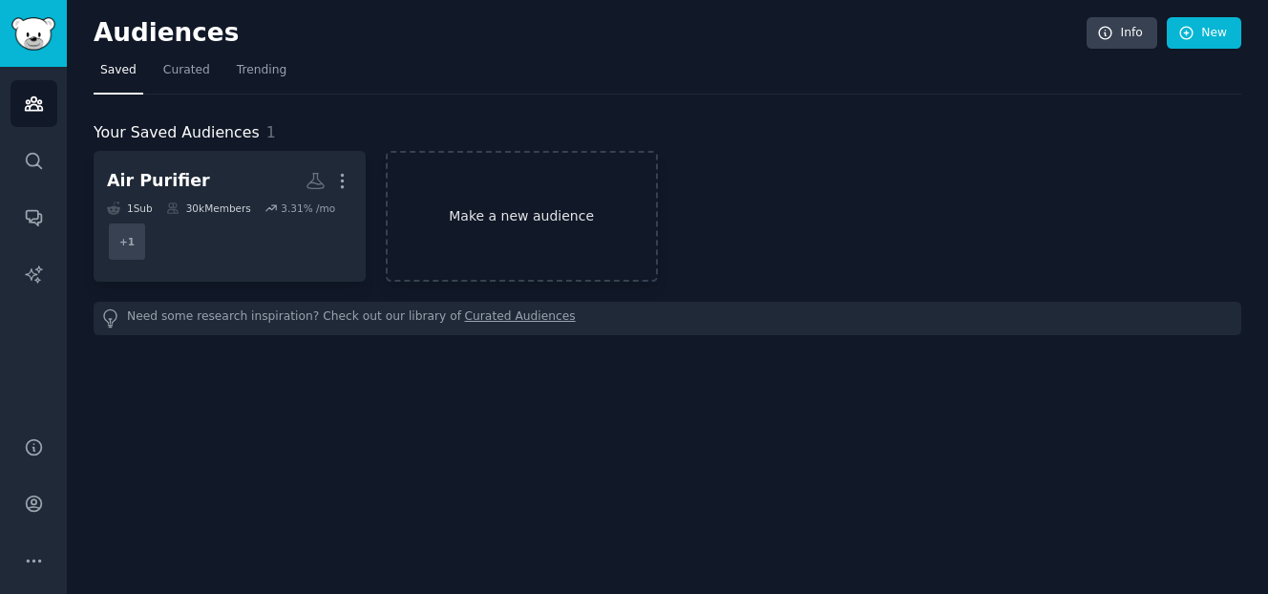
click at [522, 234] on link "Make a new audience" at bounding box center [522, 216] width 272 height 131
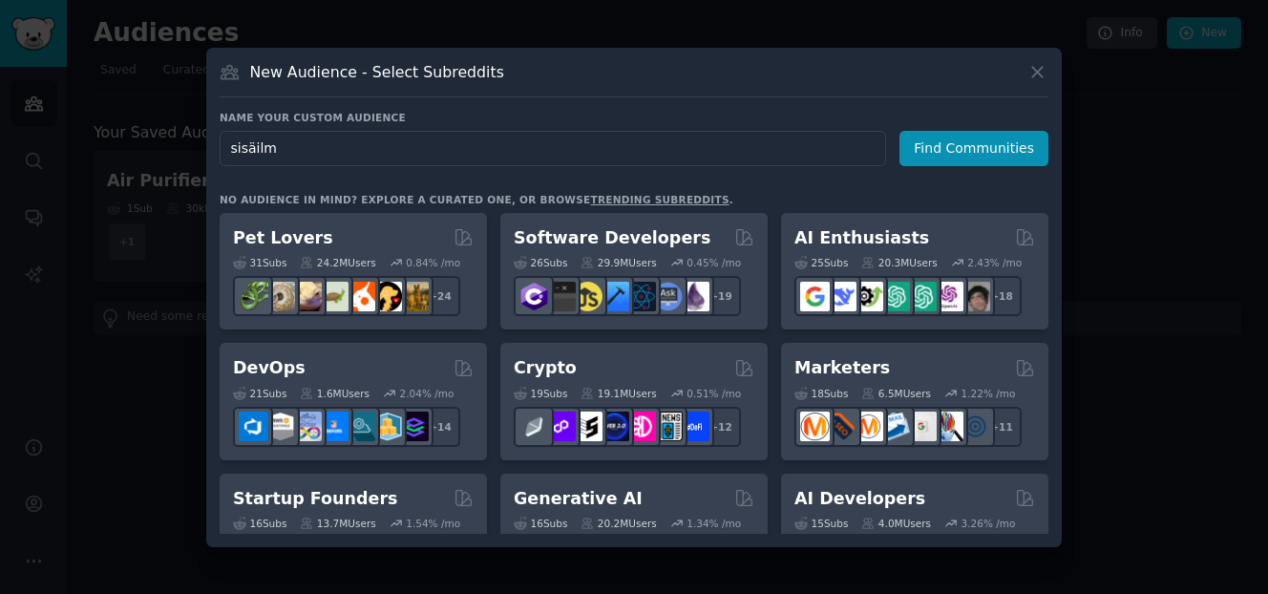
type input "sisäilma"
click button "Find Communities" at bounding box center [973, 148] width 149 height 35
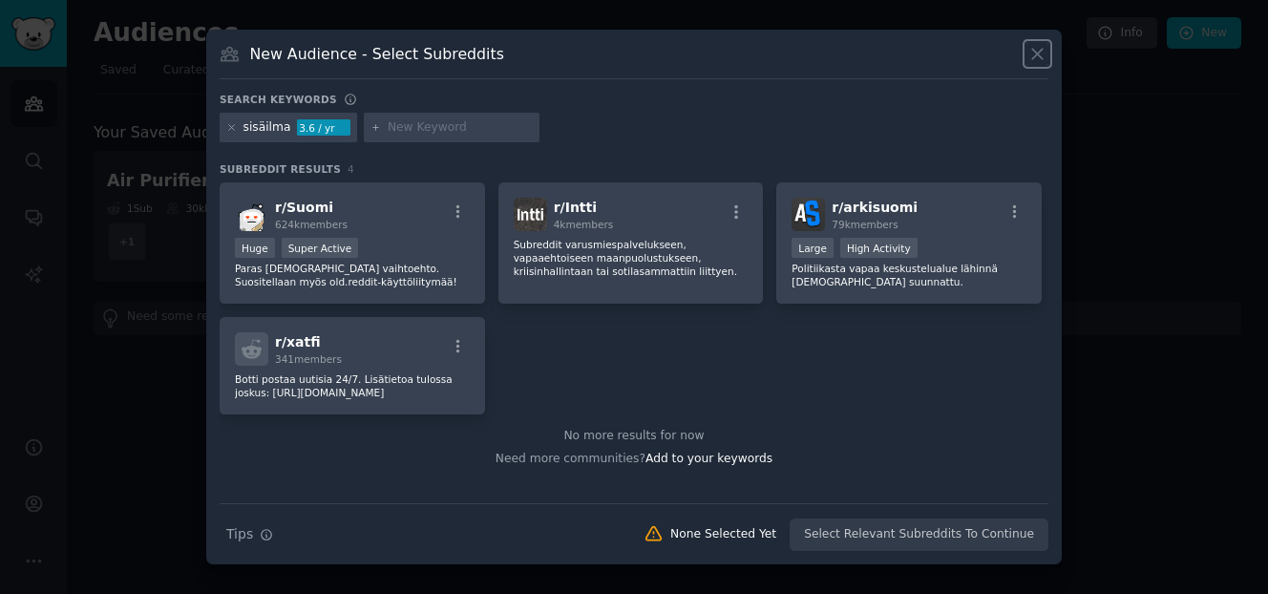
click at [1032, 52] on icon at bounding box center [1037, 54] width 20 height 20
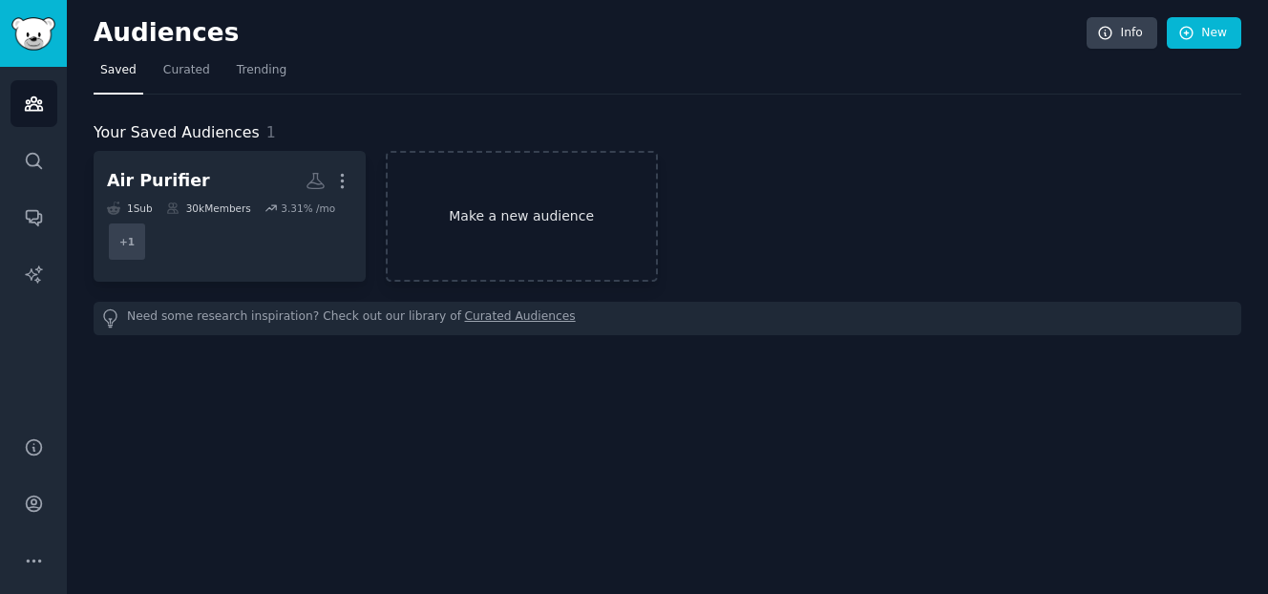
click at [479, 226] on link "Make a new audience" at bounding box center [522, 216] width 272 height 131
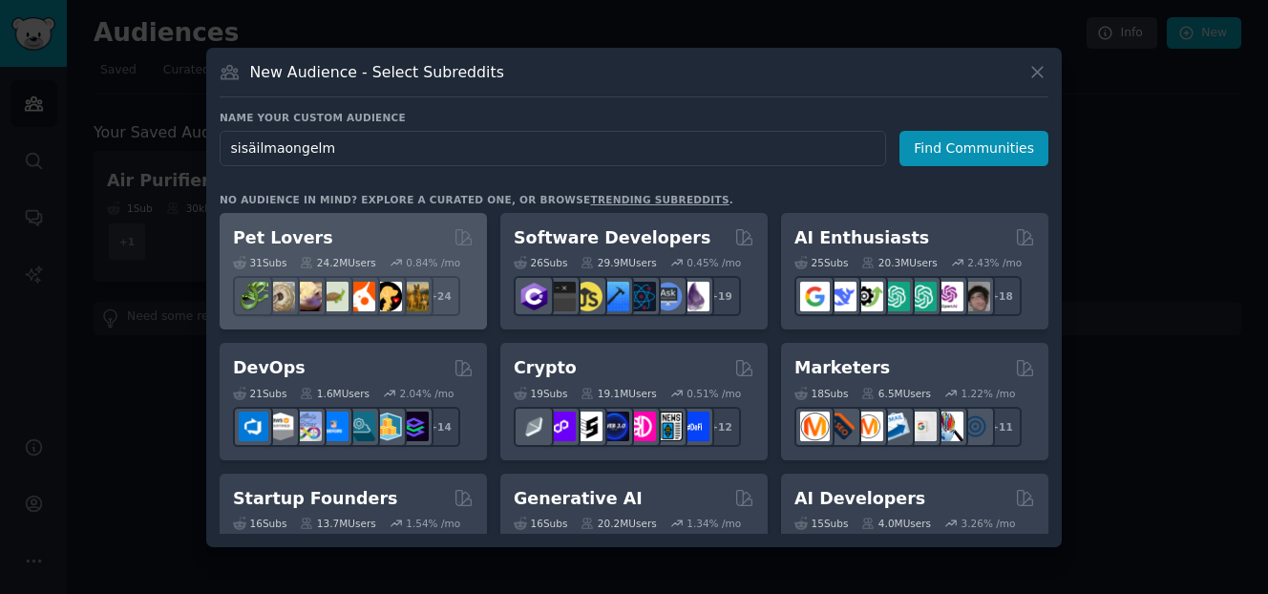
type input "sisäilmaongelma"
click button "Find Communities" at bounding box center [973, 148] width 149 height 35
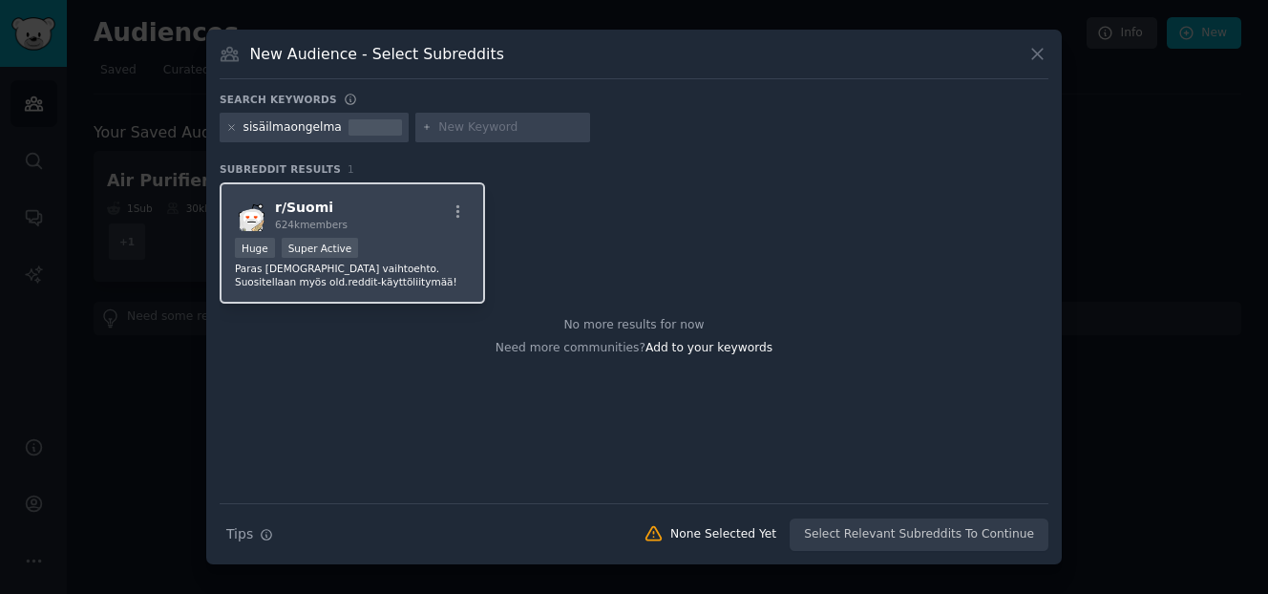
click at [401, 261] on div "Huge Super Active" at bounding box center [352, 250] width 235 height 24
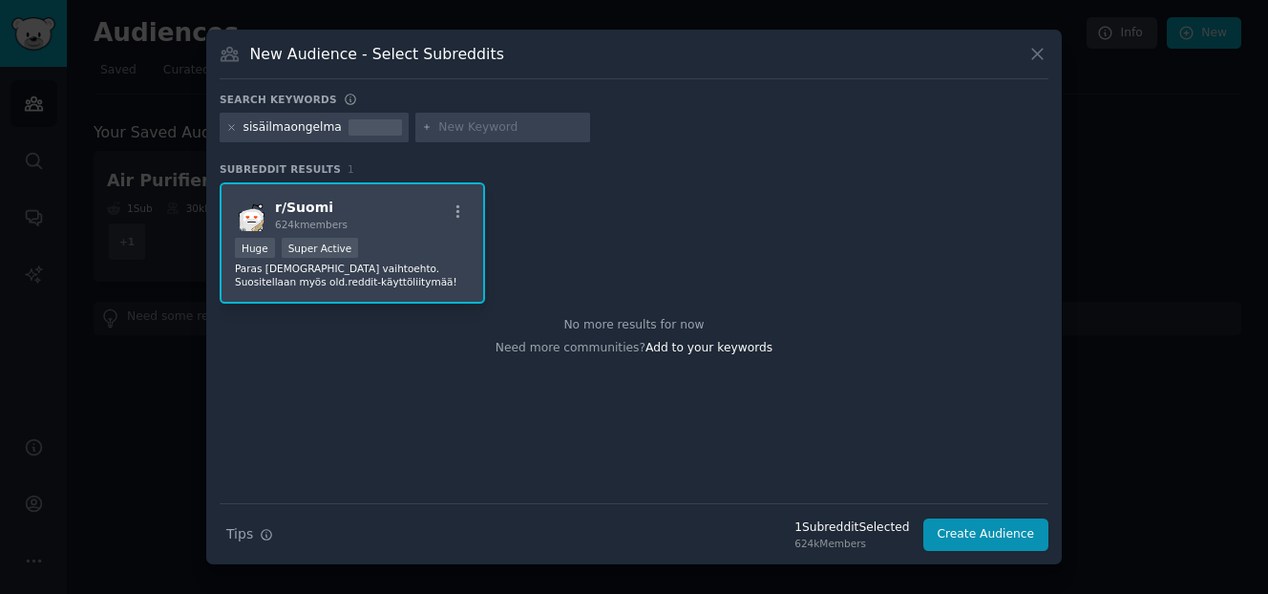
click at [285, 209] on span "r/ Suomi" at bounding box center [304, 207] width 58 height 15
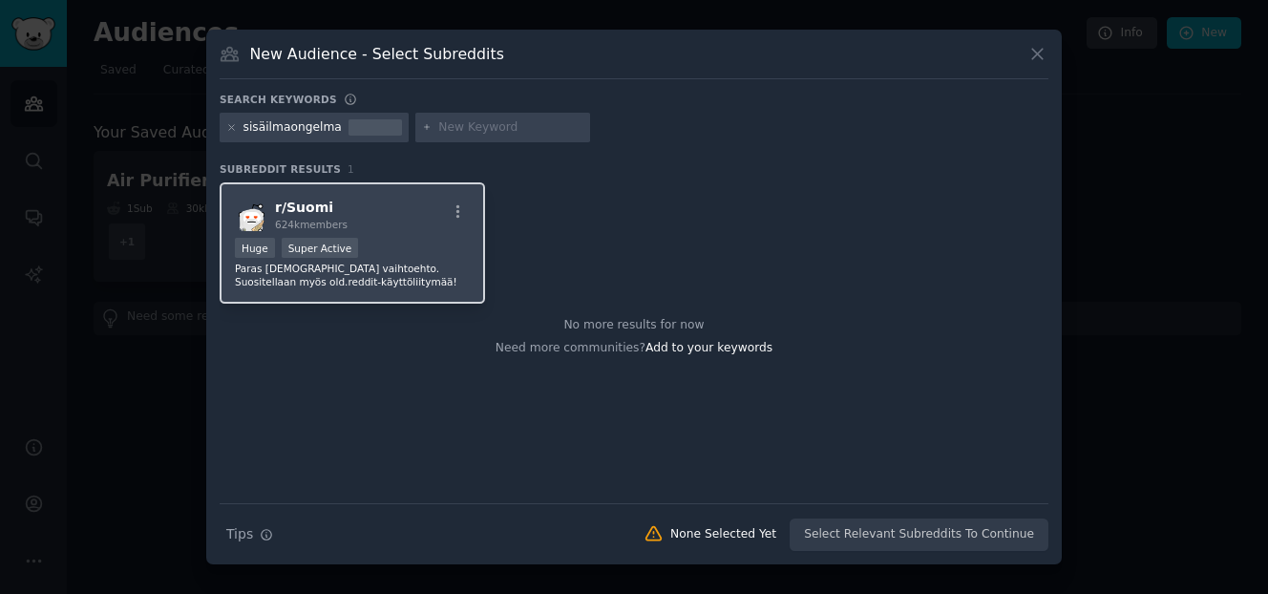
click at [285, 209] on span "r/ Suomi" at bounding box center [304, 207] width 58 height 15
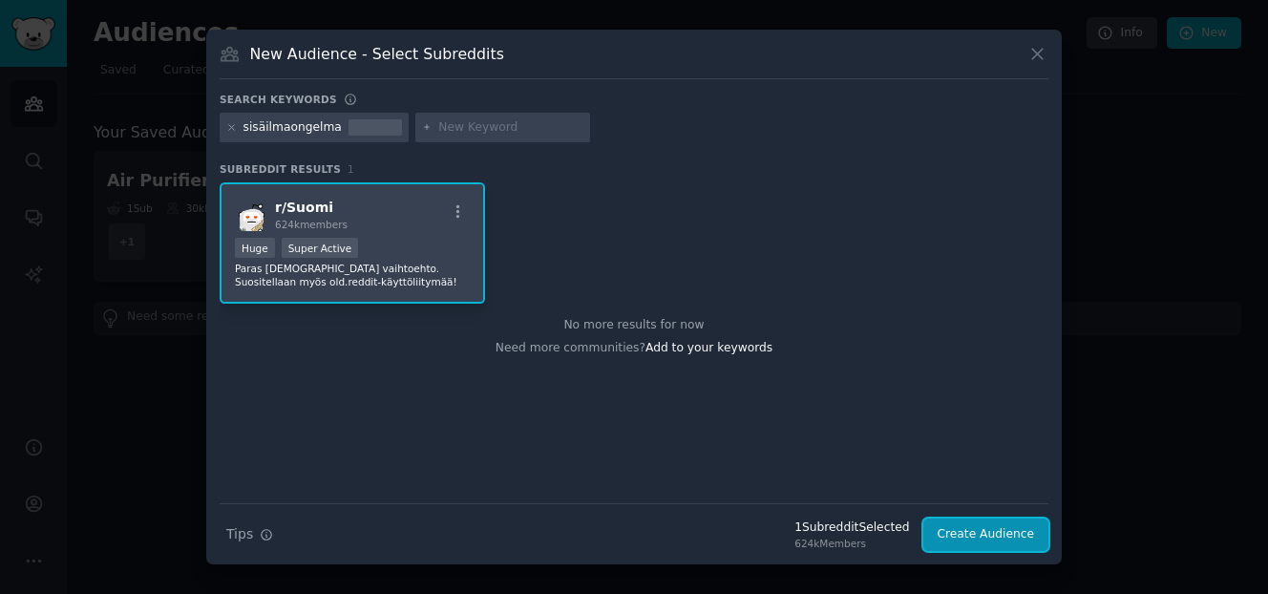
click at [1020, 527] on button "Create Audience" at bounding box center [986, 534] width 126 height 32
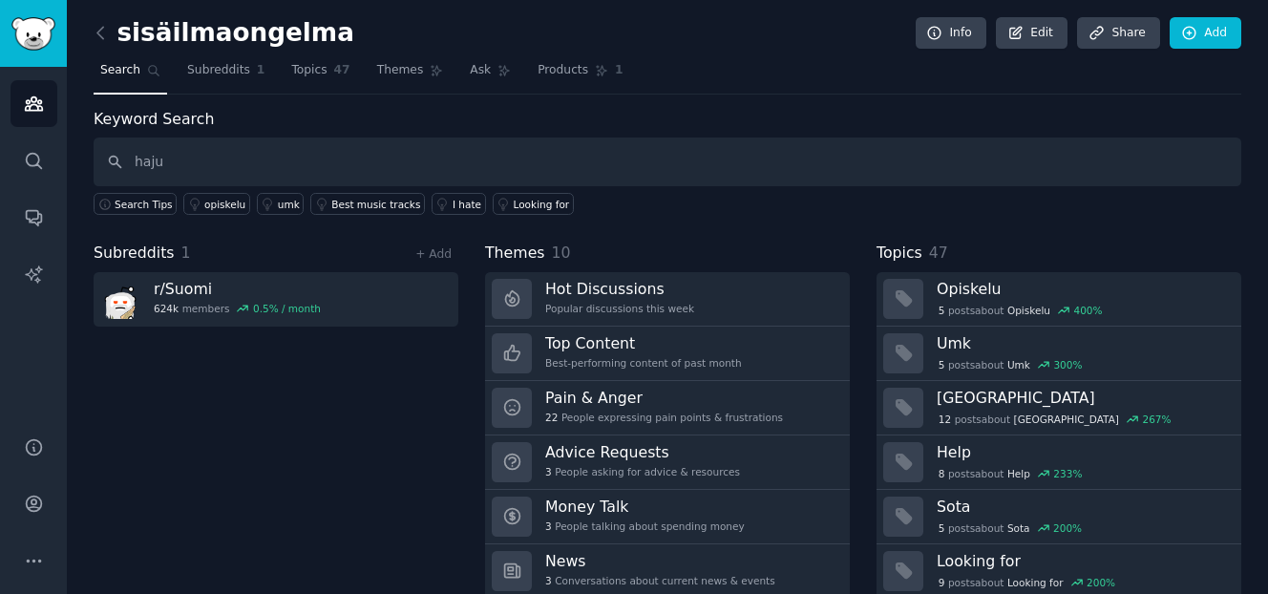
type input "haju"
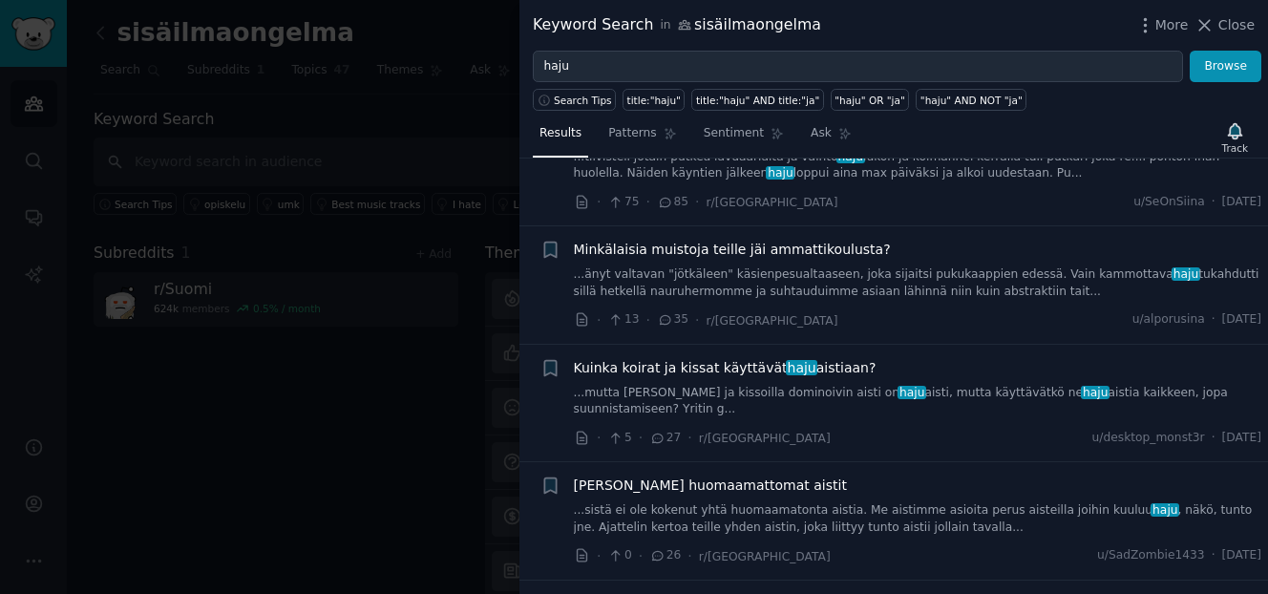
scroll to position [633, 0]
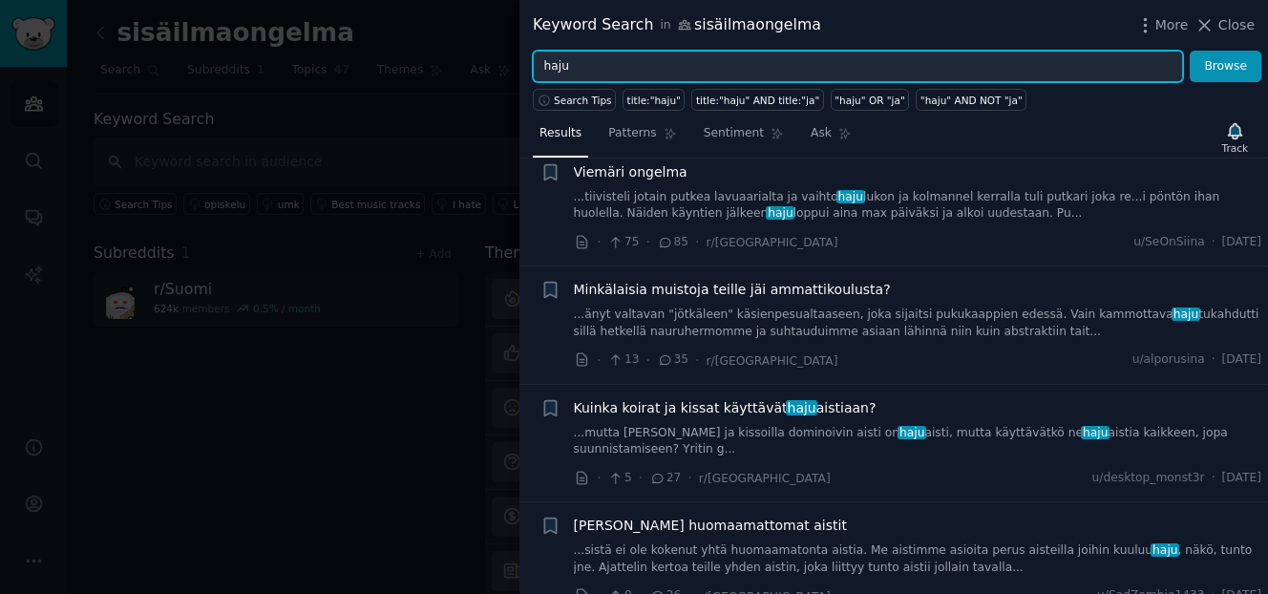
click at [576, 64] on input "haju" at bounding box center [858, 67] width 650 height 32
type input "h"
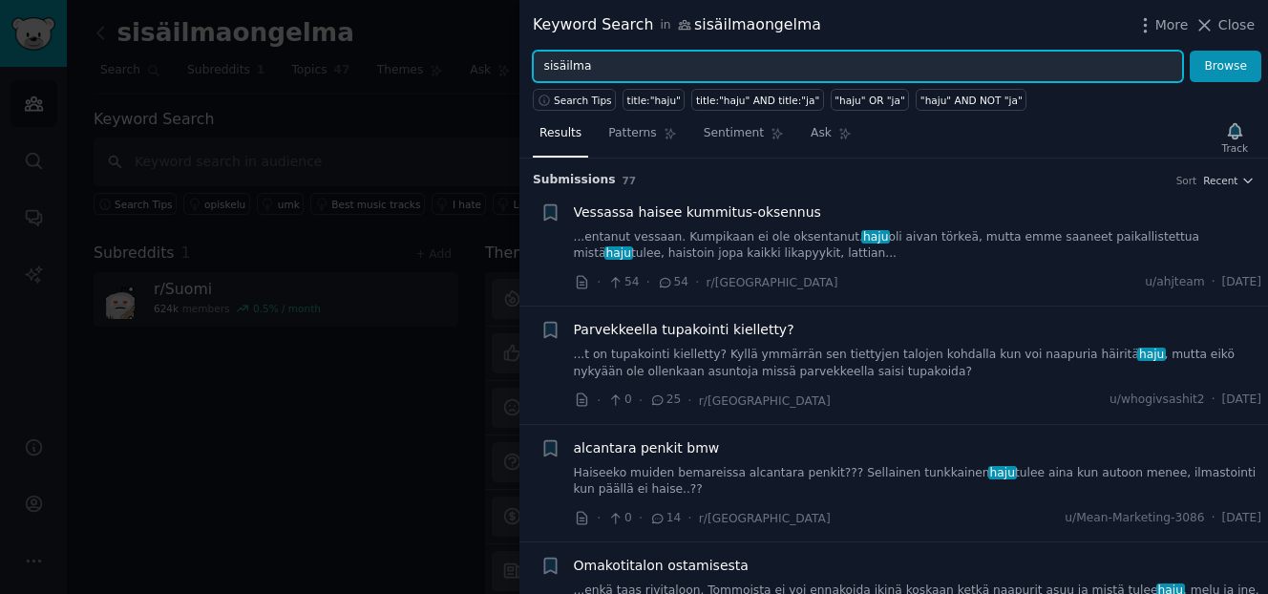
click at [1189, 51] on button "Browse" at bounding box center [1225, 67] width 72 height 32
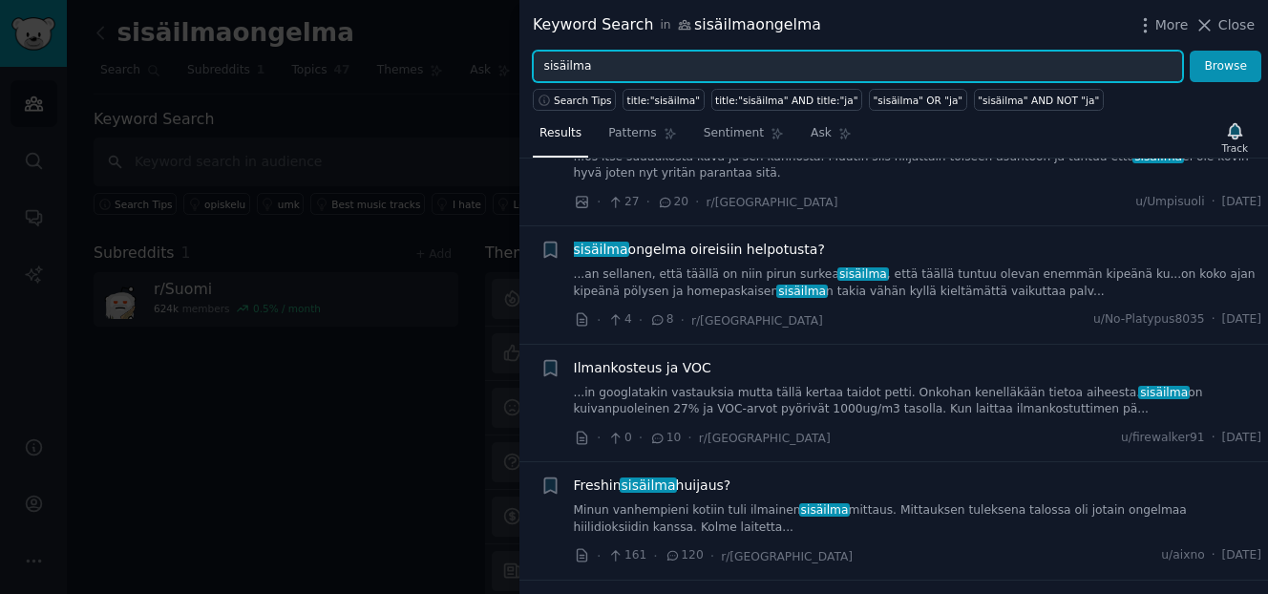
scroll to position [311, 0]
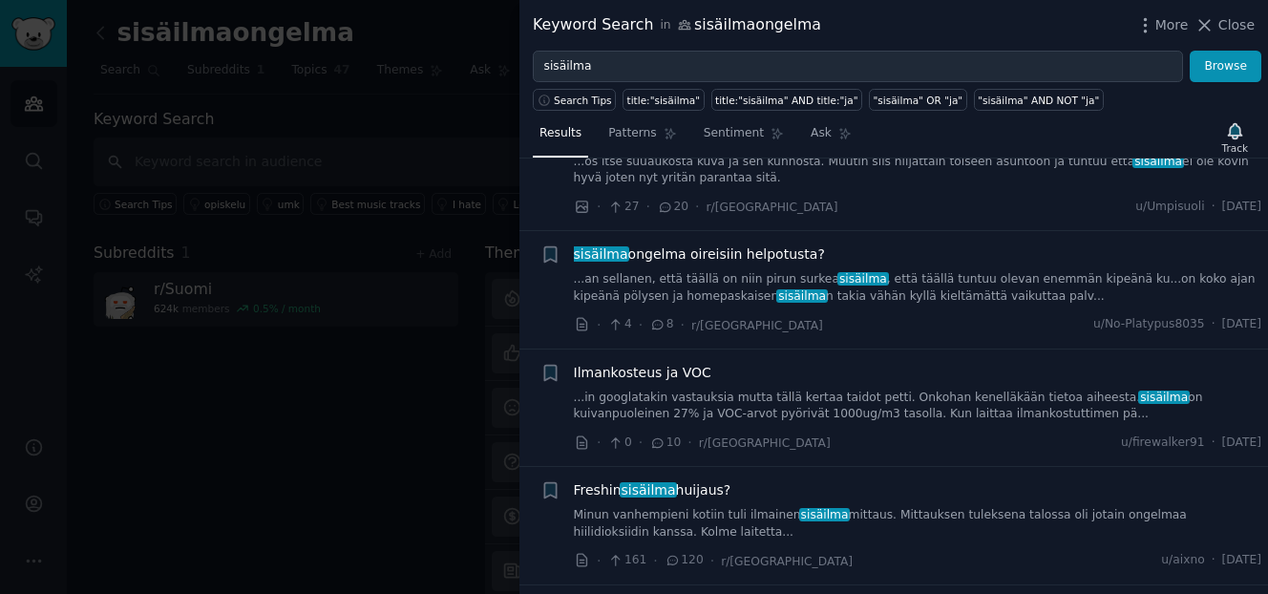
click at [676, 251] on span "sisäilma ongelma oireisiin helpotusta?" at bounding box center [699, 254] width 251 height 20
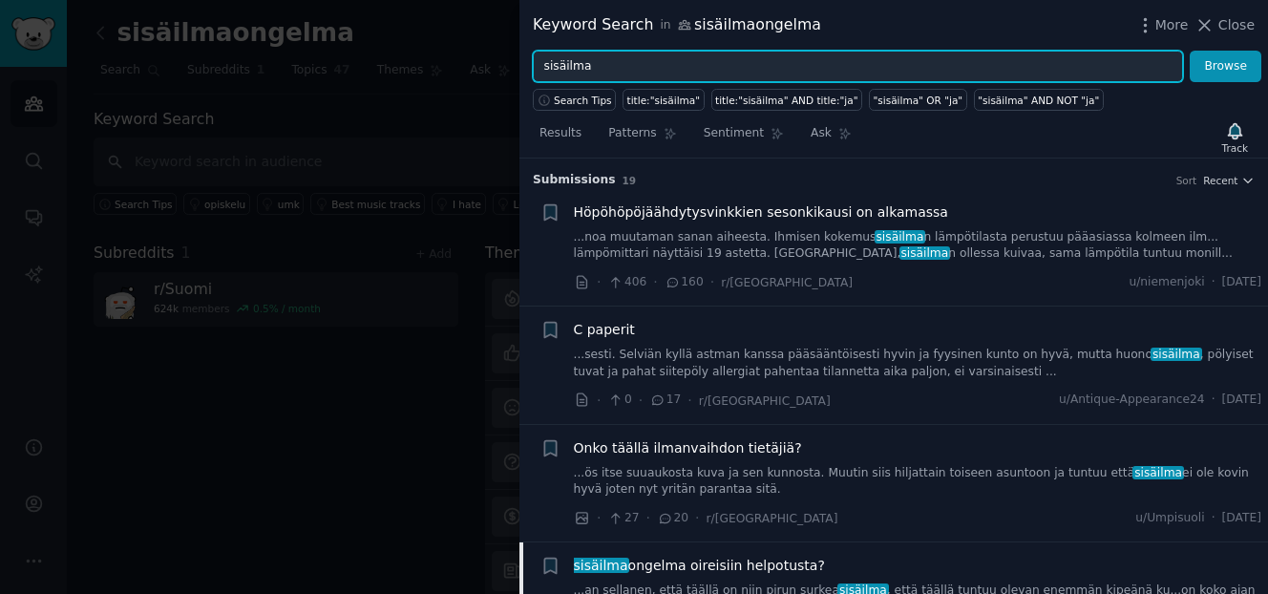
click at [608, 65] on input "sisäilma" at bounding box center [858, 67] width 650 height 32
type input "s"
type input "sisäilmaongelma"
click at [1189, 51] on button "Browse" at bounding box center [1225, 67] width 72 height 32
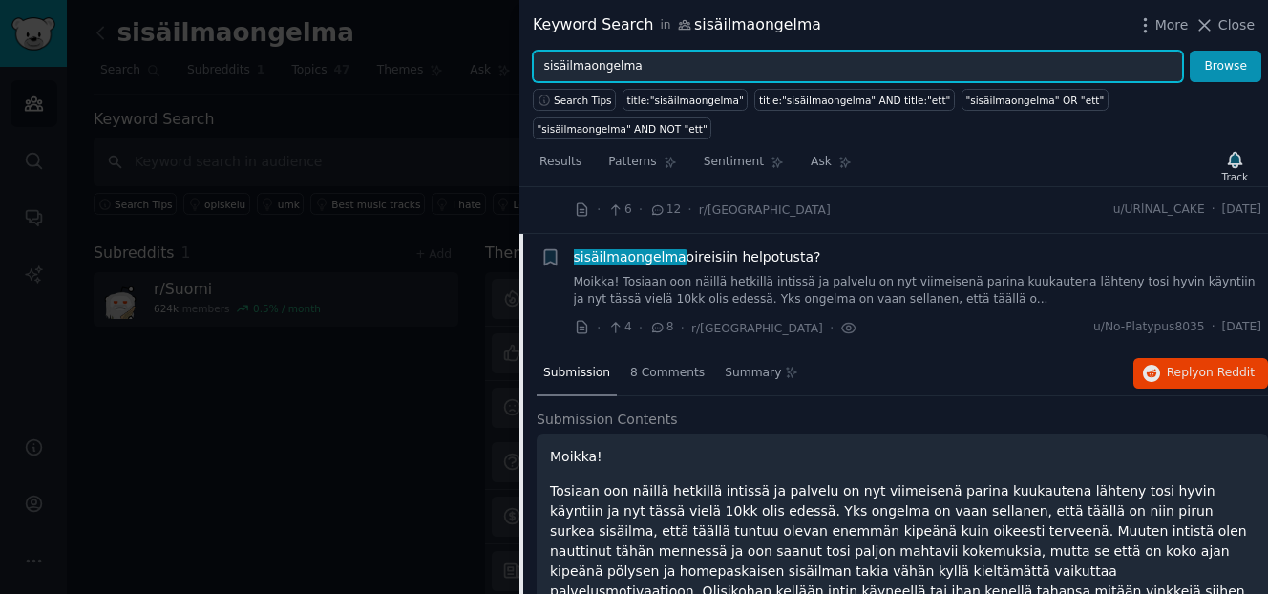
scroll to position [90, 0]
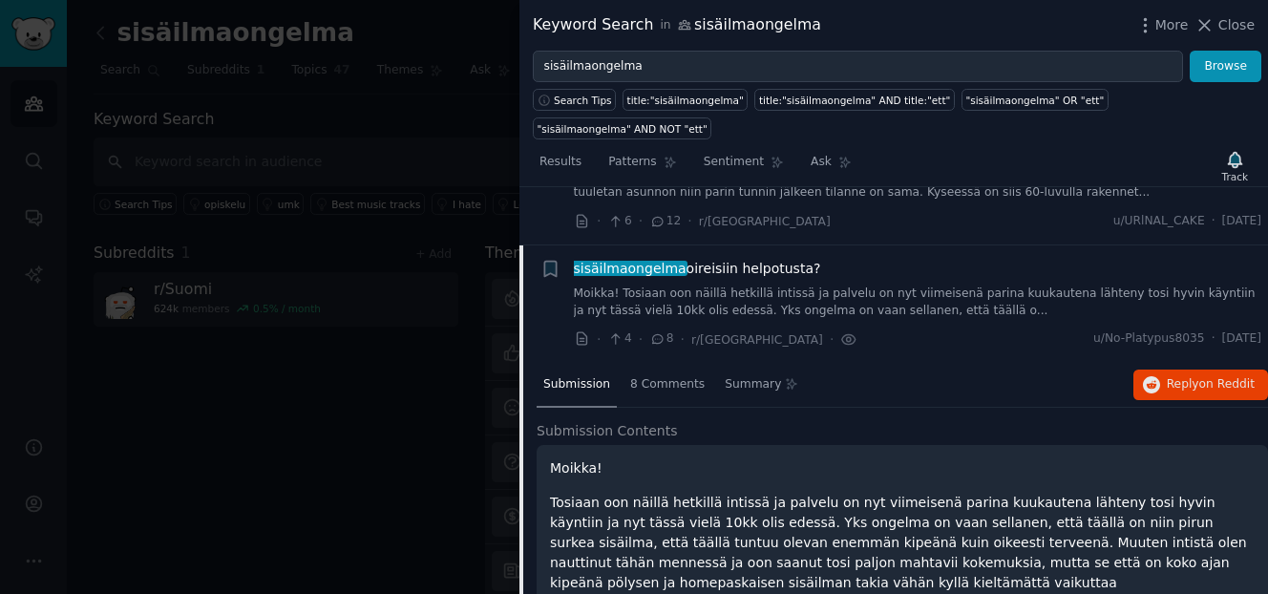
click at [754, 270] on span "sisäilmaongelma oireisiin helpotusta?" at bounding box center [697, 269] width 247 height 20
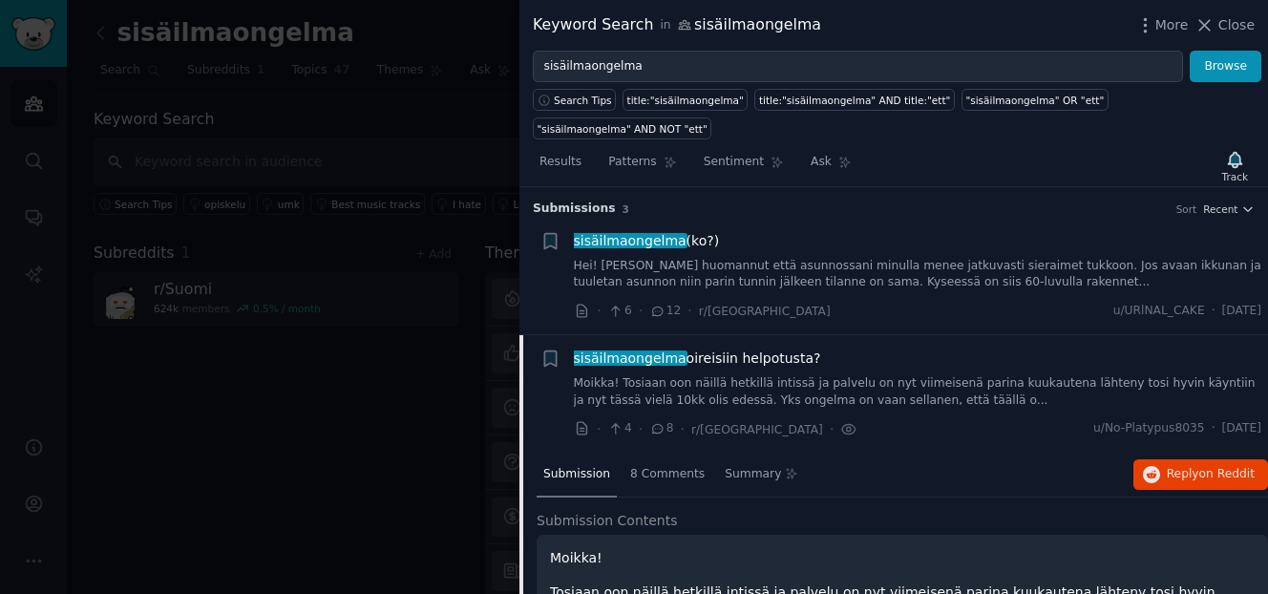
click at [692, 245] on span "sisäilmaongelma (ko?)" at bounding box center [647, 241] width 146 height 20
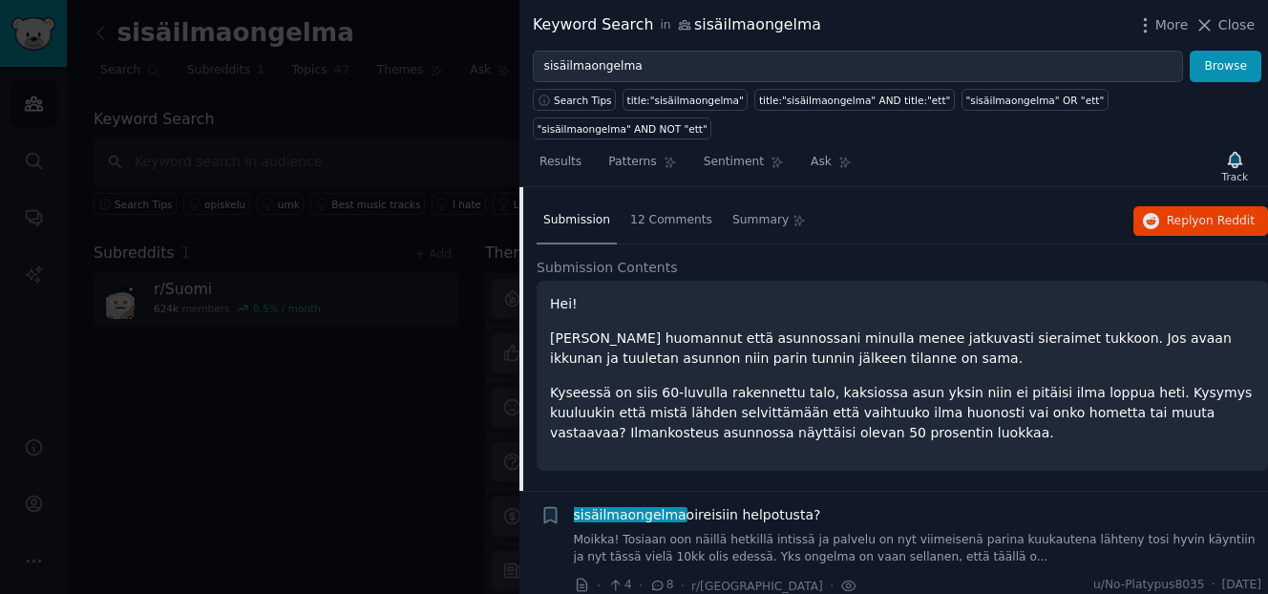
scroll to position [249, 0]
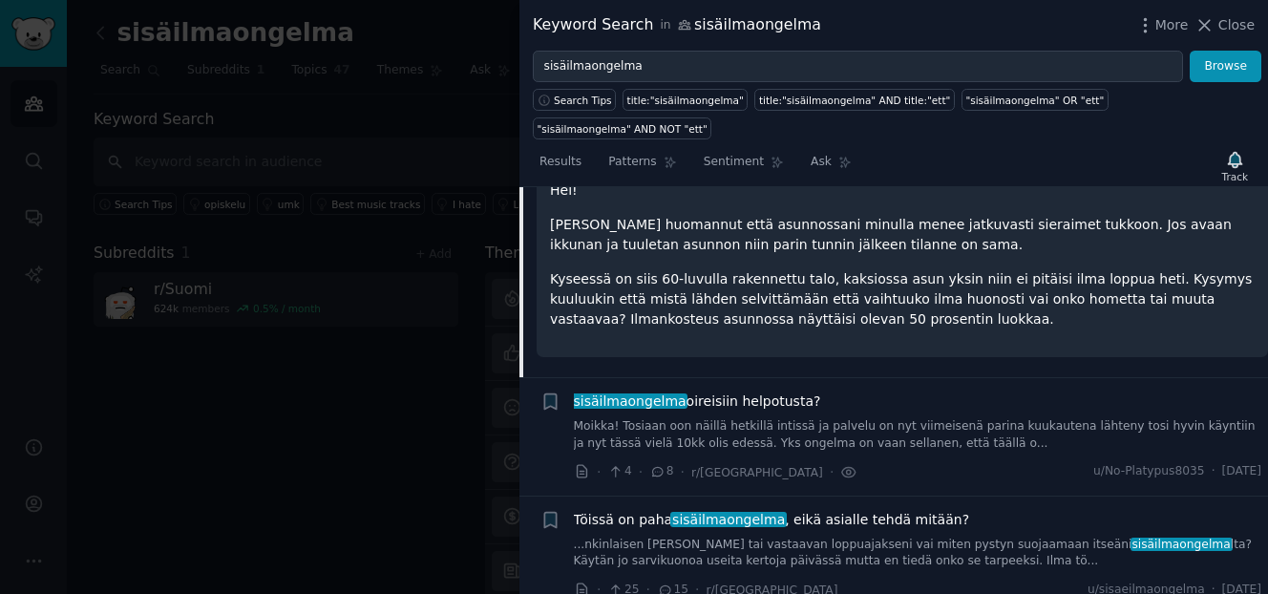
click at [740, 400] on span "sisäilmaongelma oireisiin helpotusta?" at bounding box center [697, 401] width 247 height 20
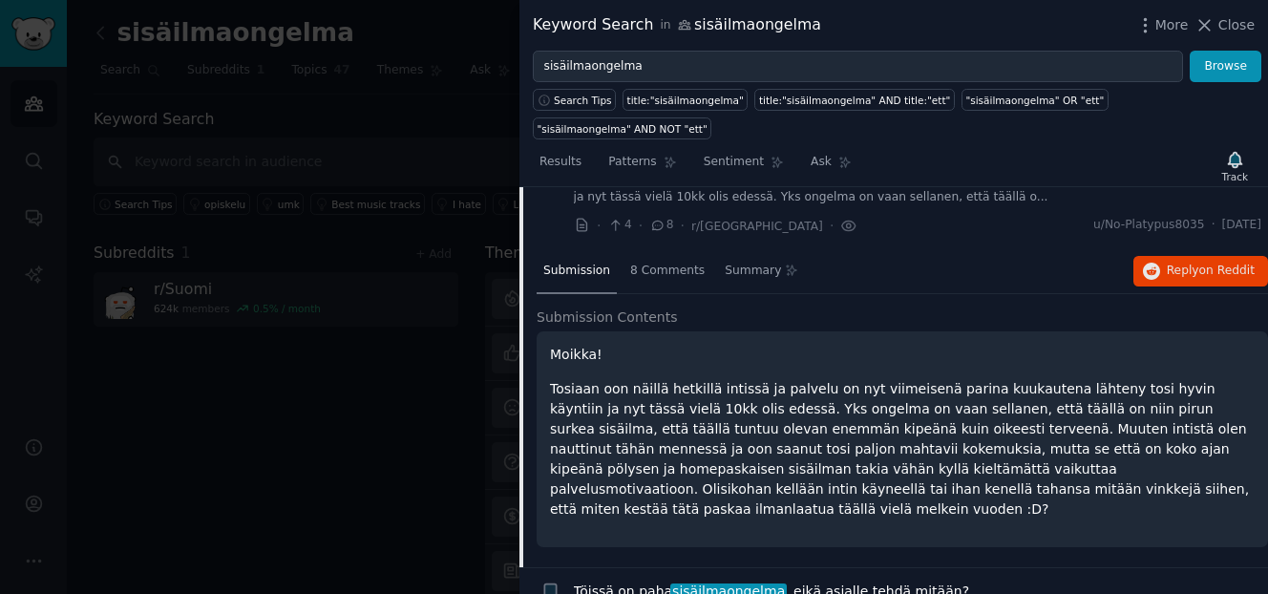
scroll to position [193, 0]
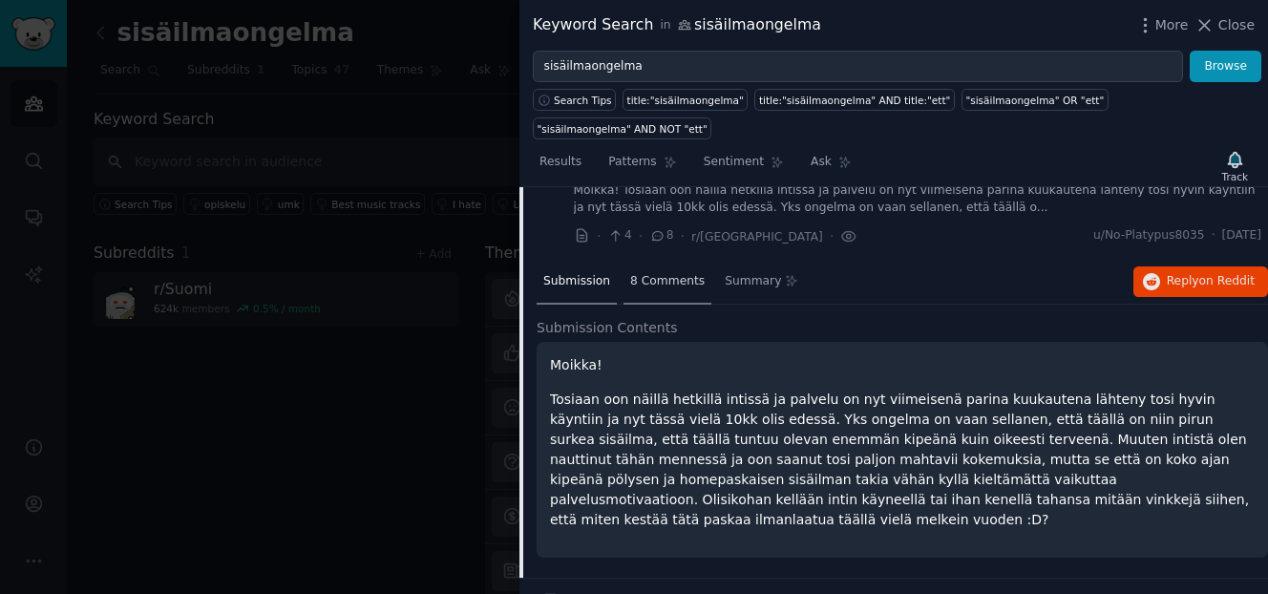
click at [665, 284] on span "8 Comments" at bounding box center [667, 281] width 74 height 17
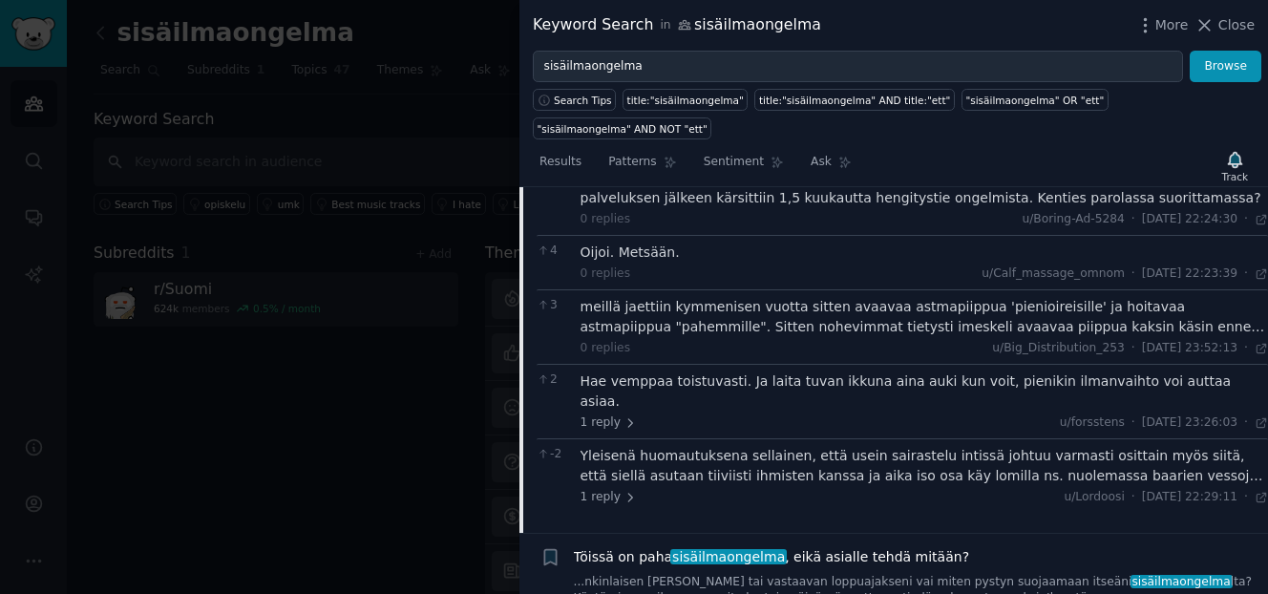
scroll to position [485, 0]
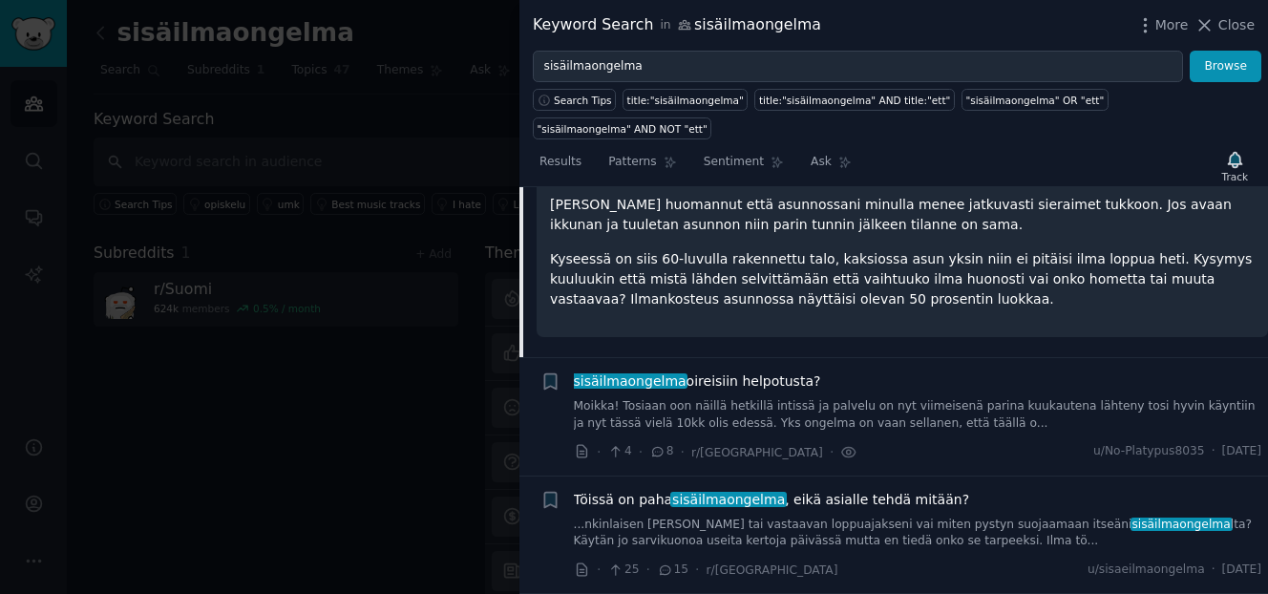
scroll to position [269, 0]
click at [626, 165] on span "Patterns" at bounding box center [632, 162] width 48 height 17
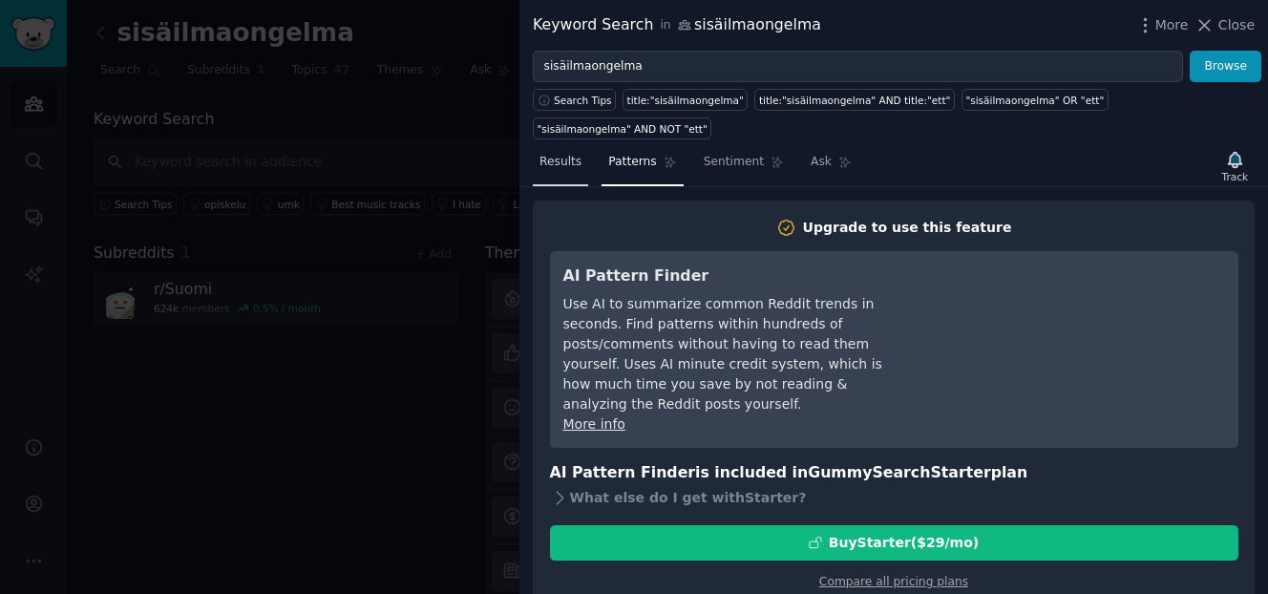
click at [567, 176] on link "Results" at bounding box center [560, 166] width 55 height 39
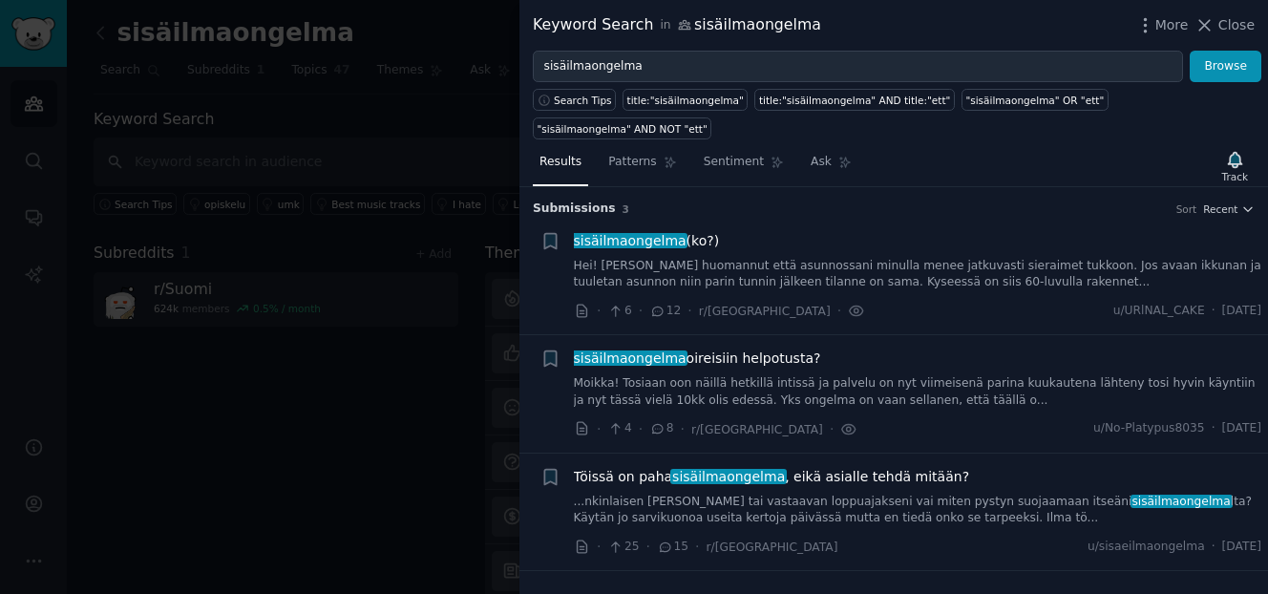
click at [675, 242] on span "sisäilmaongelma" at bounding box center [630, 240] width 116 height 15
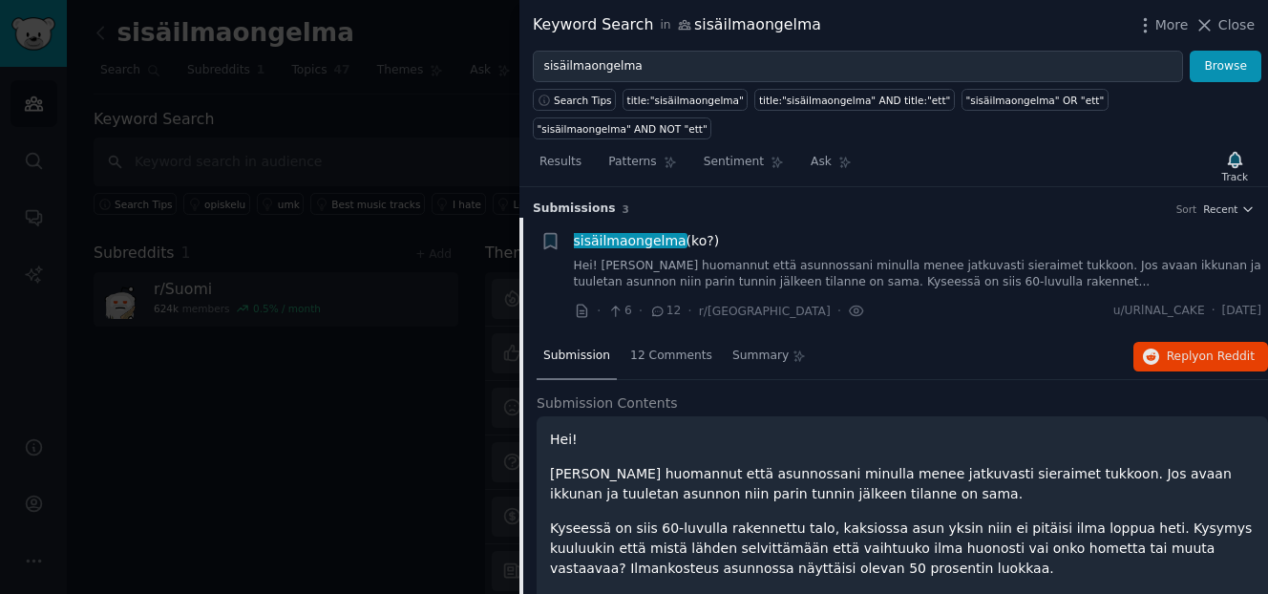
scroll to position [30, 0]
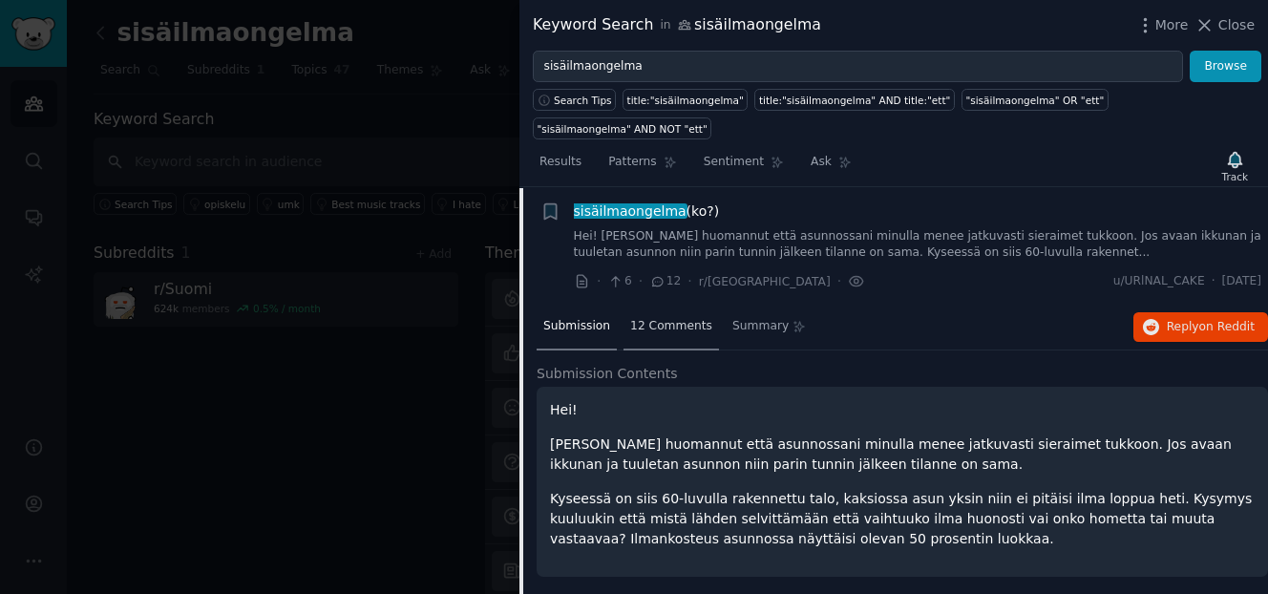
click at [678, 334] on div "12 Comments" at bounding box center [670, 328] width 95 height 46
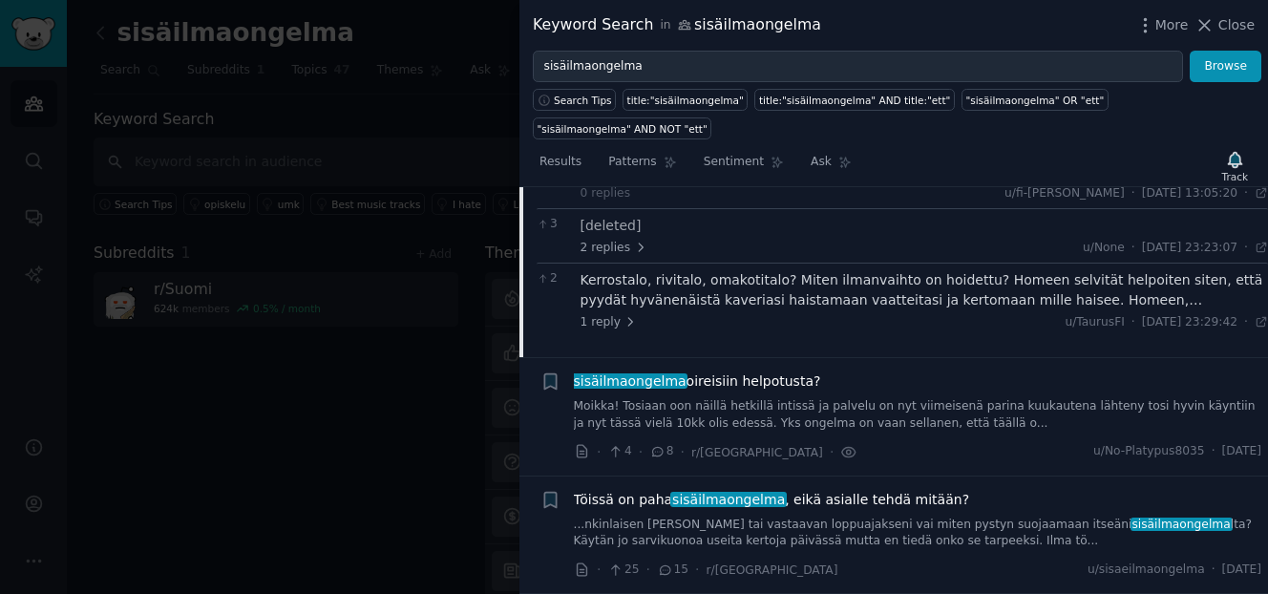
scroll to position [356, 0]
click at [1230, 25] on span "Close" at bounding box center [1236, 25] width 36 height 20
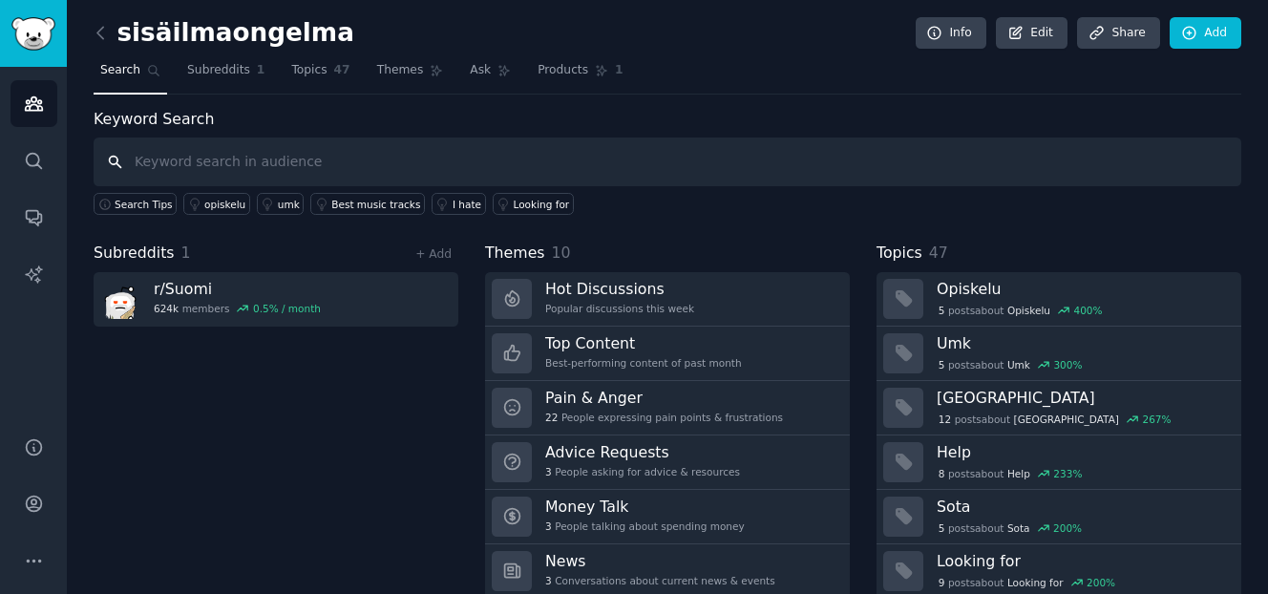
click at [245, 163] on input "text" at bounding box center [667, 161] width 1147 height 49
type input "home"
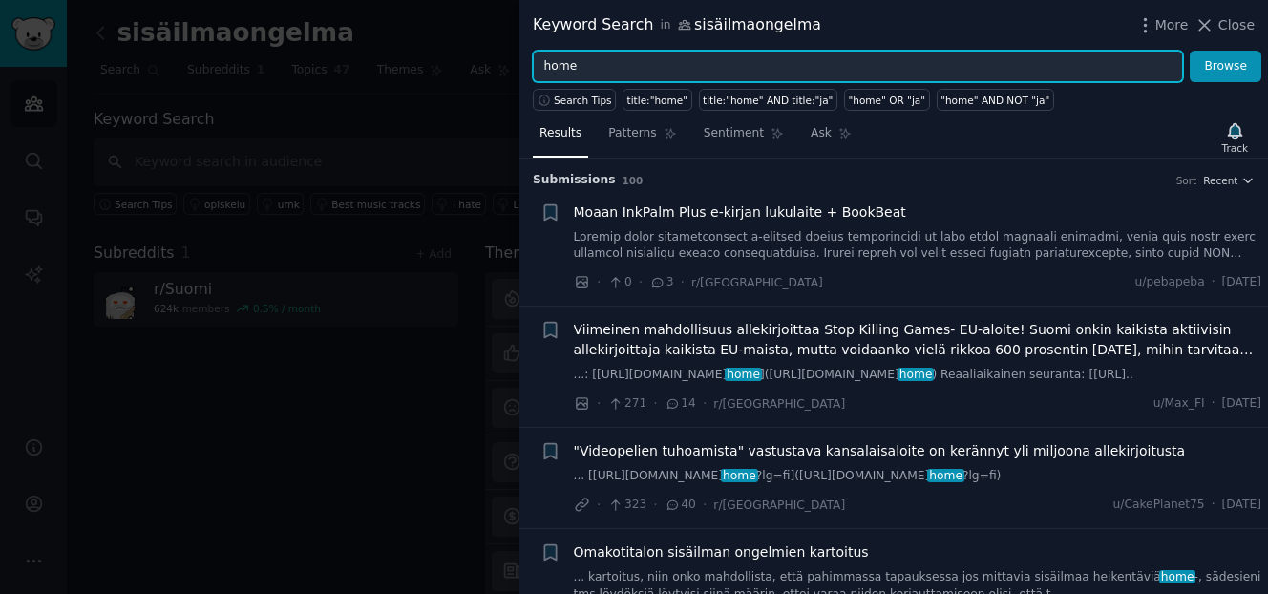
drag, startPoint x: 580, startPoint y: 71, endPoint x: 526, endPoint y: 58, distance: 55.8
click at [529, 60] on div "home Browse" at bounding box center [893, 67] width 748 height 32
click at [1189, 51] on button "Browse" at bounding box center [1225, 67] width 72 height 32
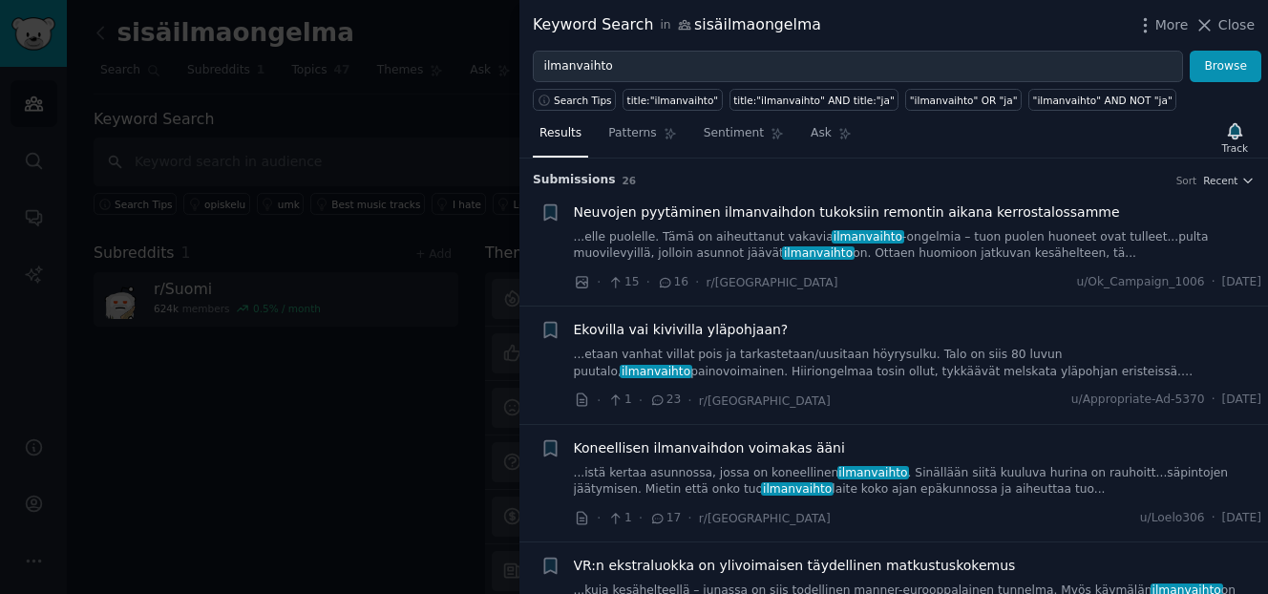
click at [832, 214] on span "Neuvojen pyytäminen ilmanvaihdon tukoksiin remontin aikana kerrostalossamme" at bounding box center [847, 212] width 546 height 20
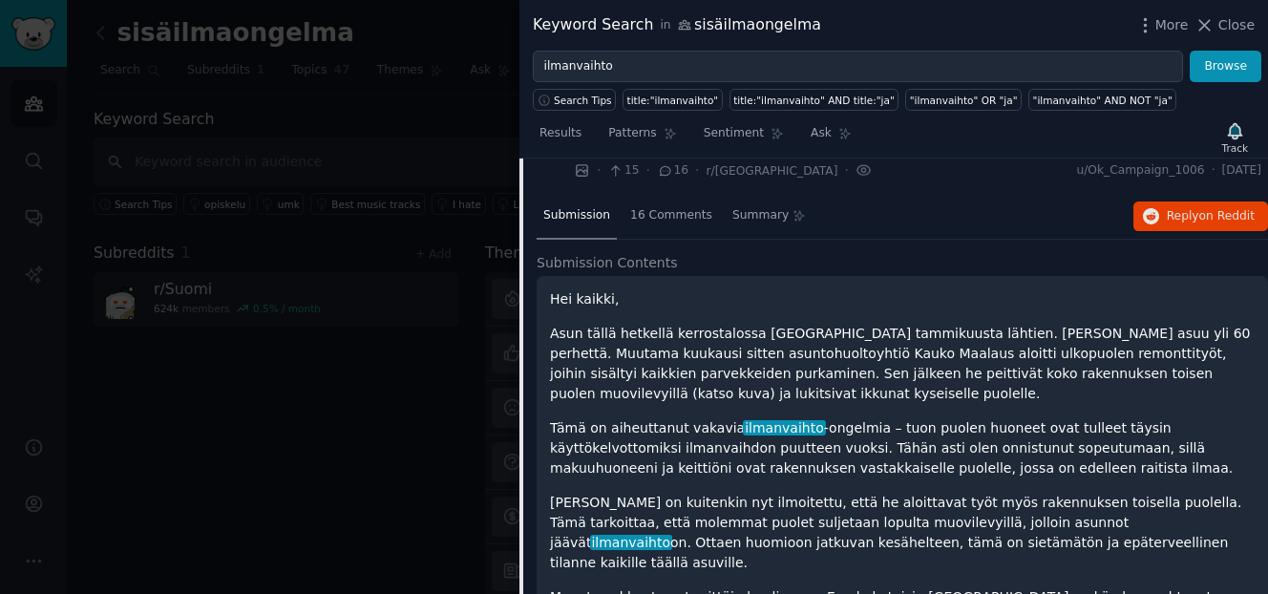
scroll to position [110, 0]
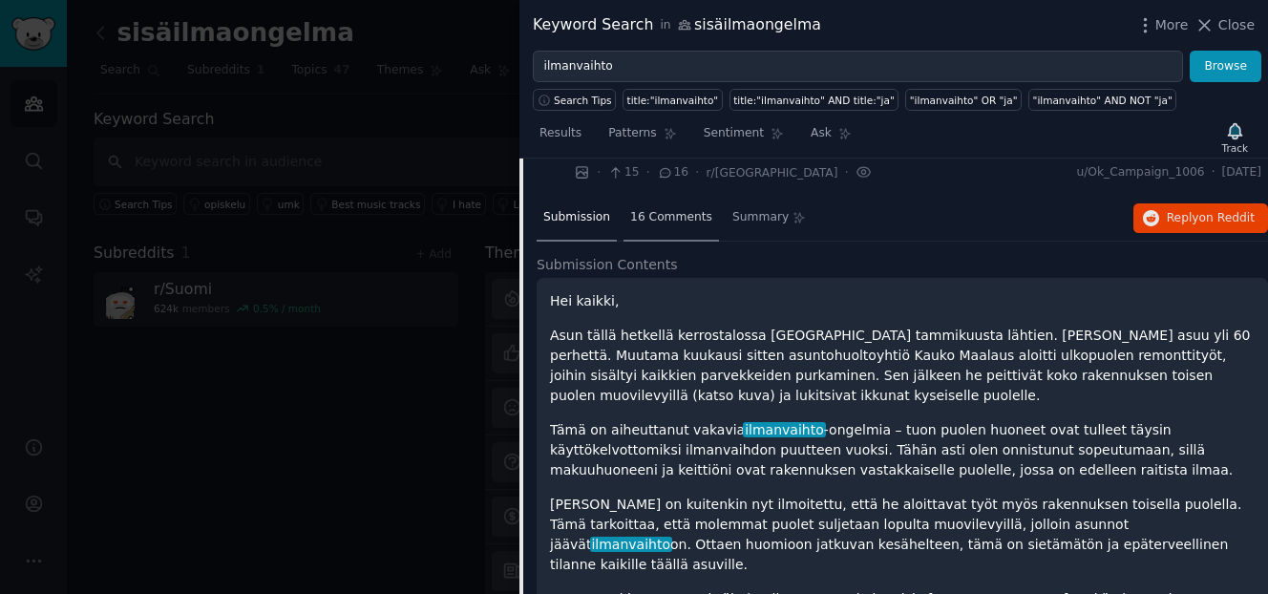
click at [669, 216] on span "16 Comments" at bounding box center [671, 217] width 82 height 17
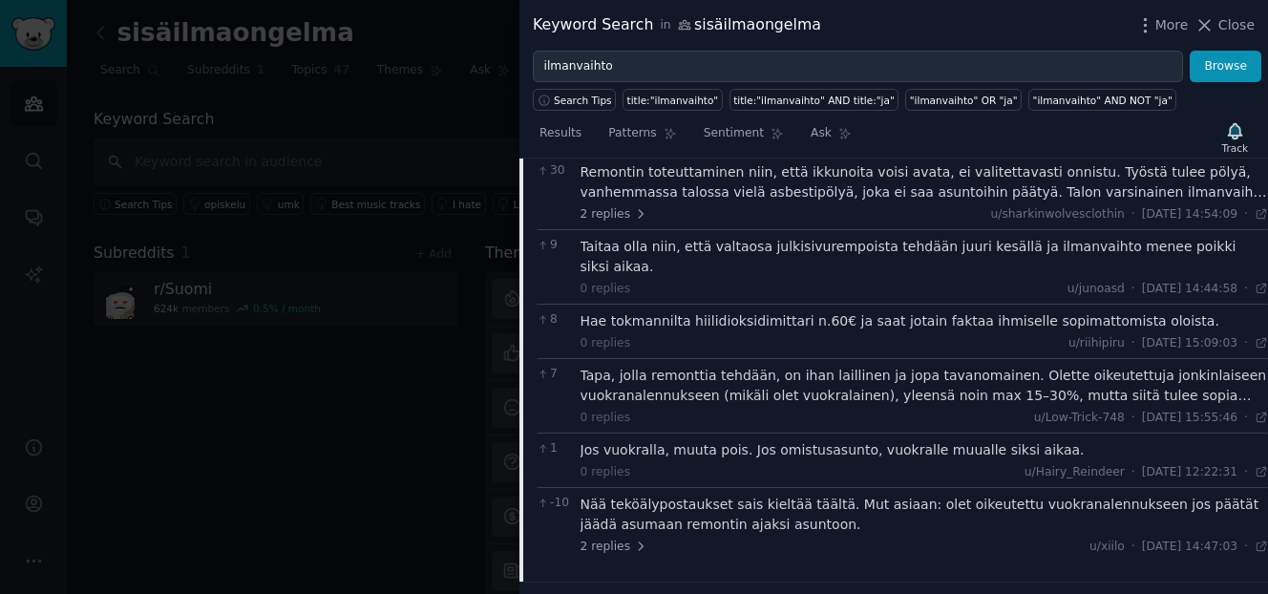
scroll to position [0, 0]
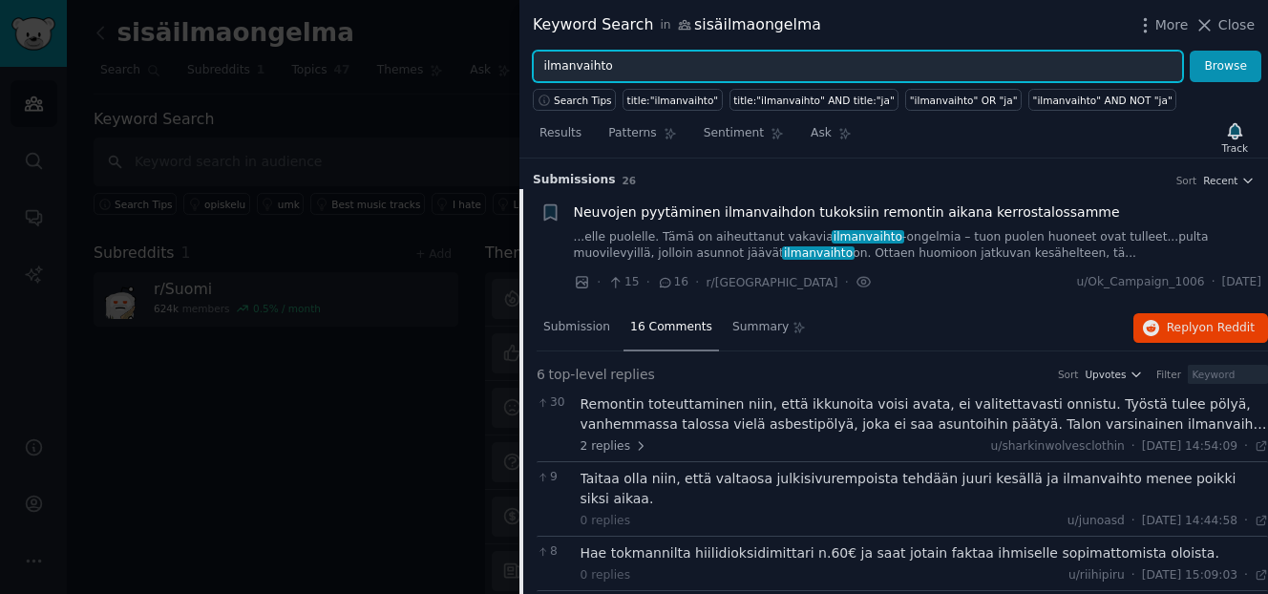
drag, startPoint x: 514, startPoint y: 57, endPoint x: 498, endPoint y: 56, distance: 15.3
click at [499, 56] on div "Keyword Search in sisäilmaongelma More Close ilmanvaihto Browse Search Tips tit…" at bounding box center [634, 297] width 1268 height 594
click at [1189, 51] on button "Browse" at bounding box center [1225, 67] width 72 height 32
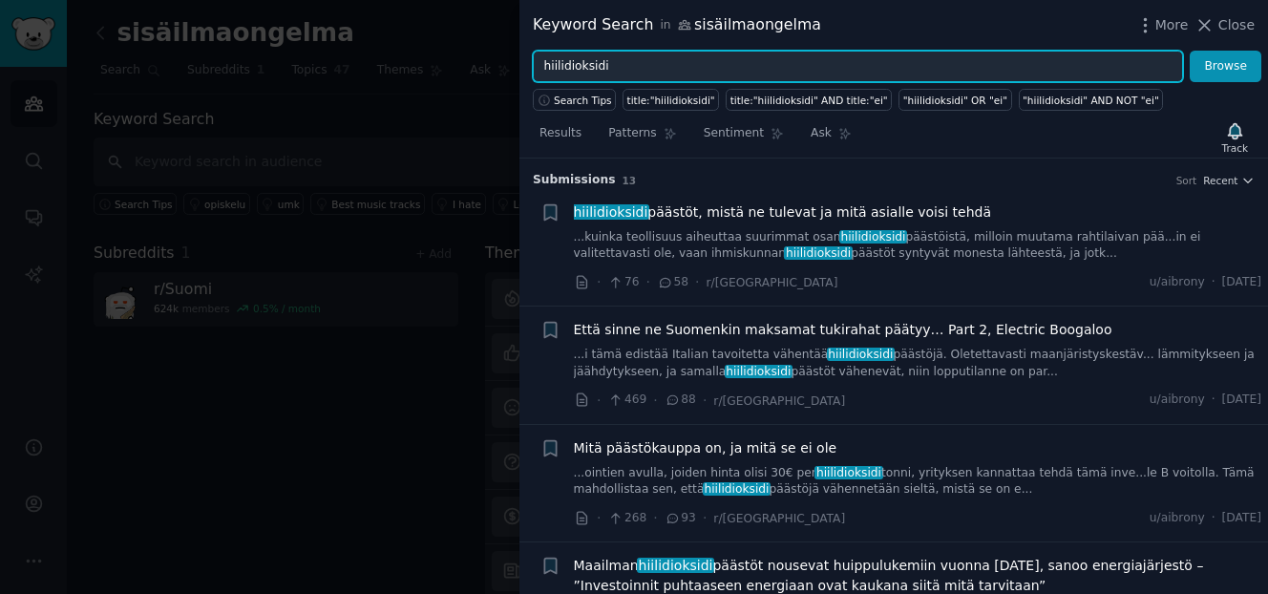
click at [623, 68] on input "hiilidioksidi" at bounding box center [858, 67] width 650 height 32
type input "h"
type input "päiväkoti"
click at [1189, 51] on button "Browse" at bounding box center [1225, 67] width 72 height 32
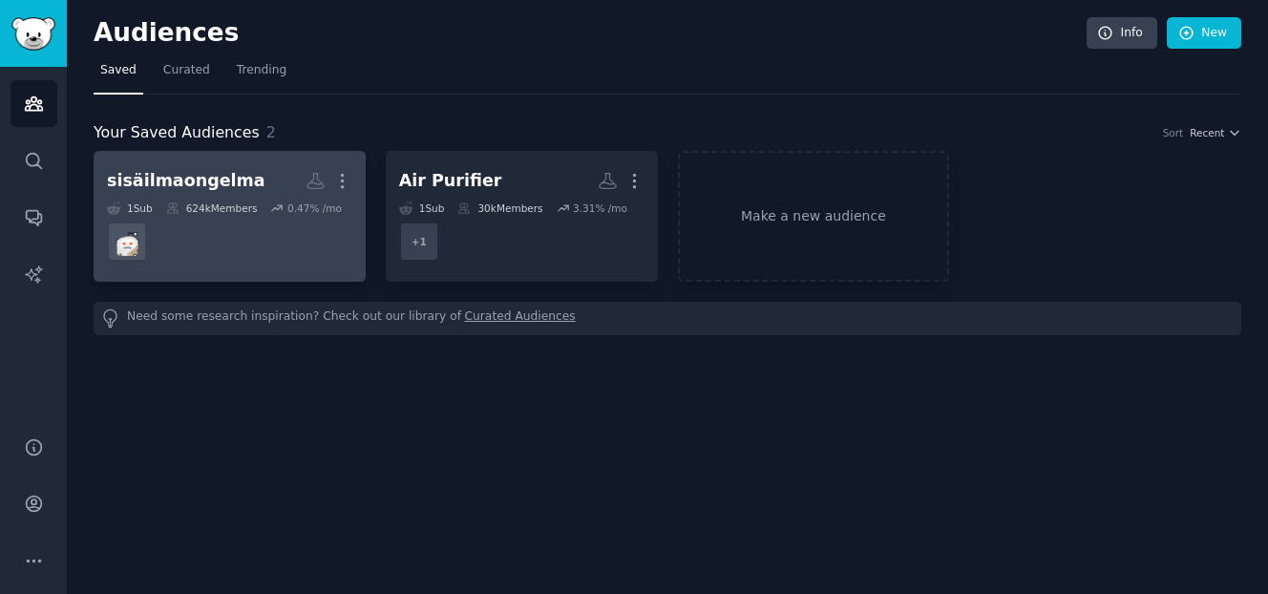
click at [207, 245] on dd at bounding box center [229, 241] width 245 height 53
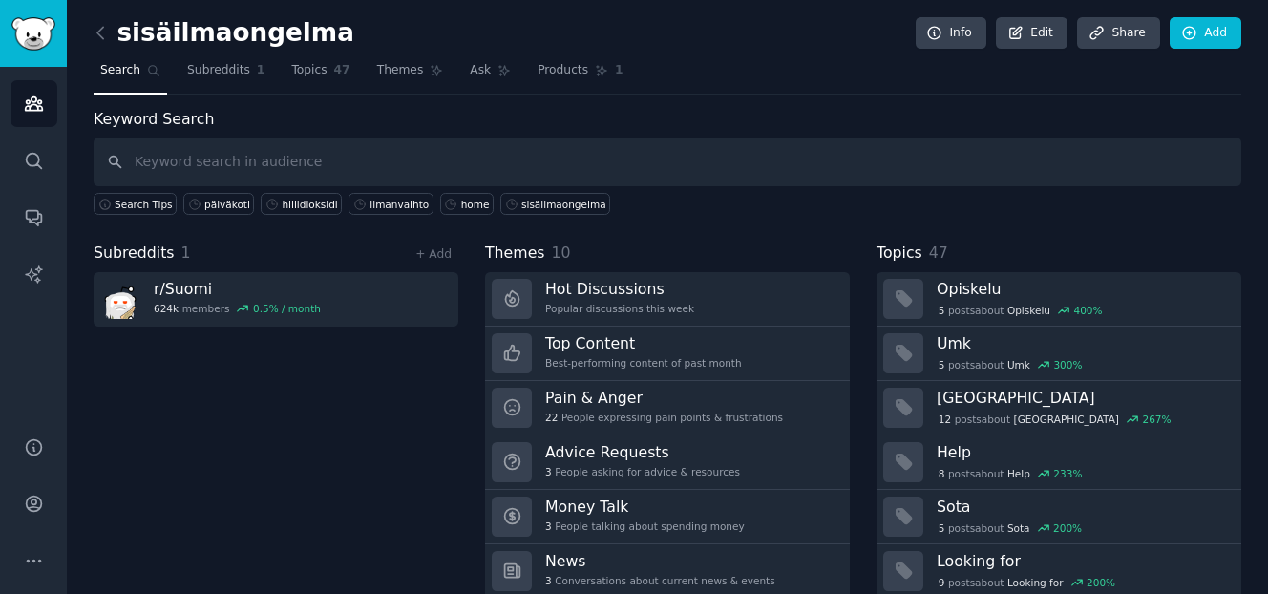
click at [544, 162] on input "text" at bounding box center [667, 161] width 1147 height 49
type input "air0"
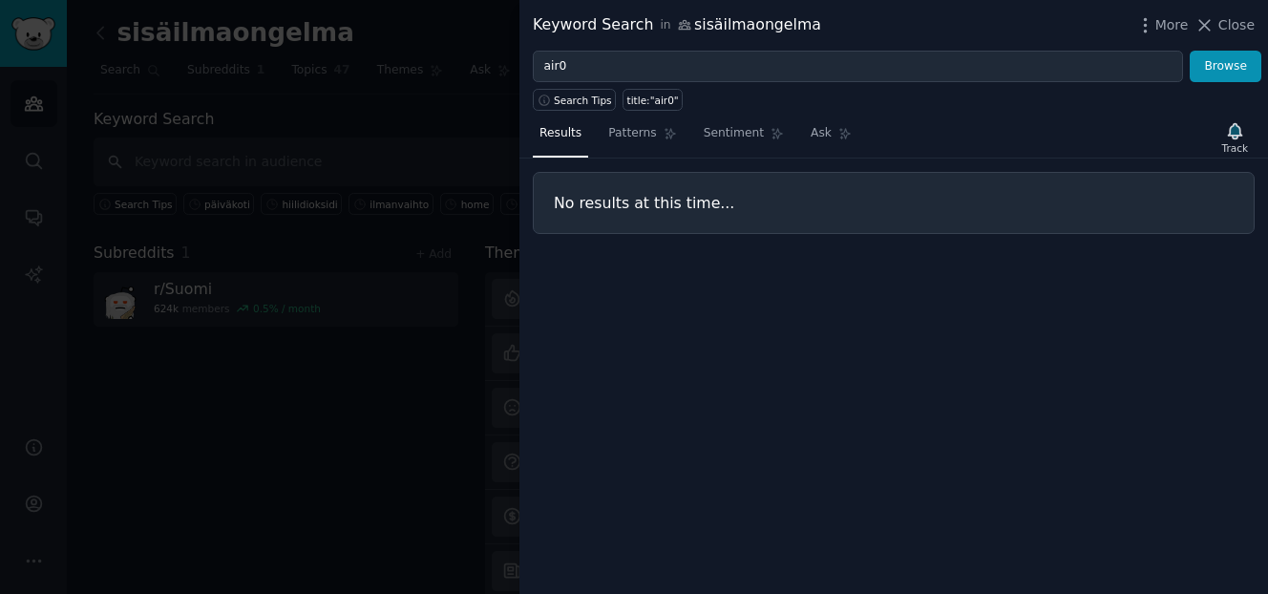
click at [1233, 32] on span "Close" at bounding box center [1236, 25] width 36 height 20
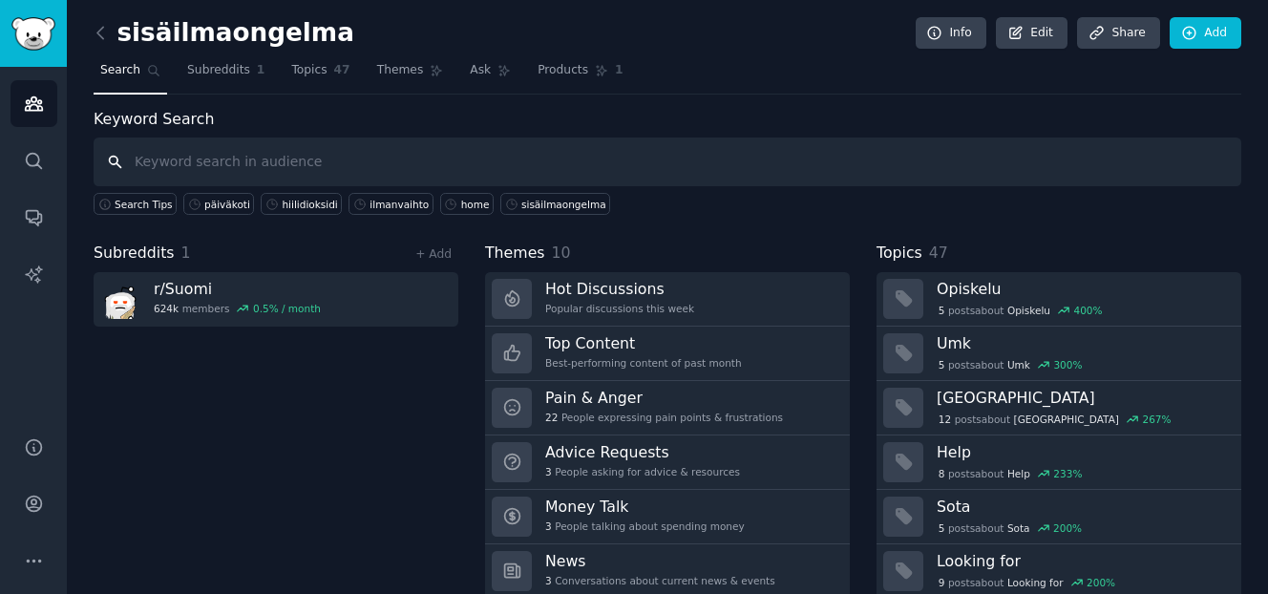
click at [211, 162] on input "text" at bounding box center [667, 161] width 1147 height 49
type input "t"
type input "jedox"
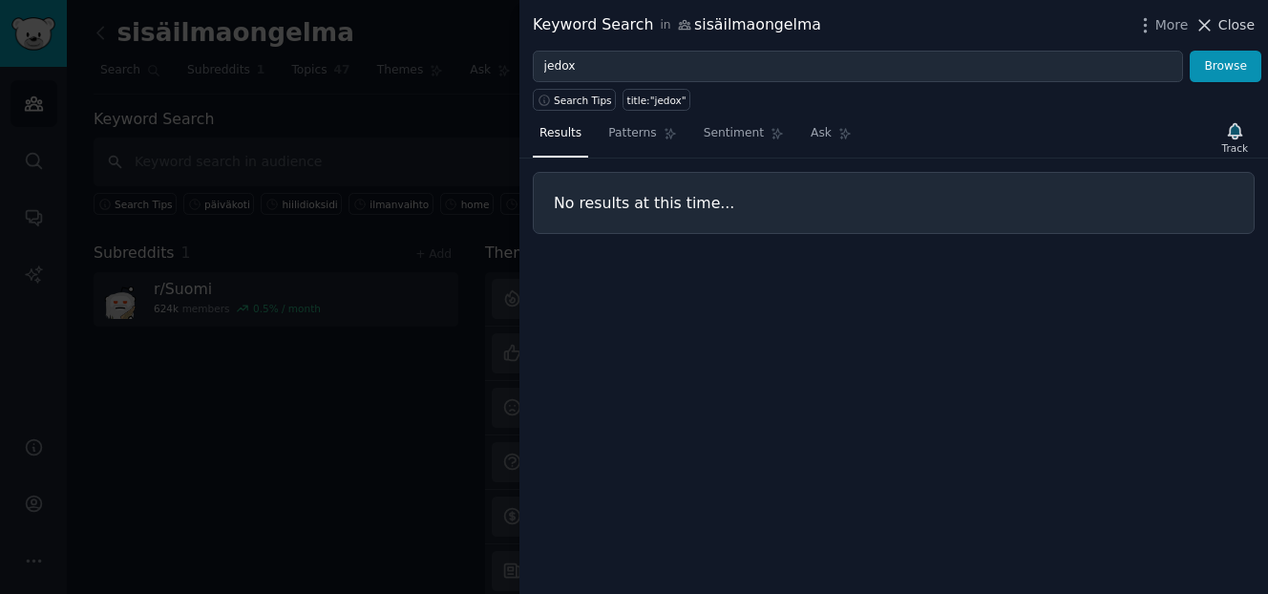
click at [1237, 20] on span "Close" at bounding box center [1236, 25] width 36 height 20
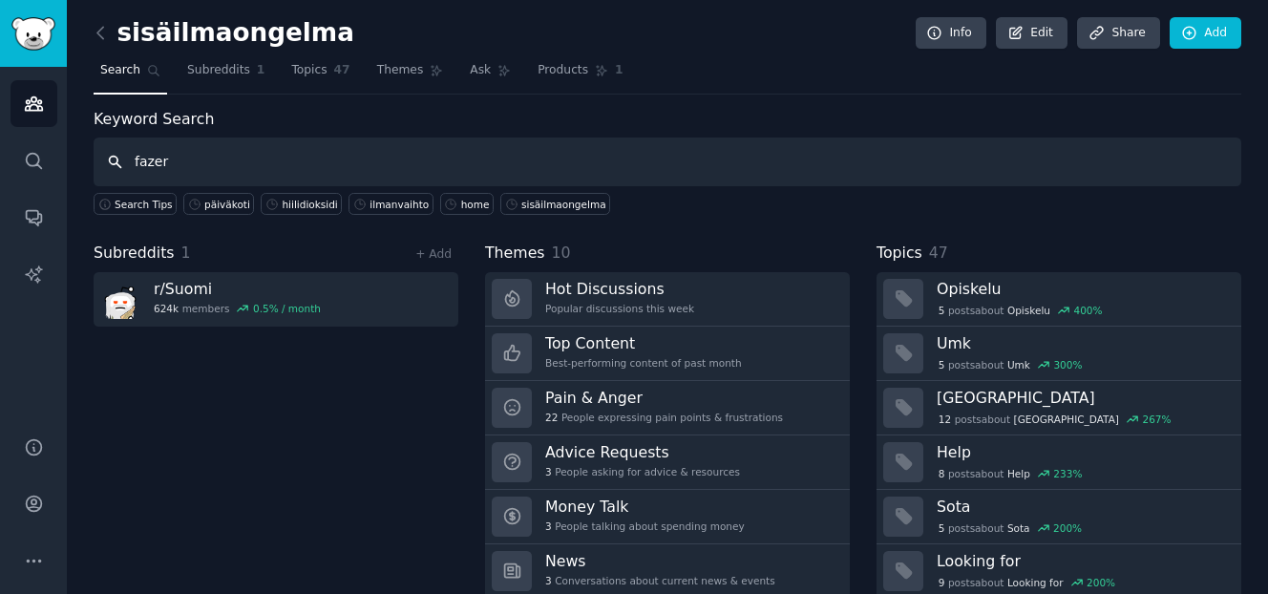
type input "fazer"
